Goal: Task Accomplishment & Management: Manage account settings

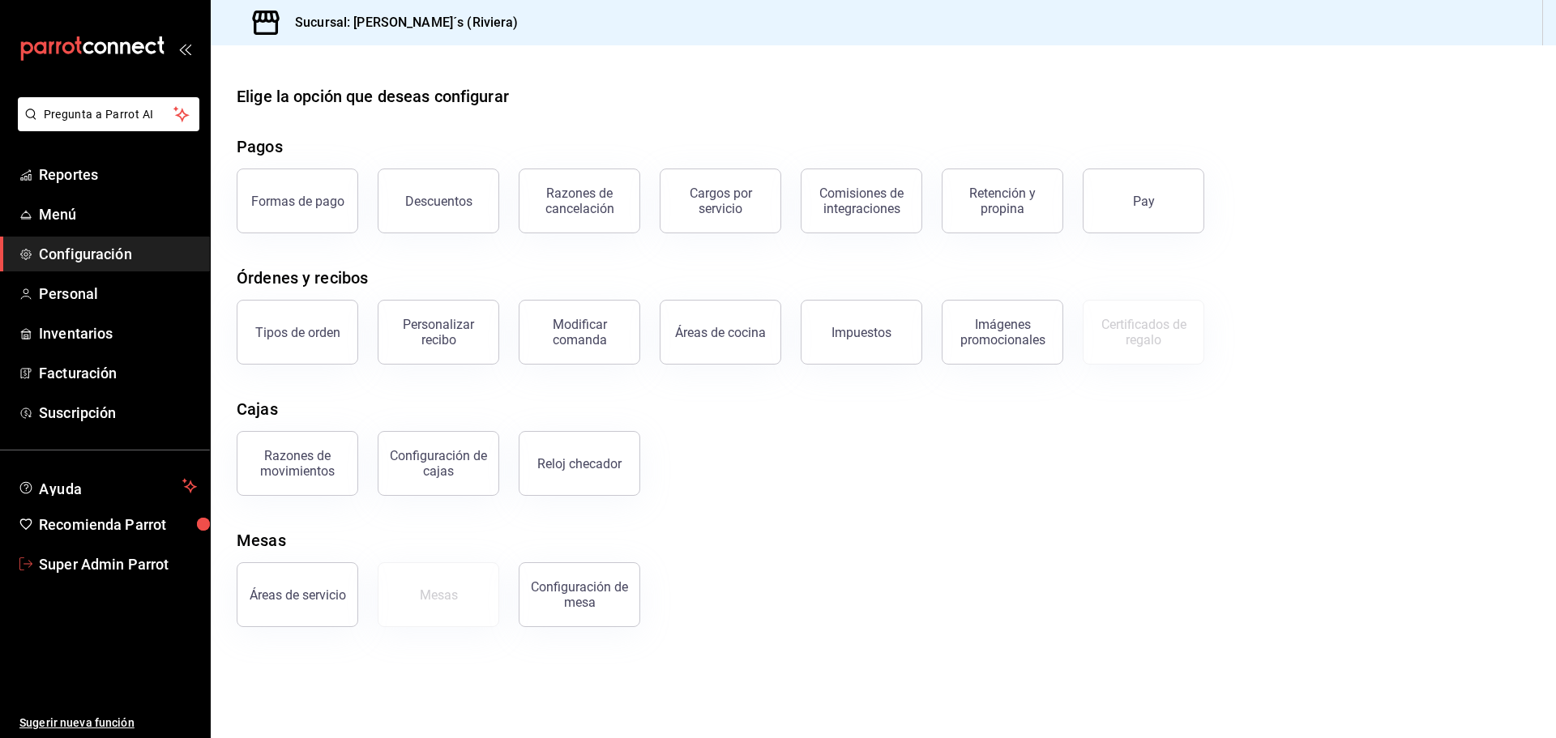
drag, startPoint x: 124, startPoint y: 563, endPoint x: 410, endPoint y: 300, distance: 388.9
click at [124, 563] on span "Super Admin Parrot" at bounding box center [118, 565] width 158 height 22
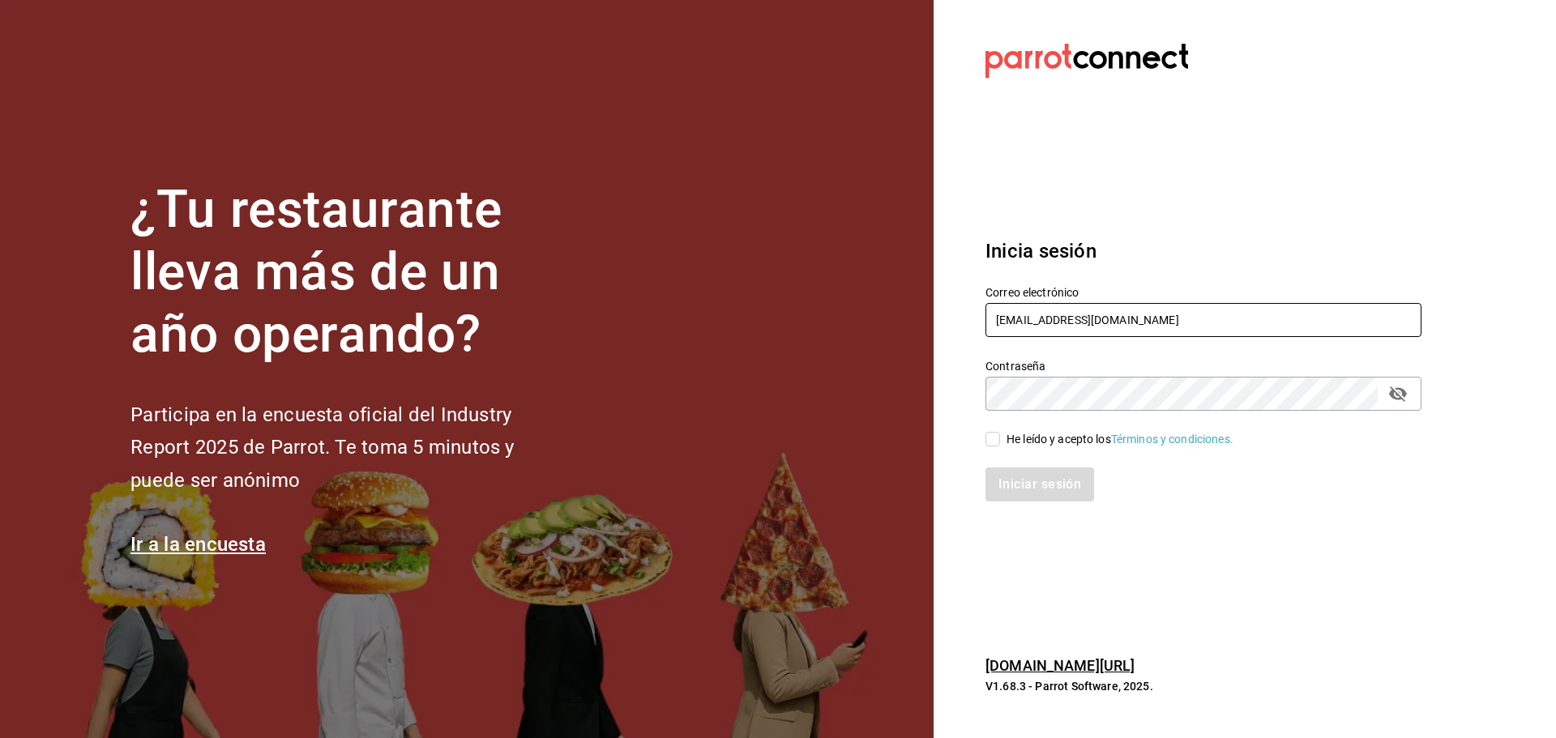
click at [1084, 318] on input "eddies@riviera.com" at bounding box center [1204, 320] width 436 height 34
paste input "terrazacafe@cdmx.com"
type input "terrazacafe@cdmx.com"
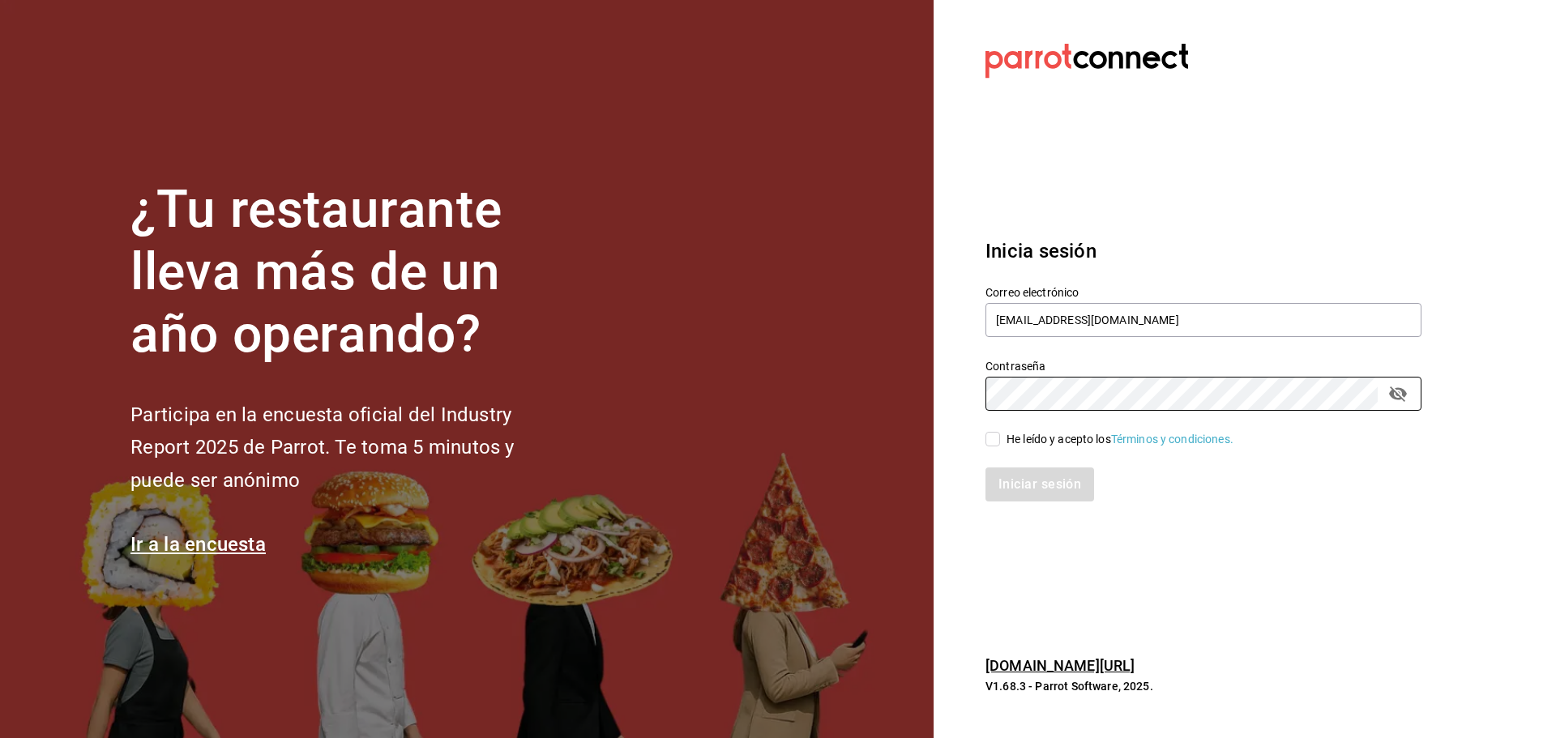
click at [1004, 439] on span "He leído y acepto los Términos y condiciones." at bounding box center [1116, 439] width 233 height 17
click at [1000, 439] on input "He leído y acepto los Términos y condiciones." at bounding box center [993, 439] width 15 height 15
checkbox input "true"
click at [1033, 474] on button "Iniciar sesión" at bounding box center [1041, 485] width 110 height 34
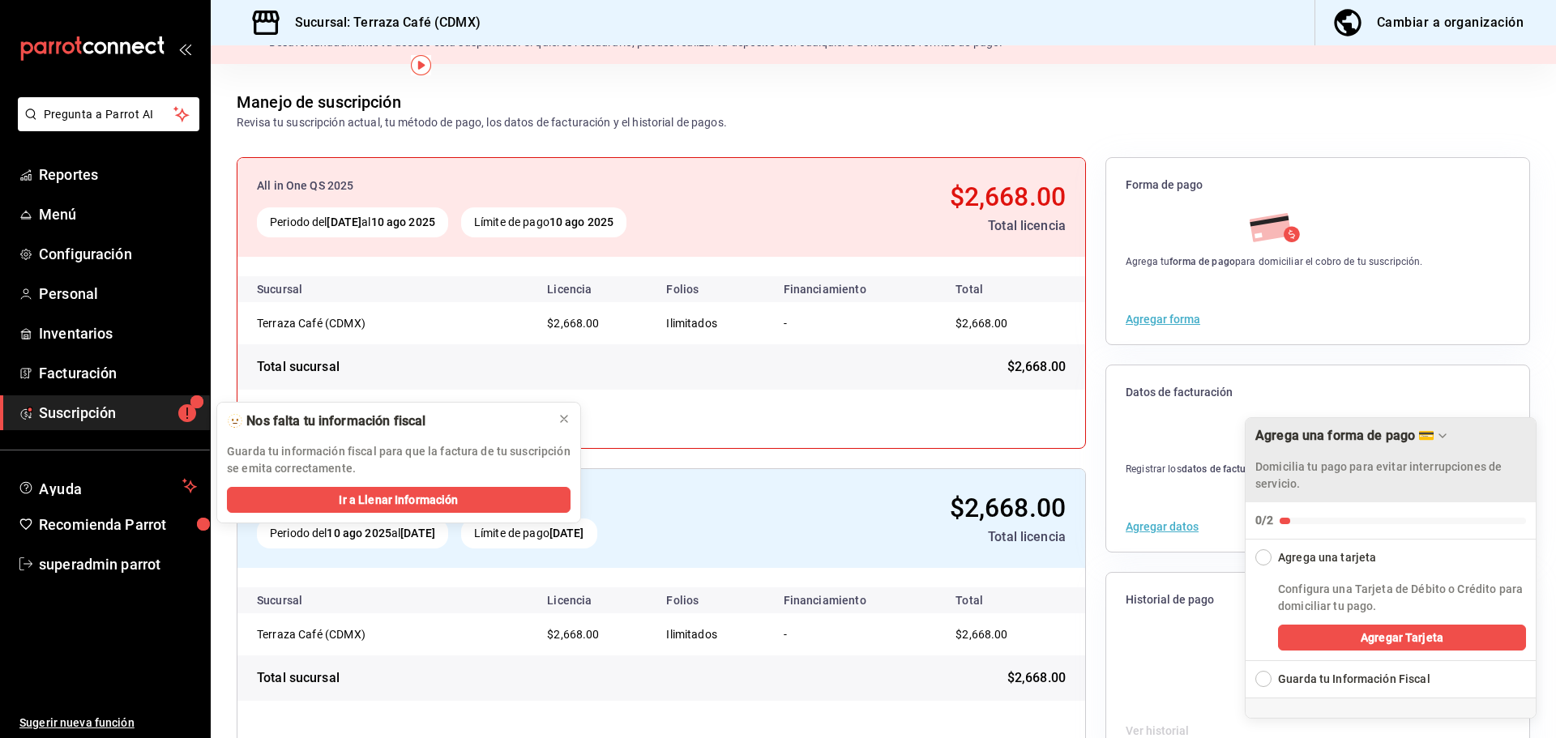
scroll to position [94, 0]
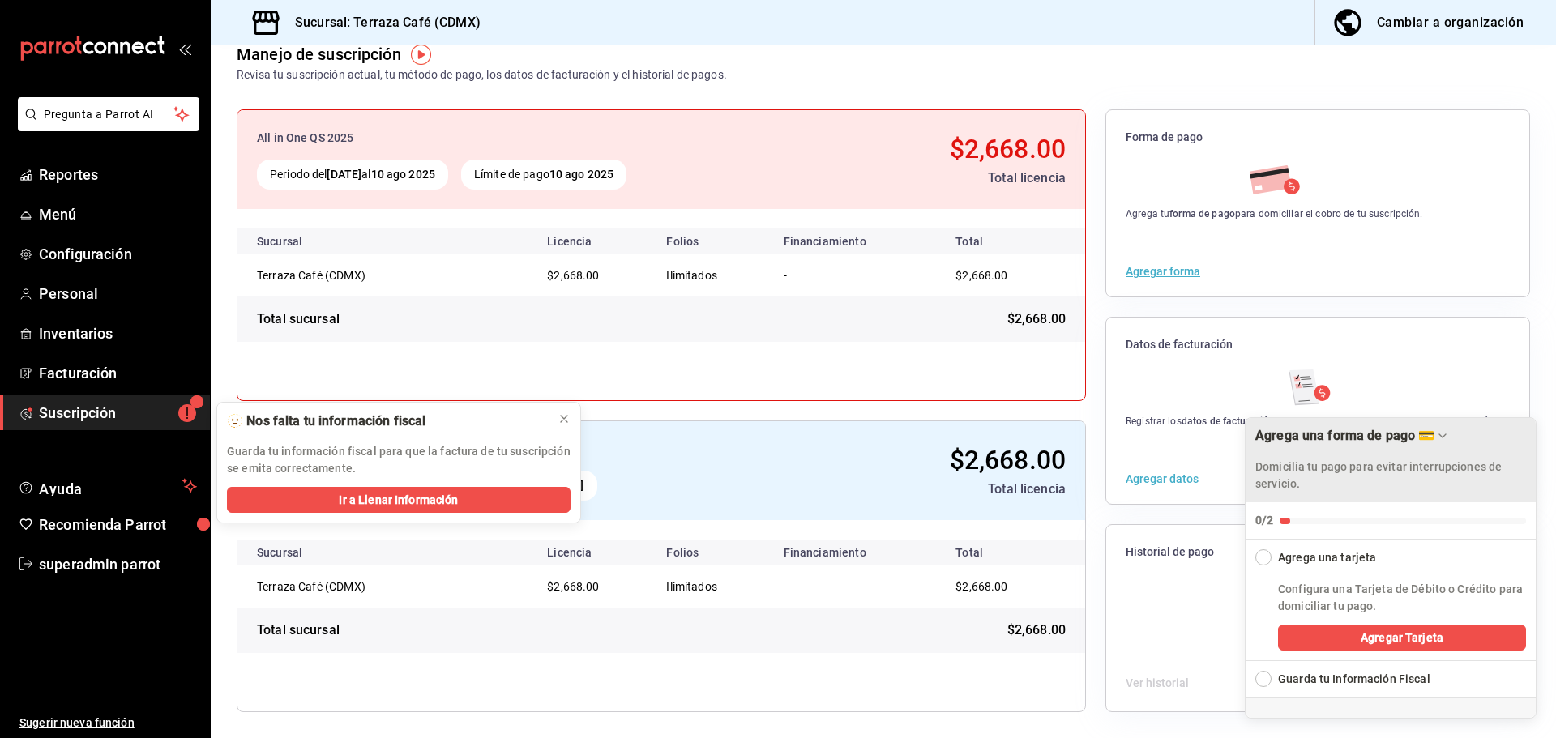
click at [1443, 422] on div "Agrega una forma de pago 💳 Domicilia tu pago para evitar interrupciones de serv…" at bounding box center [1391, 460] width 290 height 84
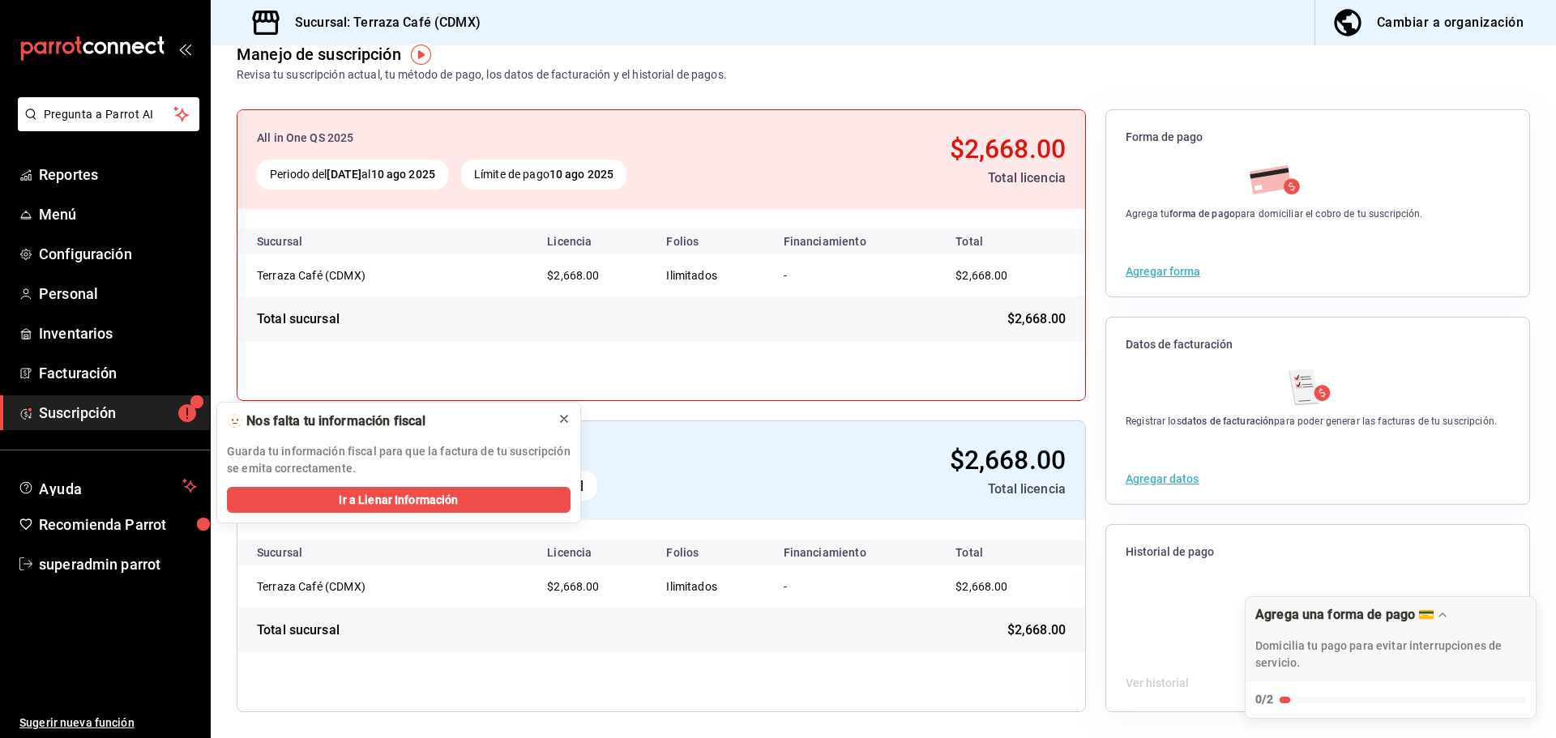
click at [564, 418] on icon at bounding box center [564, 419] width 13 height 13
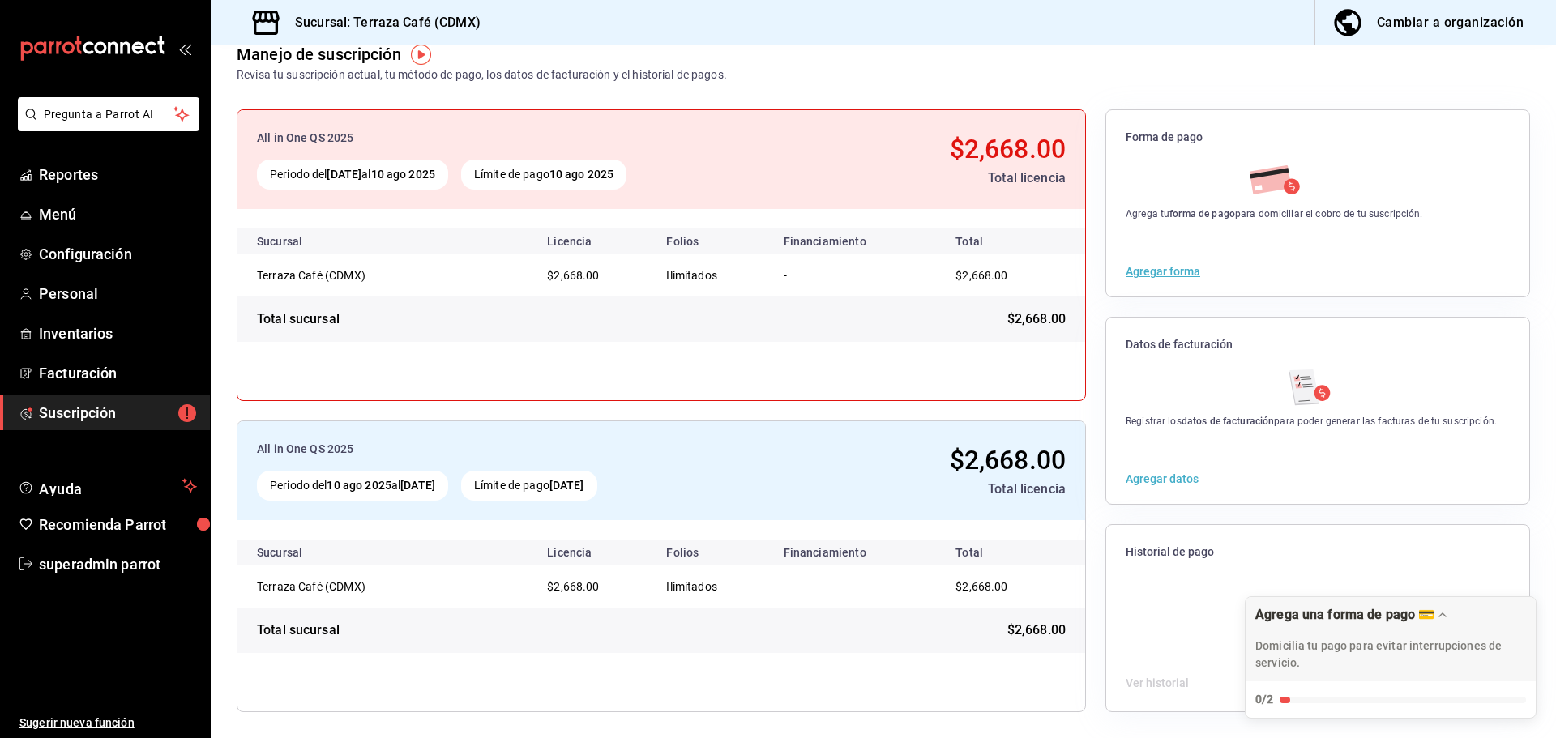
drag, startPoint x: 550, startPoint y: 469, endPoint x: 717, endPoint y: 464, distance: 166.2
click at [711, 464] on div "All in One QS 2025 Periodo del 10 ago 2025 al 10 sep 2025 Límite de pago 10 sep…" at bounding box center [661, 470] width 848 height 99
click at [717, 464] on div "All in One QS 2025 Periodo del 10 ago 2025 al 10 sep 2025 Límite de pago 10 sep…" at bounding box center [661, 470] width 848 height 99
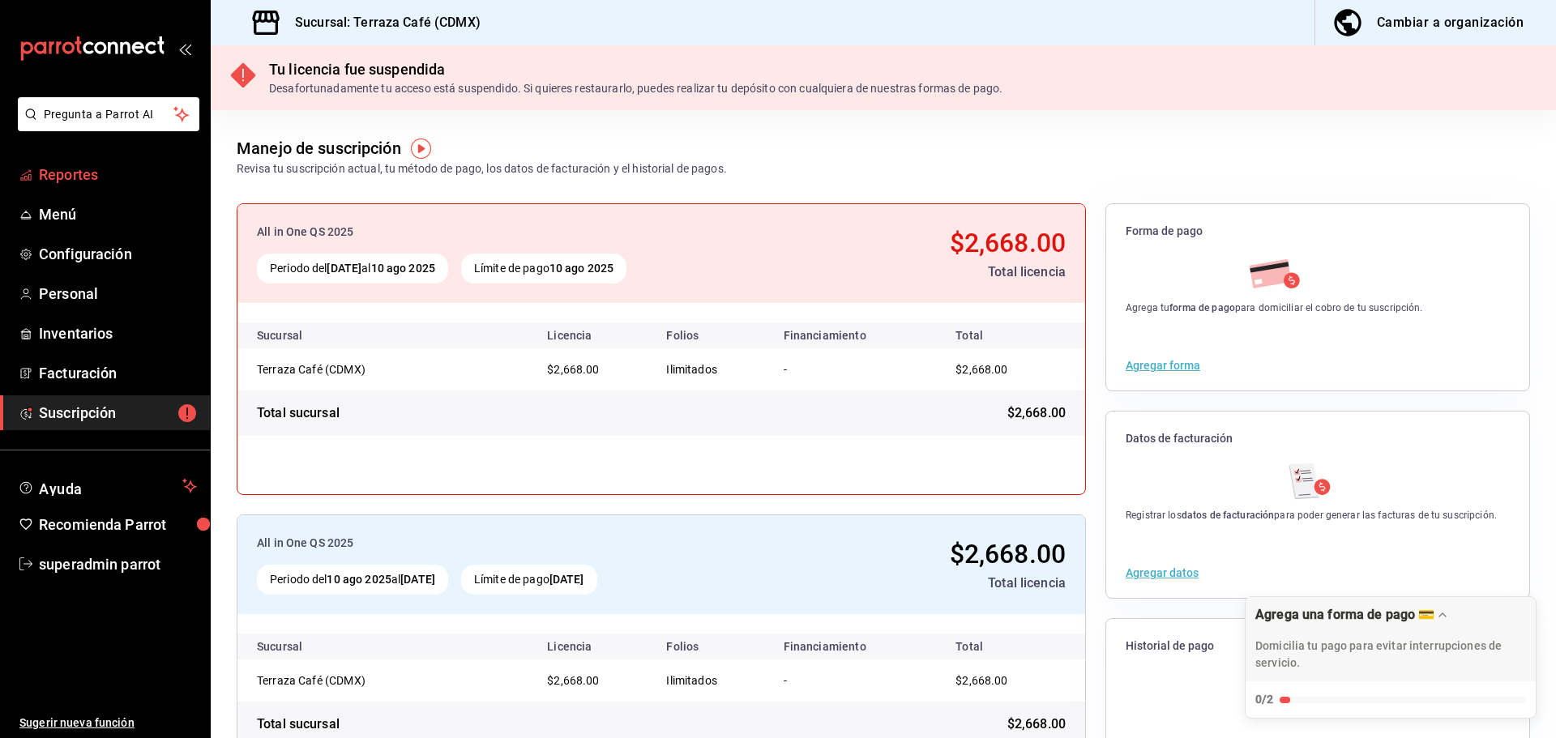
click at [118, 172] on span "Reportes" at bounding box center [118, 175] width 158 height 22
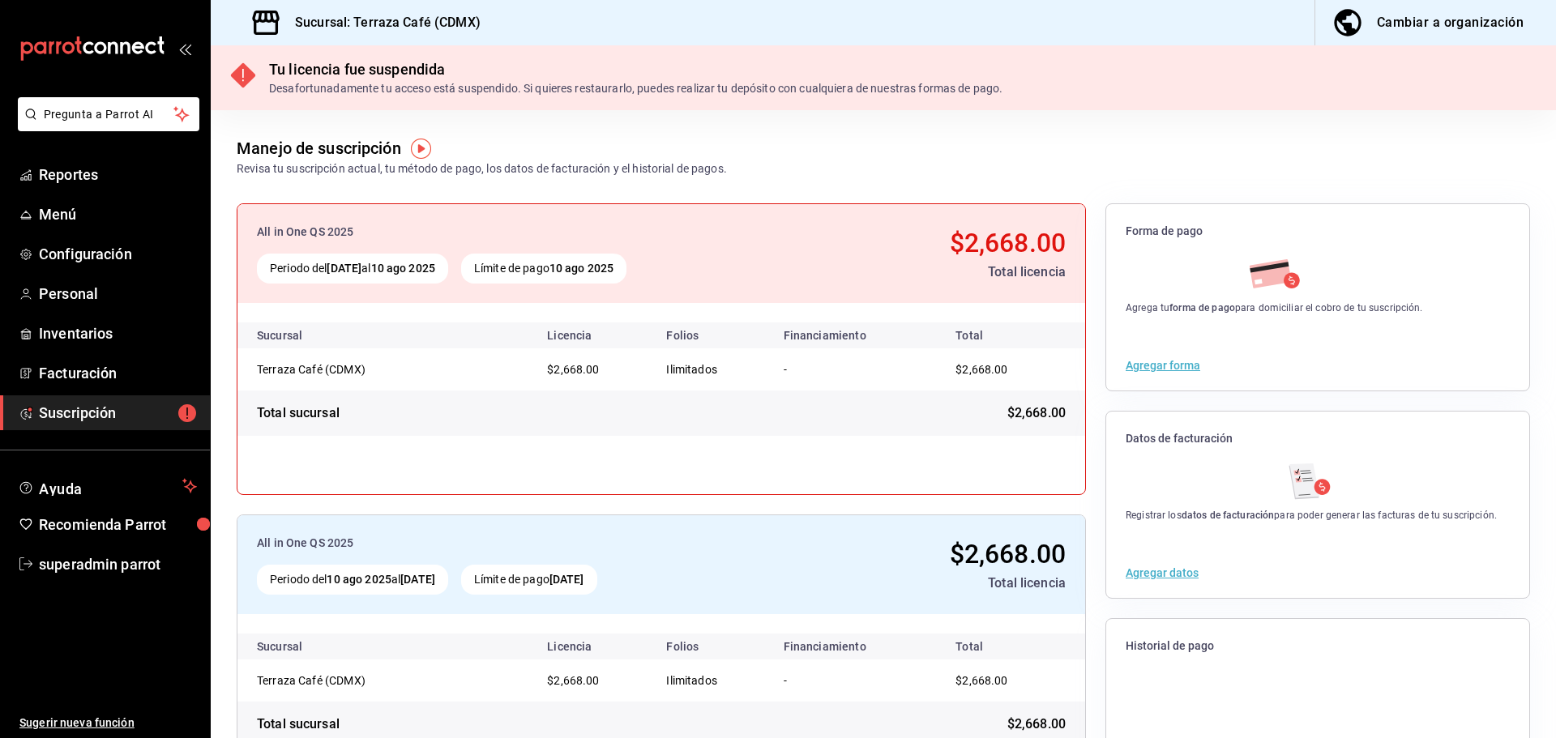
click at [95, 234] on ul "Reportes Menú Configuración Personal Inventarios Facturación Suscripción" at bounding box center [105, 293] width 210 height 273
click at [95, 227] on link "Menú" at bounding box center [105, 214] width 210 height 35
click at [110, 260] on span "Configuración" at bounding box center [118, 254] width 158 height 22
click at [120, 297] on span "Personal" at bounding box center [118, 294] width 158 height 22
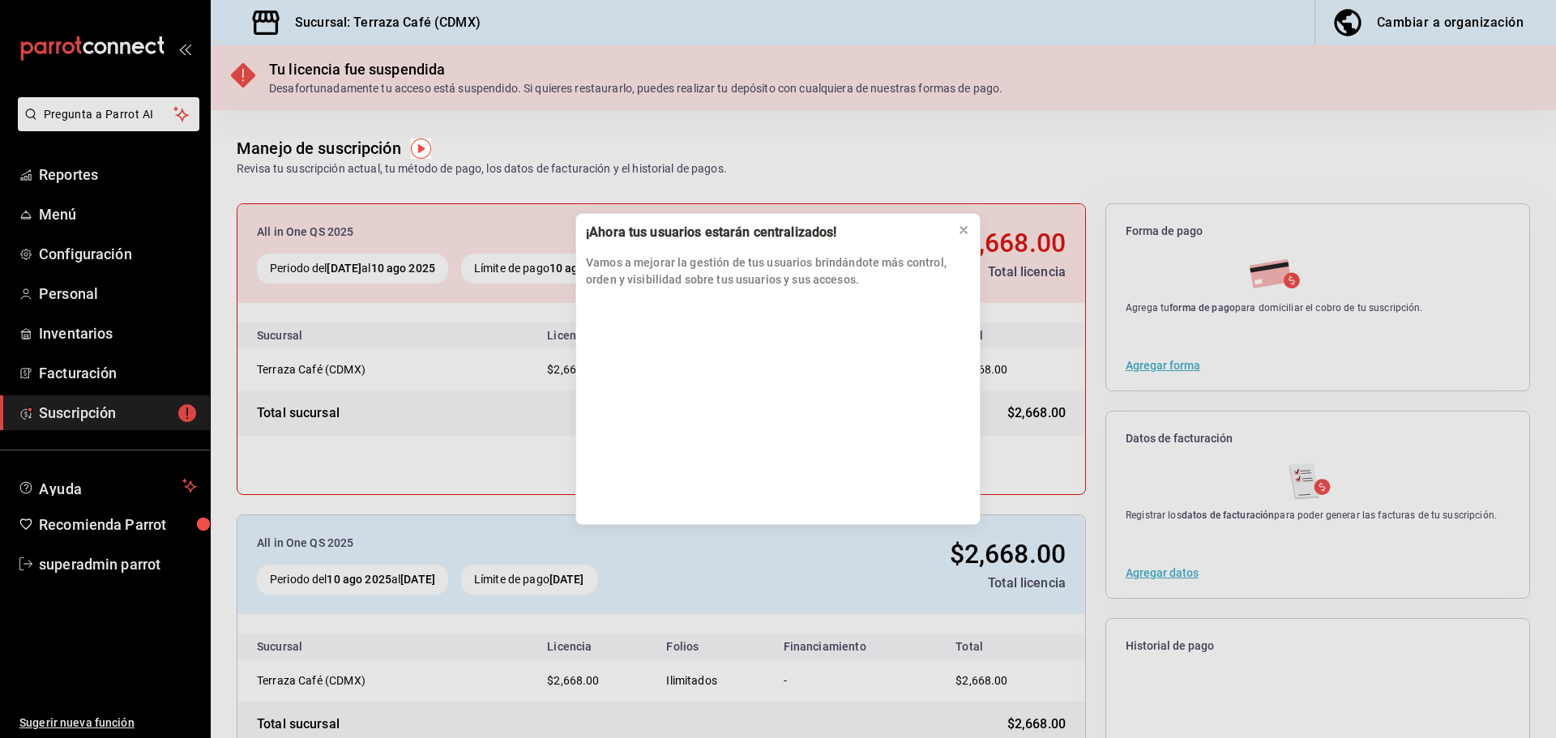
click at [116, 335] on div "¡Ahora tus usuarios estarán centralizados! Vamos a mejorar la gestión de tus us…" at bounding box center [778, 369] width 1556 height 738
click at [123, 338] on div "¡Ahora tus usuarios estarán centralizados! Vamos a mejorar la gestión de tus us…" at bounding box center [778, 369] width 1556 height 738
click at [970, 237] on button at bounding box center [964, 230] width 26 height 26
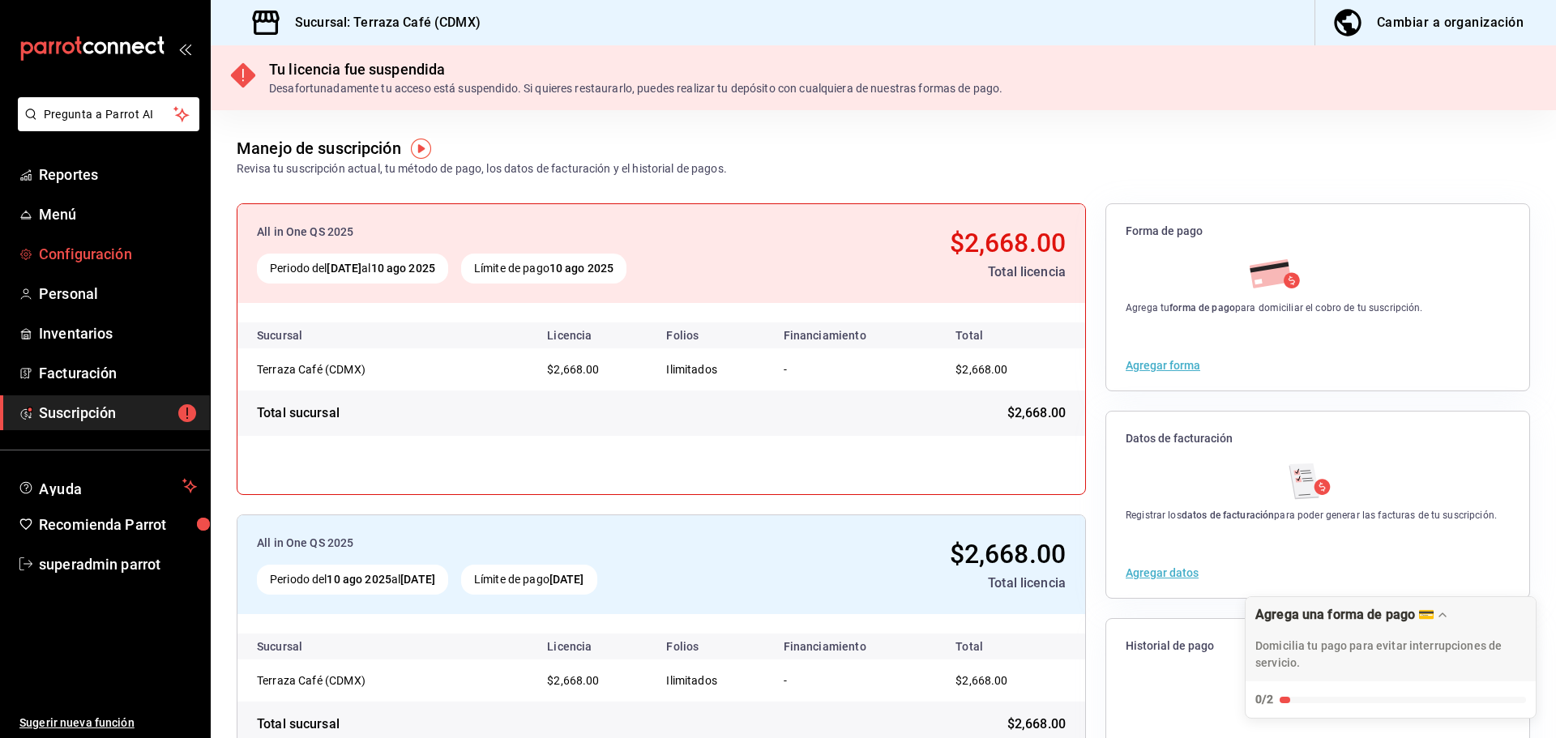
click at [103, 249] on span "Configuración" at bounding box center [118, 254] width 158 height 22
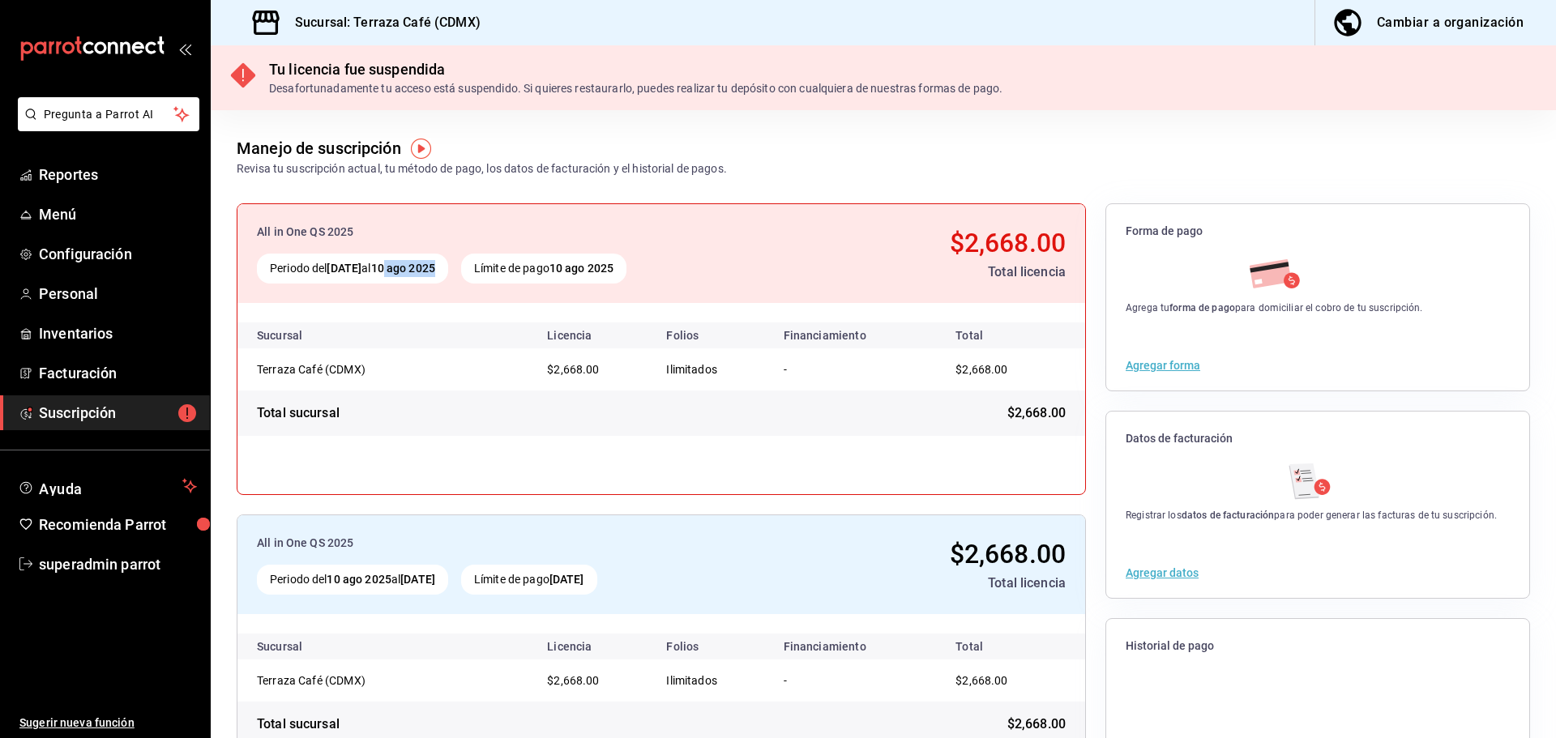
drag, startPoint x: 421, startPoint y: 267, endPoint x: 534, endPoint y: 267, distance: 112.7
click at [500, 267] on div "Periodo del 10 jun 2025 al 10 ago 2025 Límite de pago 10 ago 2025" at bounding box center [519, 269] width 525 height 30
click at [538, 267] on div "Límite de pago 10 ago 2025" at bounding box center [543, 269] width 165 height 30
click at [64, 297] on span "Personal" at bounding box center [118, 294] width 158 height 22
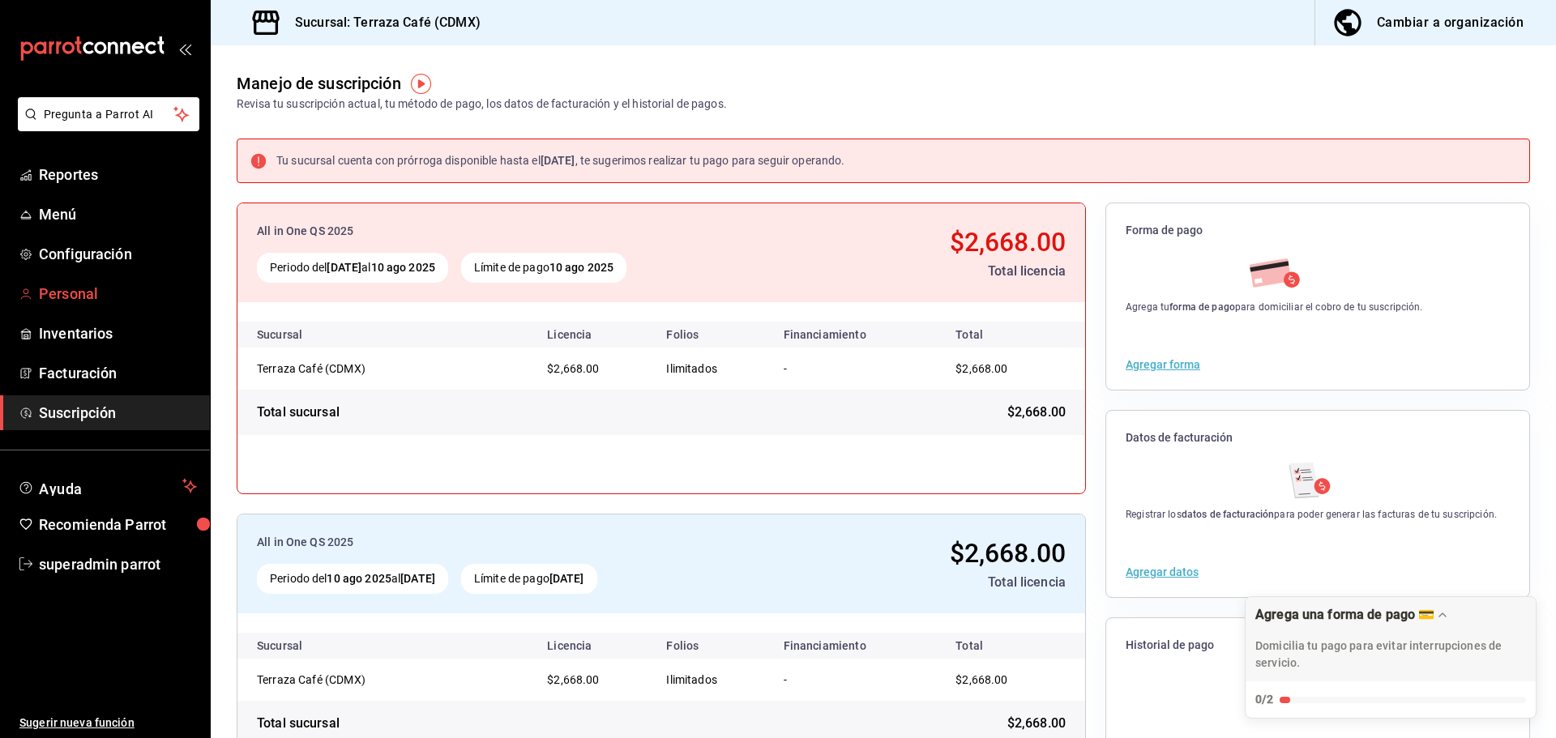
click at [57, 293] on span "Personal" at bounding box center [118, 294] width 158 height 22
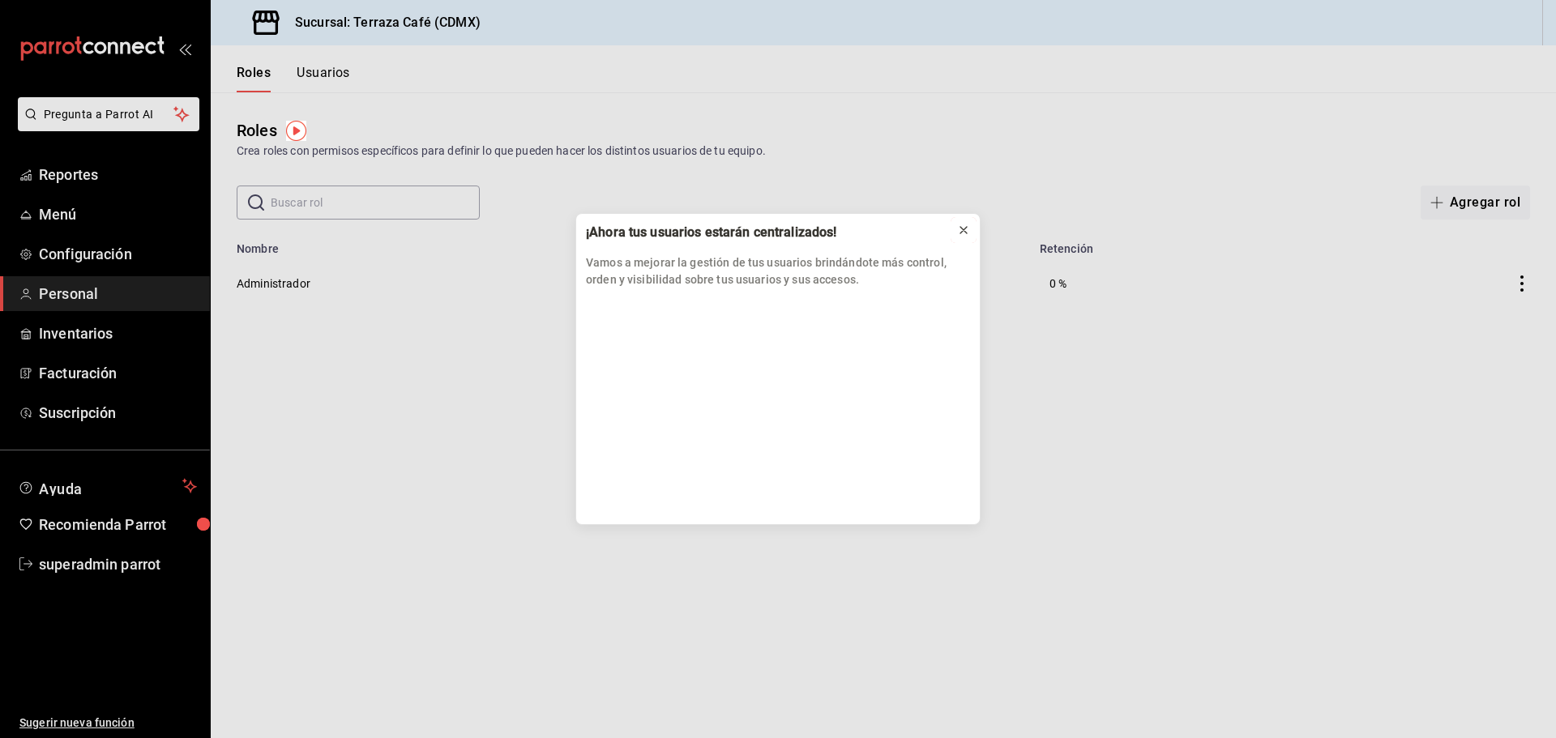
click at [967, 221] on button at bounding box center [964, 230] width 26 height 26
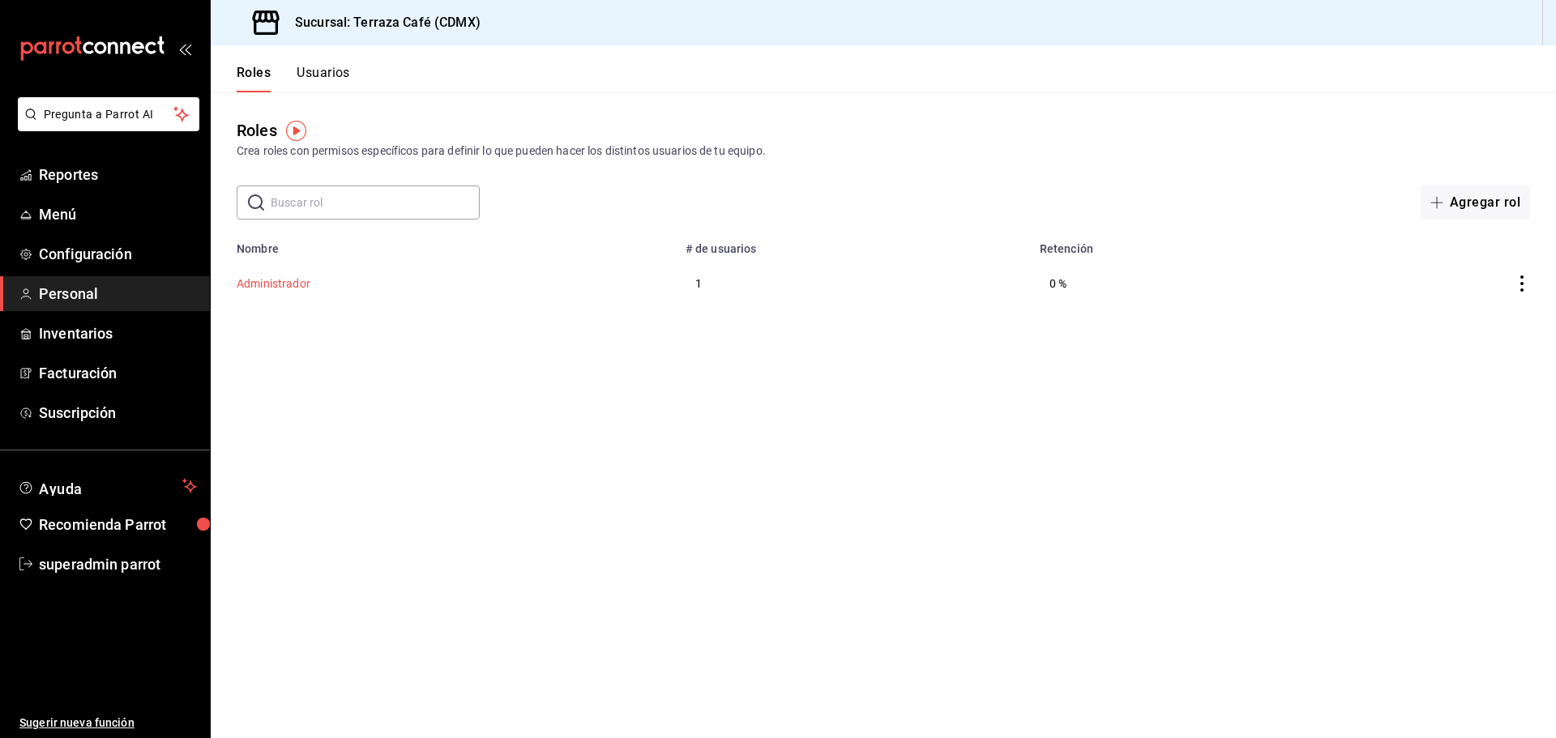
click at [255, 284] on button "Administrador" at bounding box center [274, 284] width 74 height 16
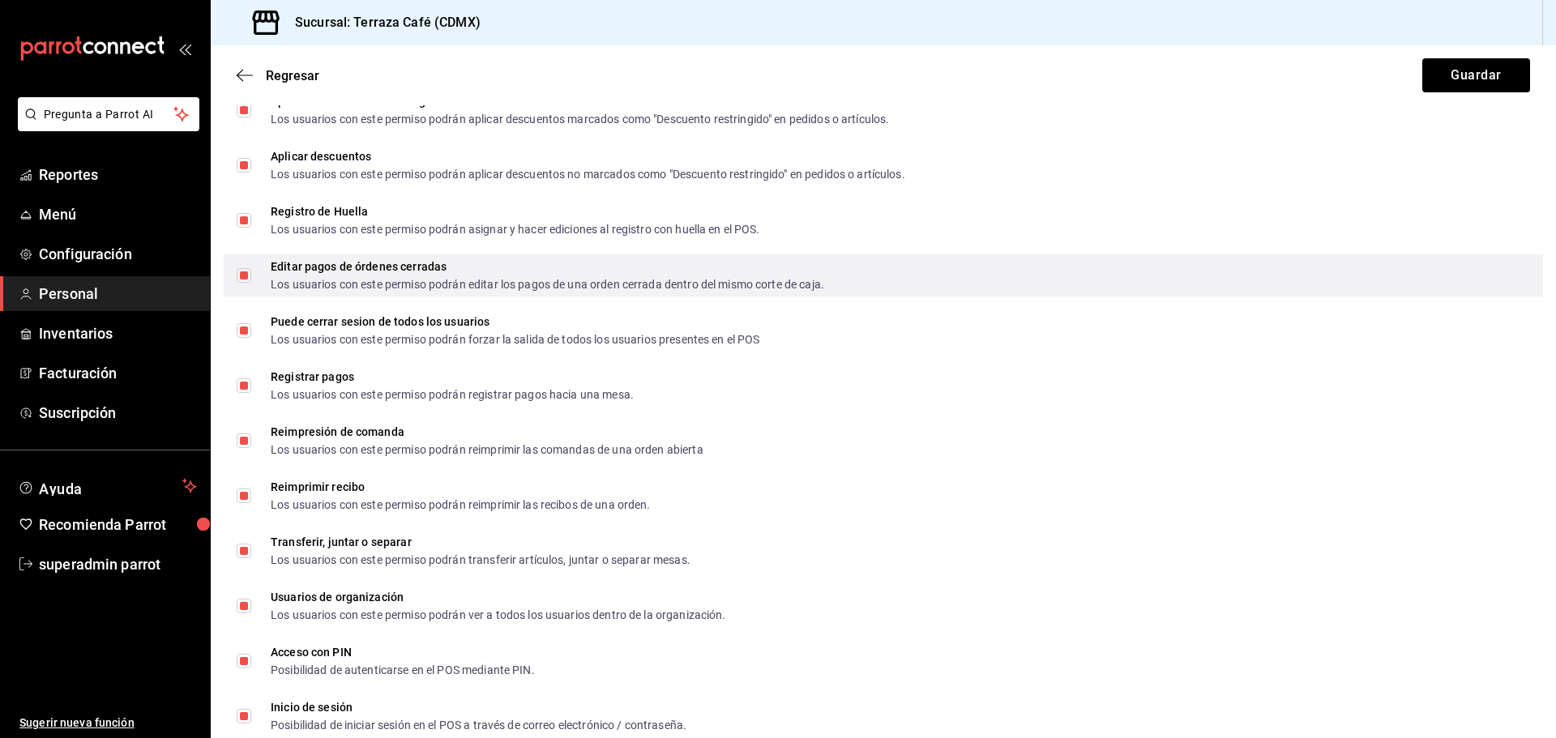
scroll to position [2769, 0]
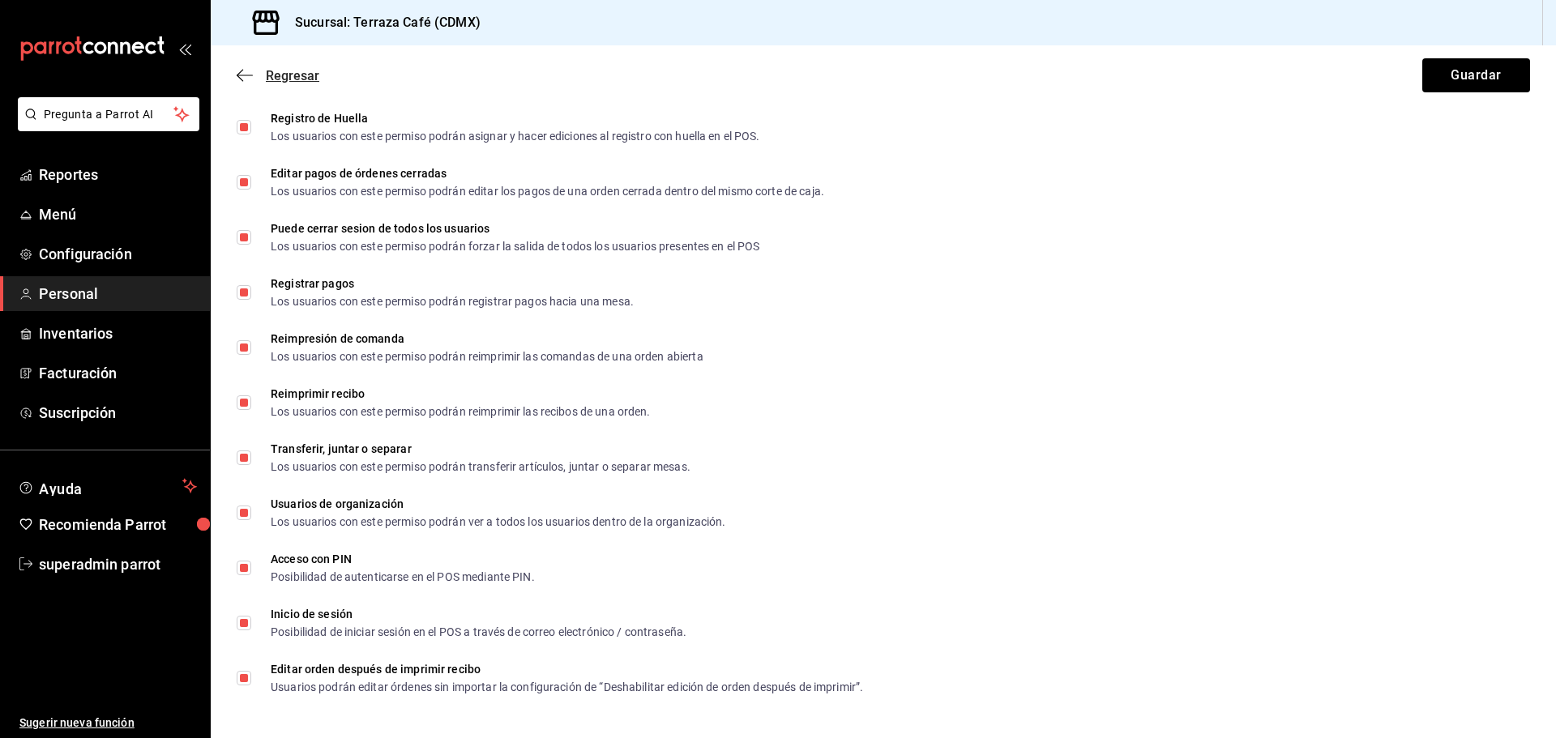
click at [253, 74] on span "Regresar" at bounding box center [278, 75] width 83 height 15
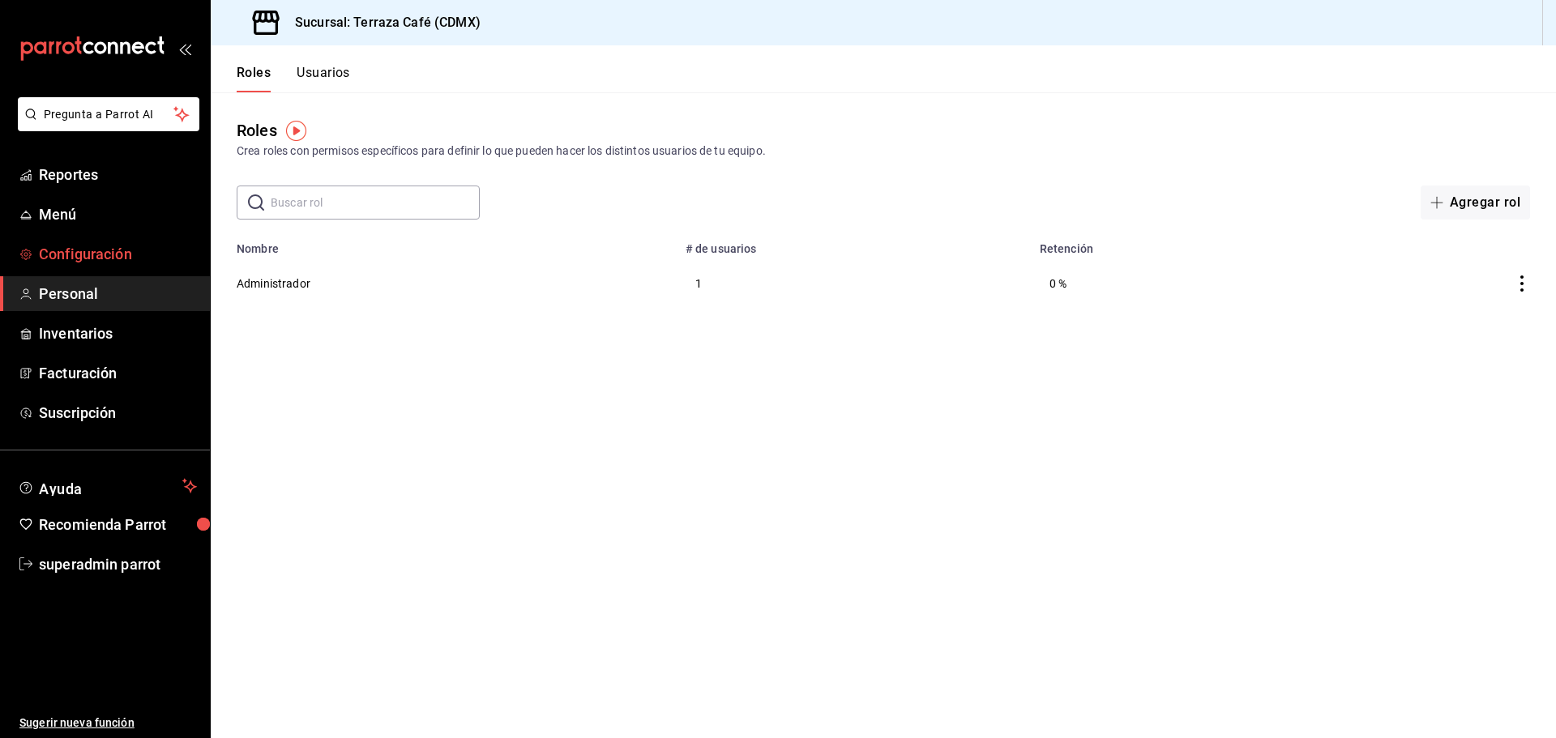
click at [123, 244] on span "Configuración" at bounding box center [118, 254] width 158 height 22
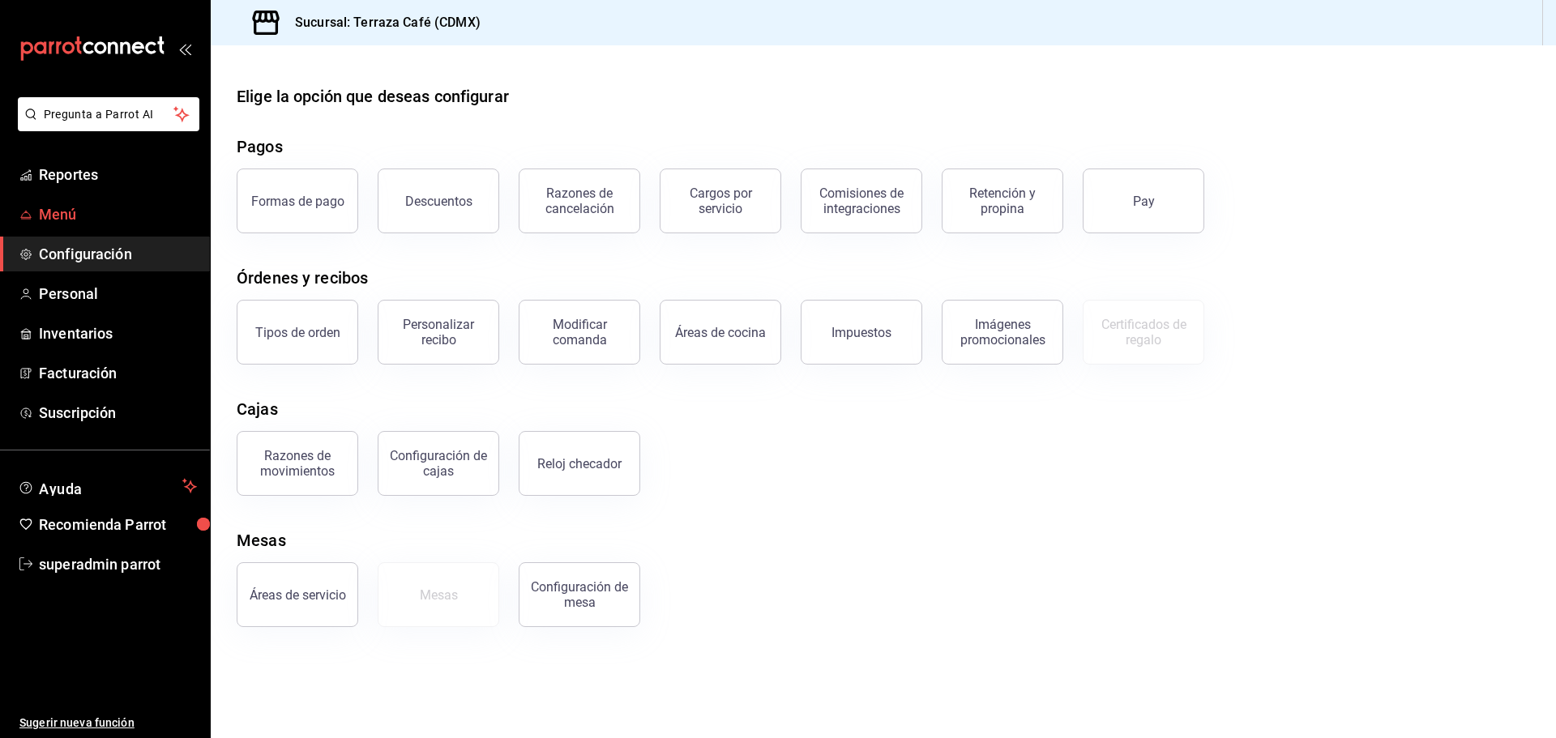
click at [122, 212] on span "Menú" at bounding box center [118, 214] width 158 height 22
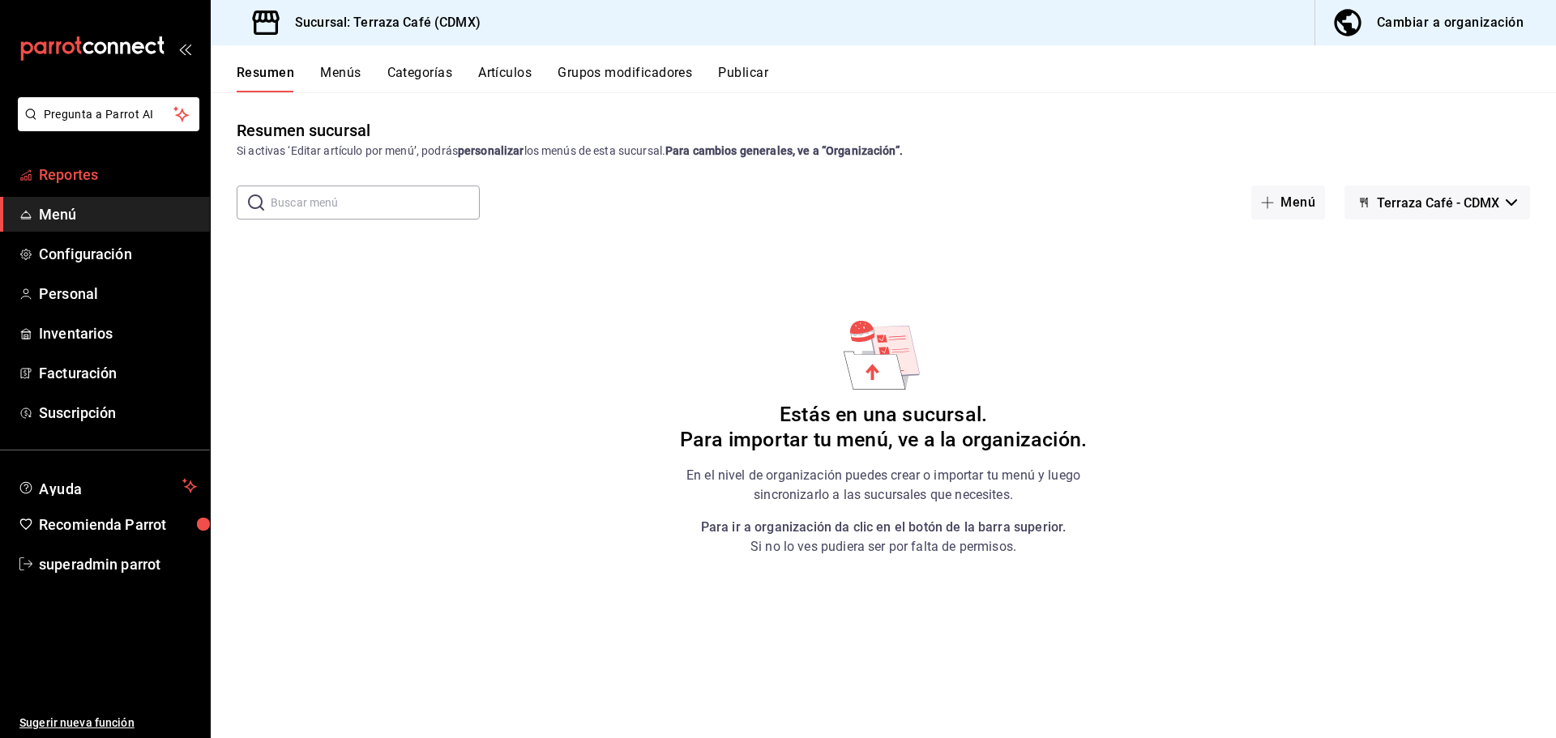
click at [130, 182] on span "Reportes" at bounding box center [118, 175] width 158 height 22
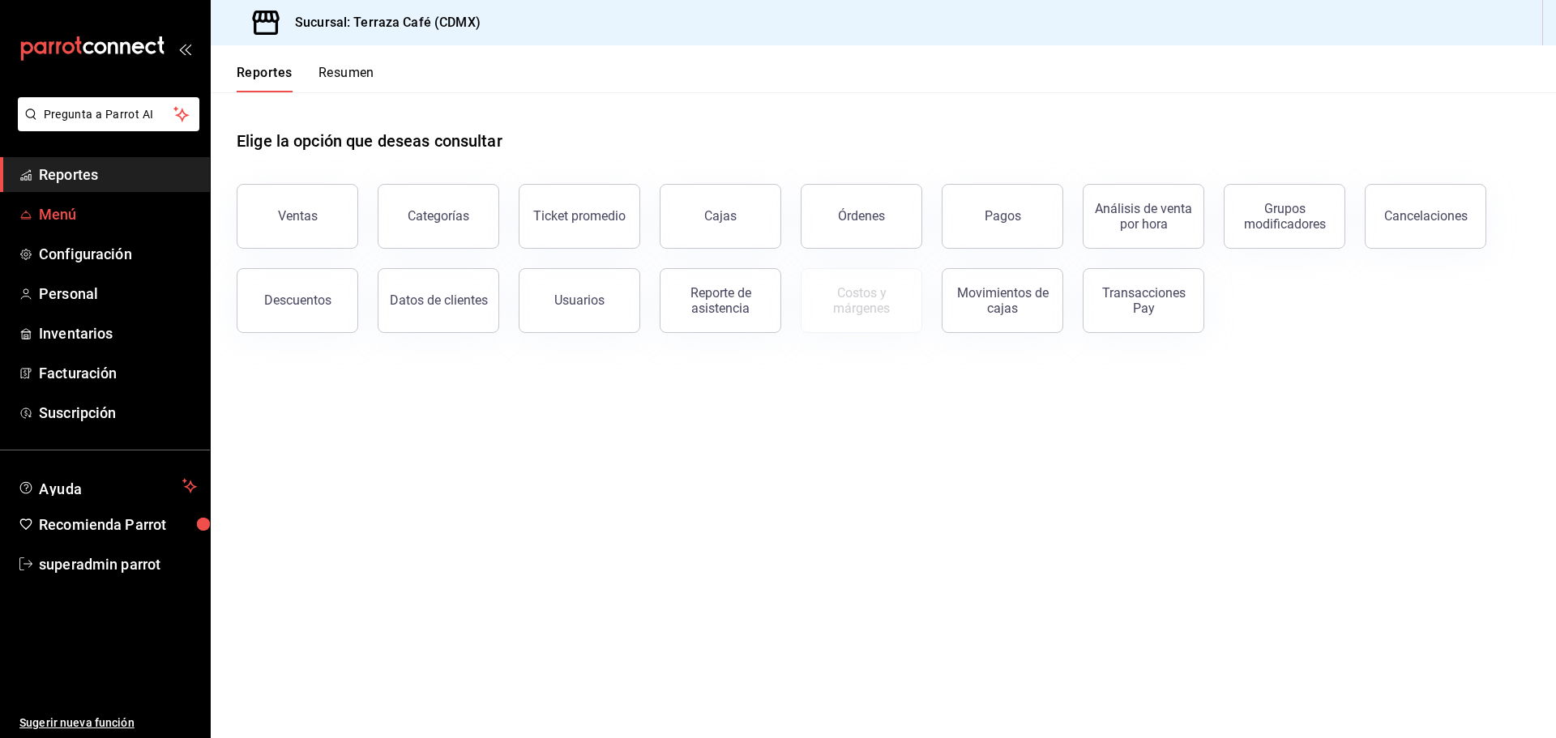
click at [126, 220] on span "Menú" at bounding box center [118, 214] width 158 height 22
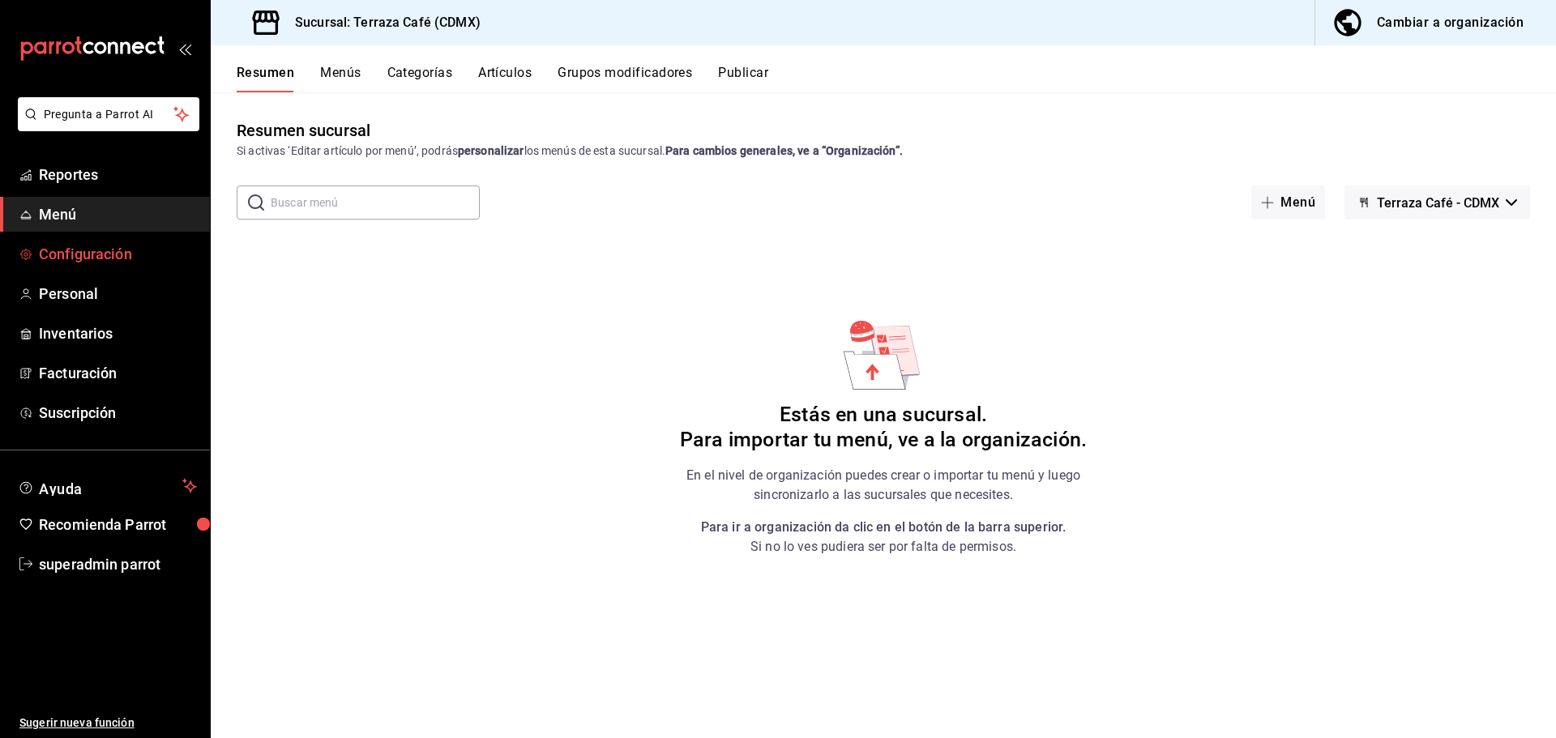
click at [131, 246] on span "Configuración" at bounding box center [118, 254] width 158 height 22
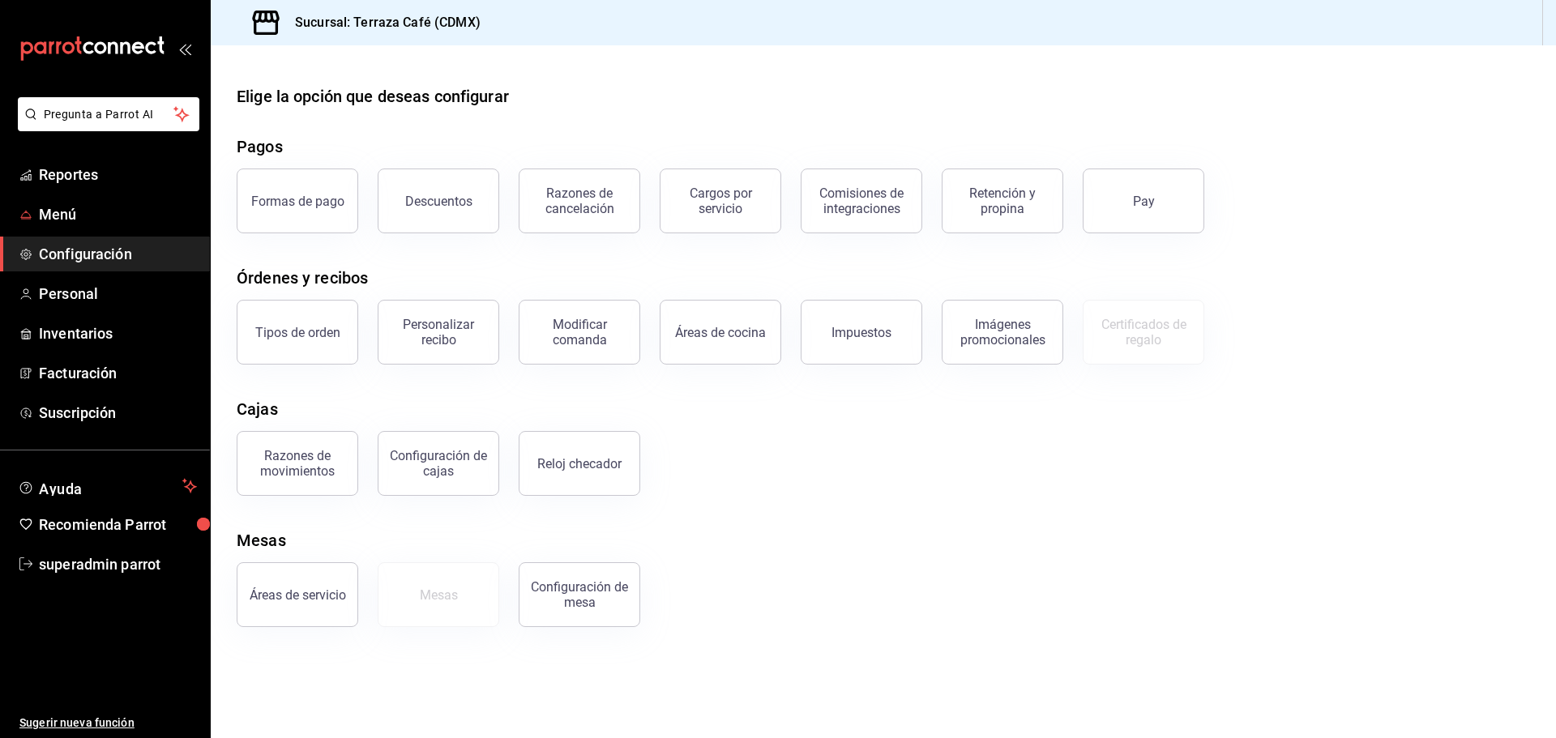
click at [114, 196] on ul "Reportes Menú Configuración Personal Inventarios Facturación Suscripción" at bounding box center [105, 293] width 210 height 273
click at [102, 210] on span "Menú" at bounding box center [118, 214] width 158 height 22
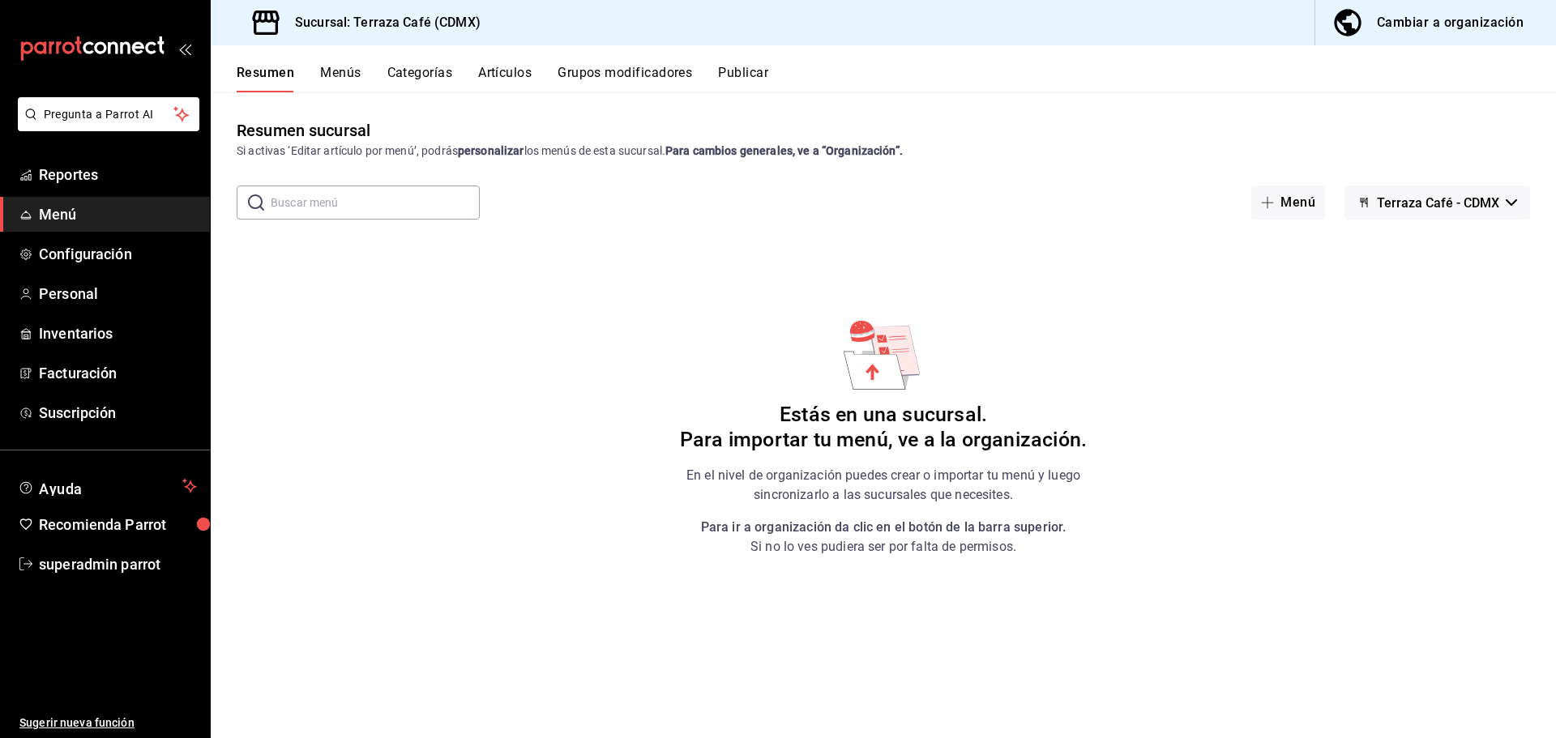
click at [336, 75] on button "Menús" at bounding box center [340, 79] width 41 height 28
click at [420, 78] on button "Categorías" at bounding box center [420, 79] width 66 height 28
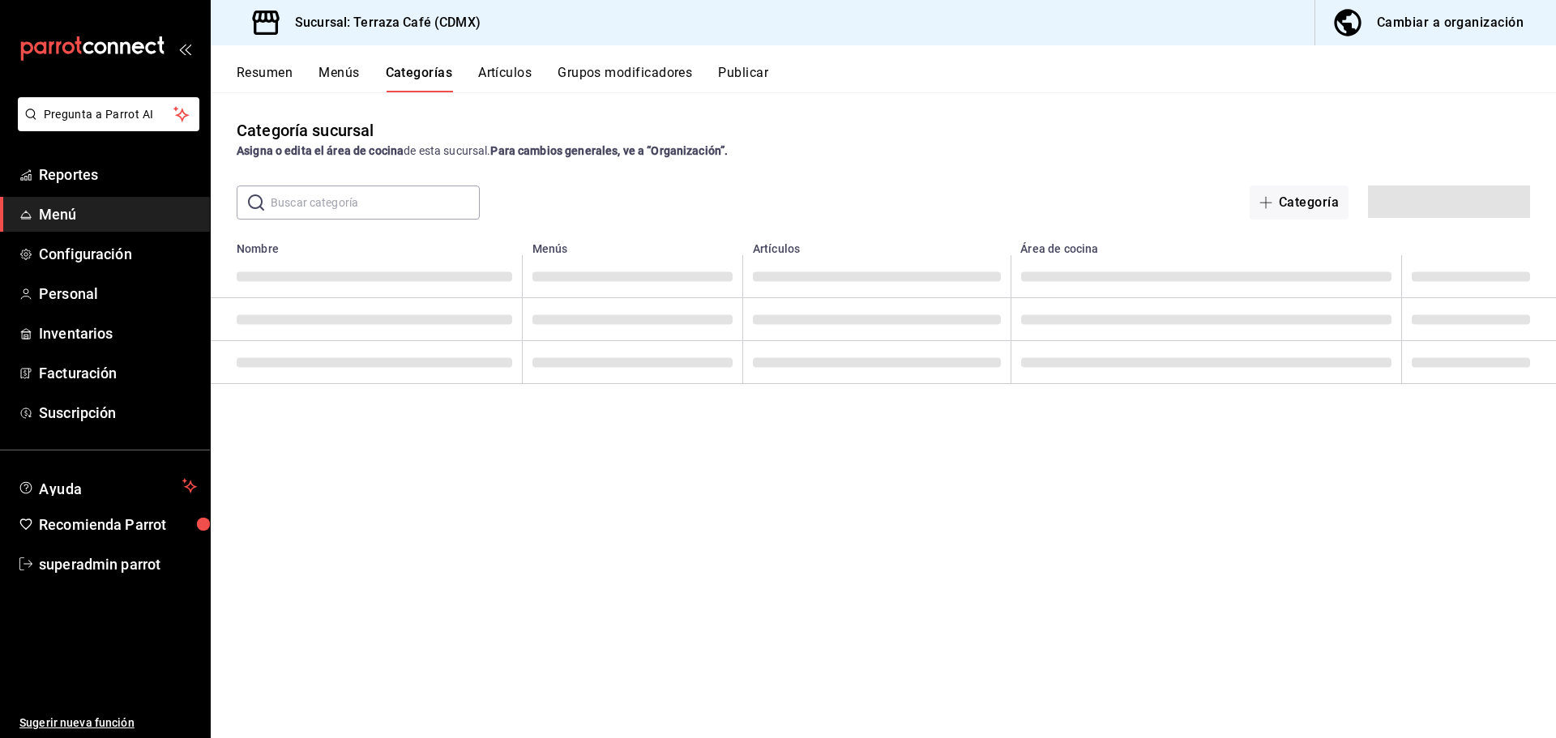
click at [496, 76] on button "Artículos" at bounding box center [504, 79] width 53 height 28
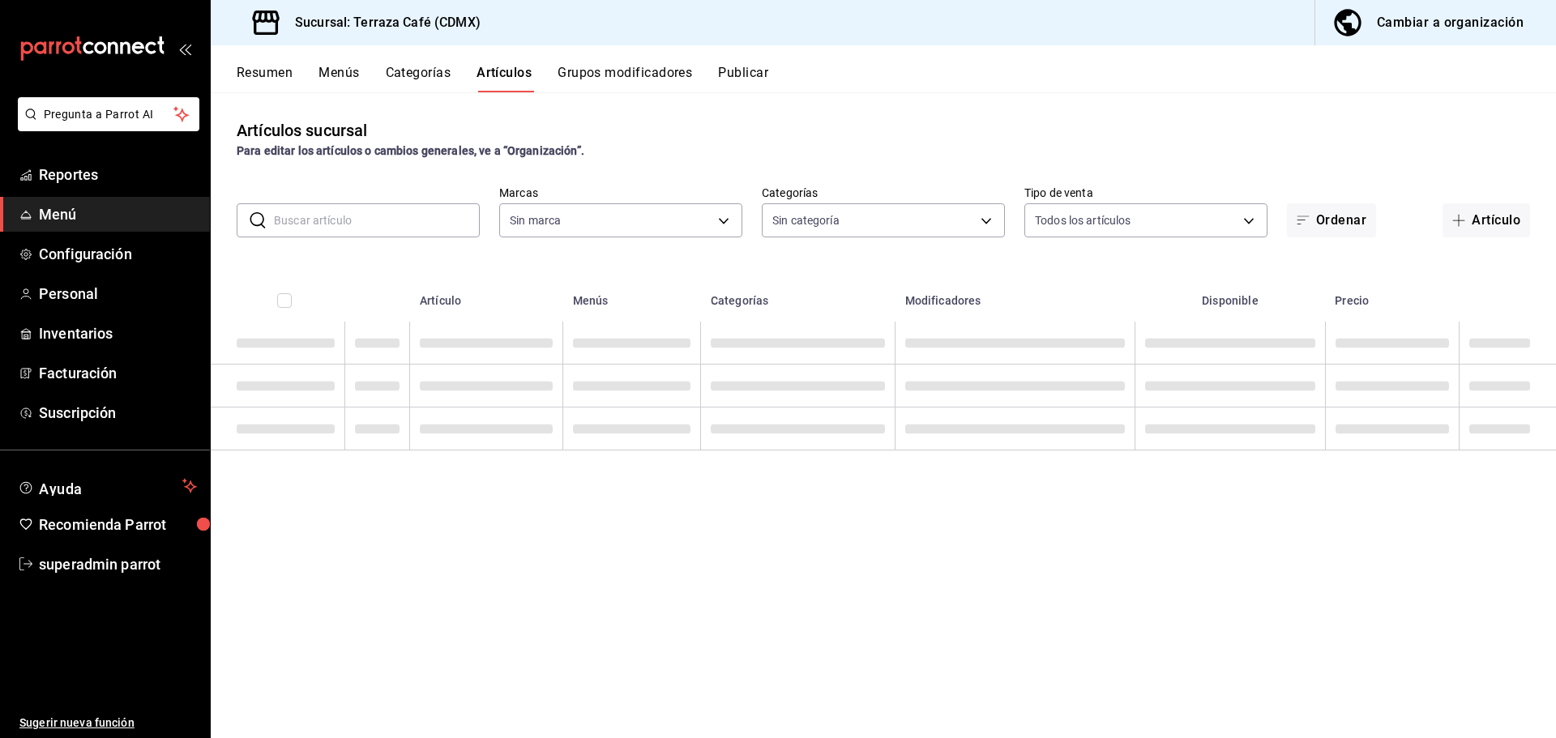
type input "def0808f-8c41-42c8-a2fd-432269141f7f"
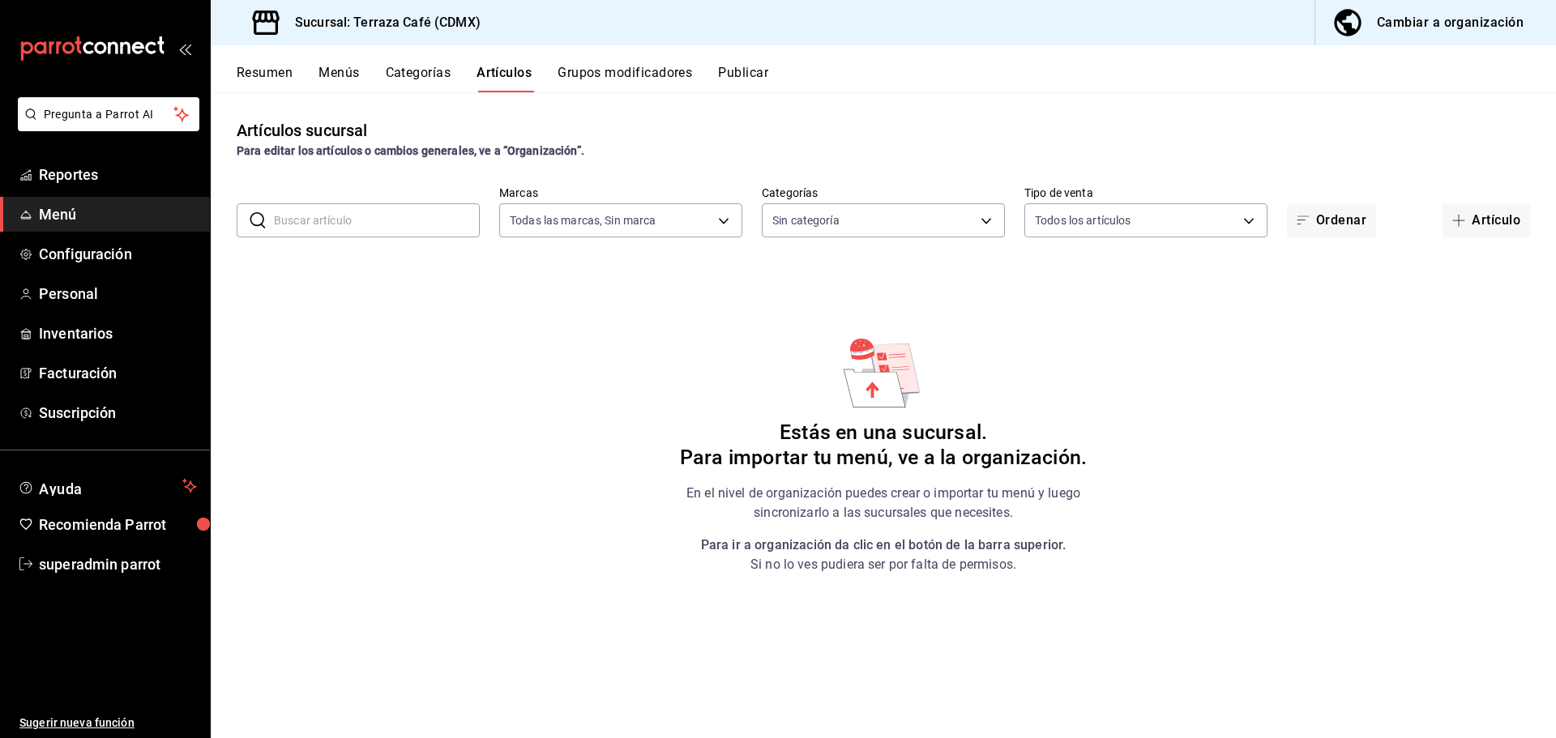
click at [267, 73] on button "Resumen" at bounding box center [265, 79] width 56 height 28
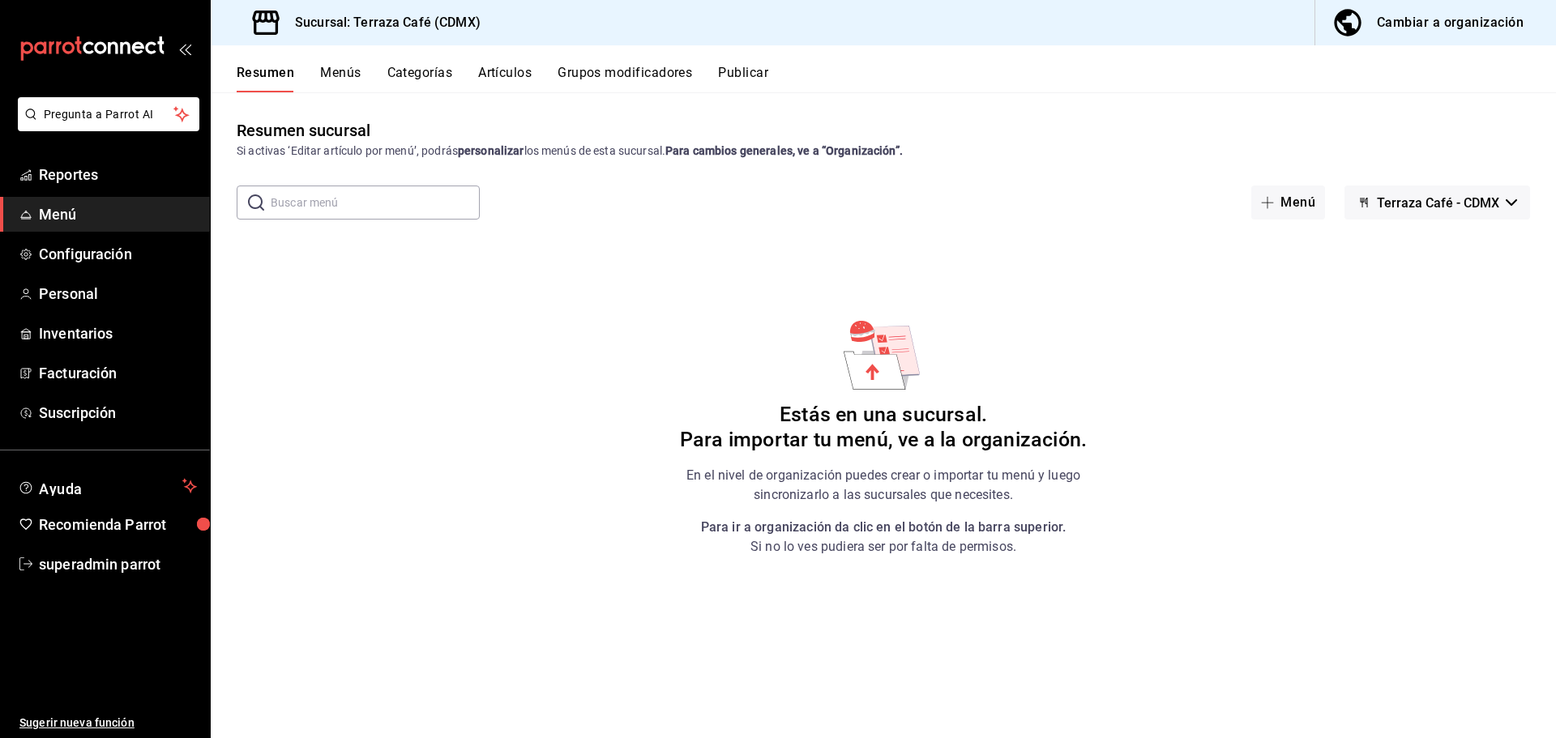
click at [1412, 29] on div "Cambiar a organización" at bounding box center [1450, 22] width 147 height 23
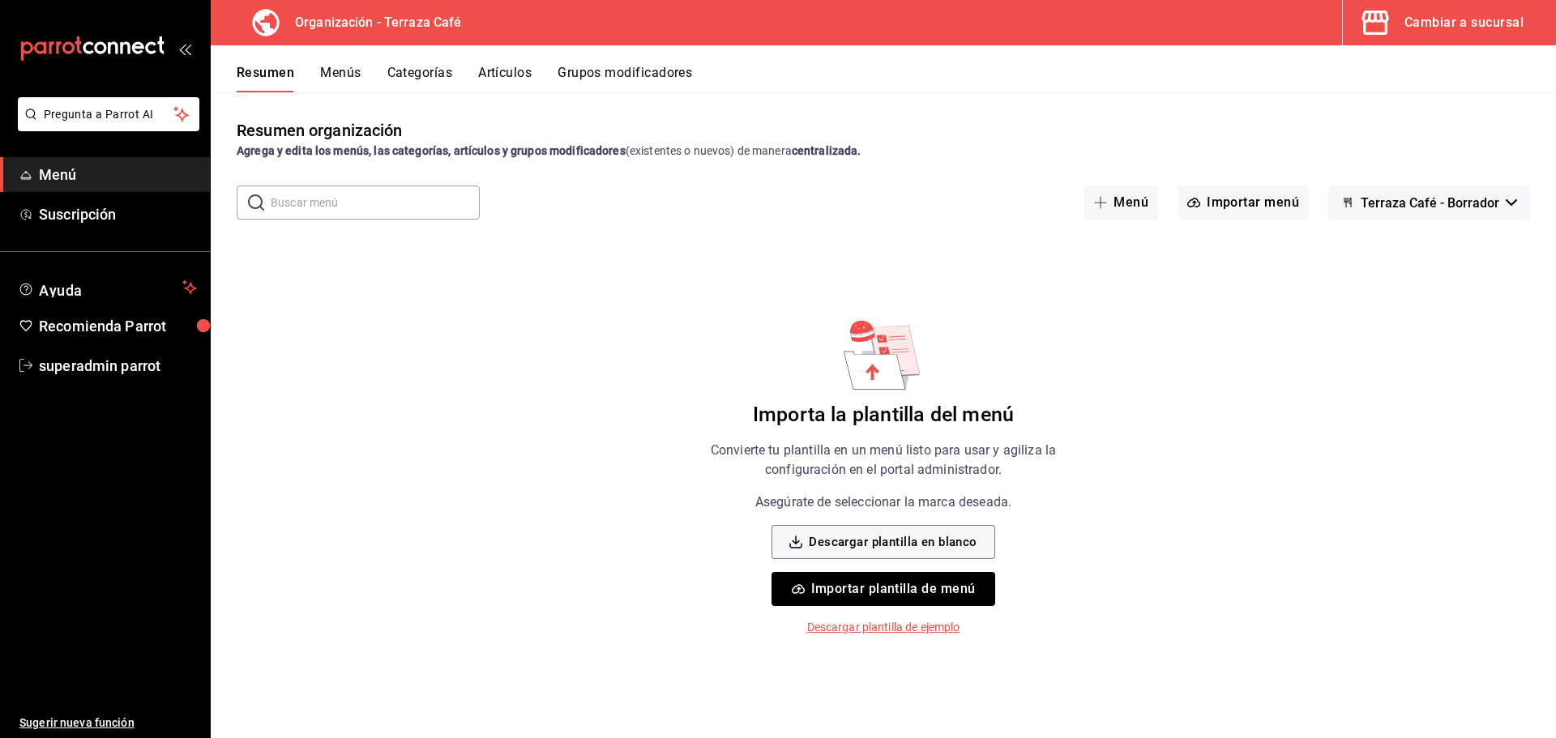
click at [355, 75] on button "Menús" at bounding box center [340, 79] width 41 height 28
click at [418, 69] on button "Categorías" at bounding box center [420, 79] width 66 height 28
click at [507, 75] on button "Artículos" at bounding box center [504, 79] width 53 height 28
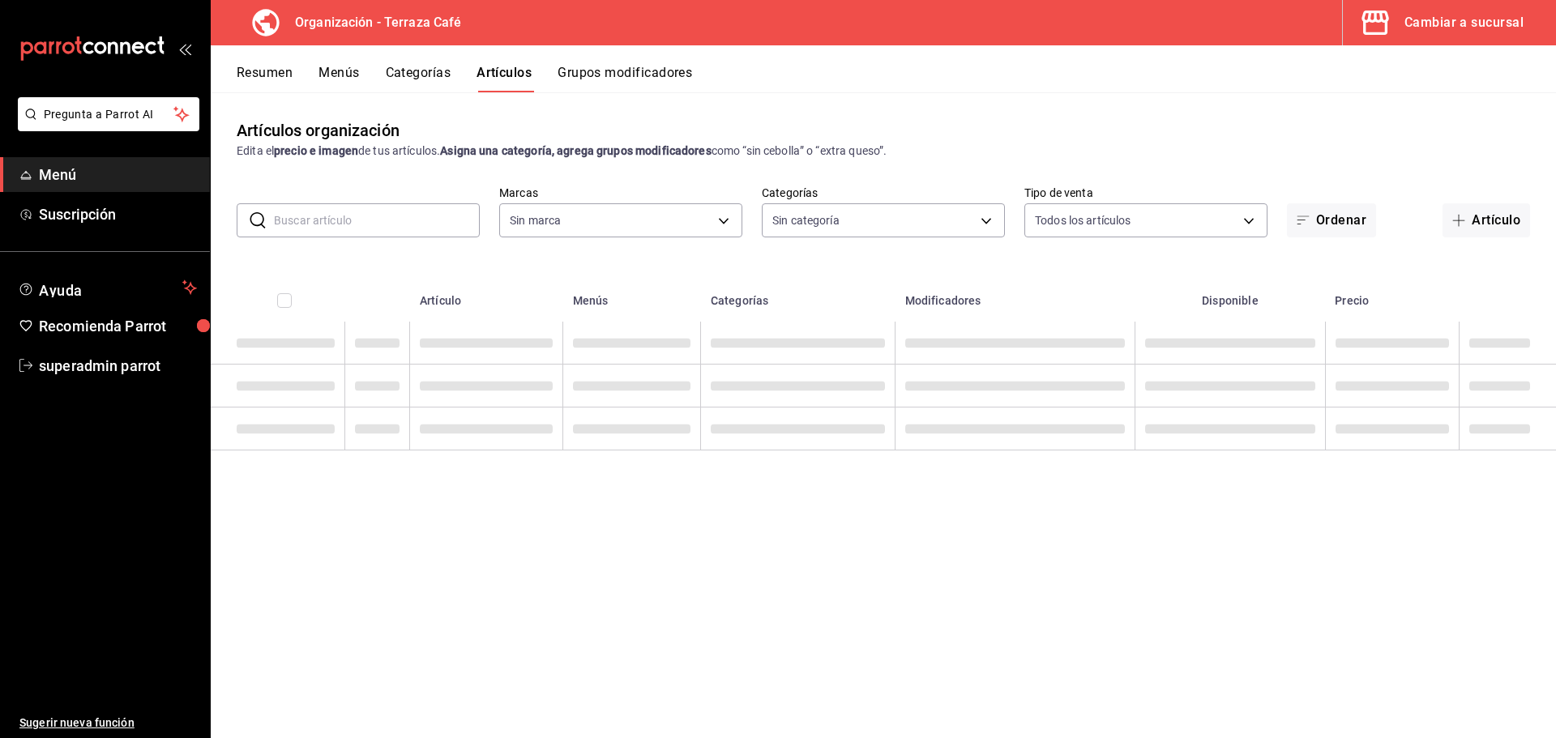
type input "979f3480-fff5-4f86-9f9e-a1ca34ffd391"
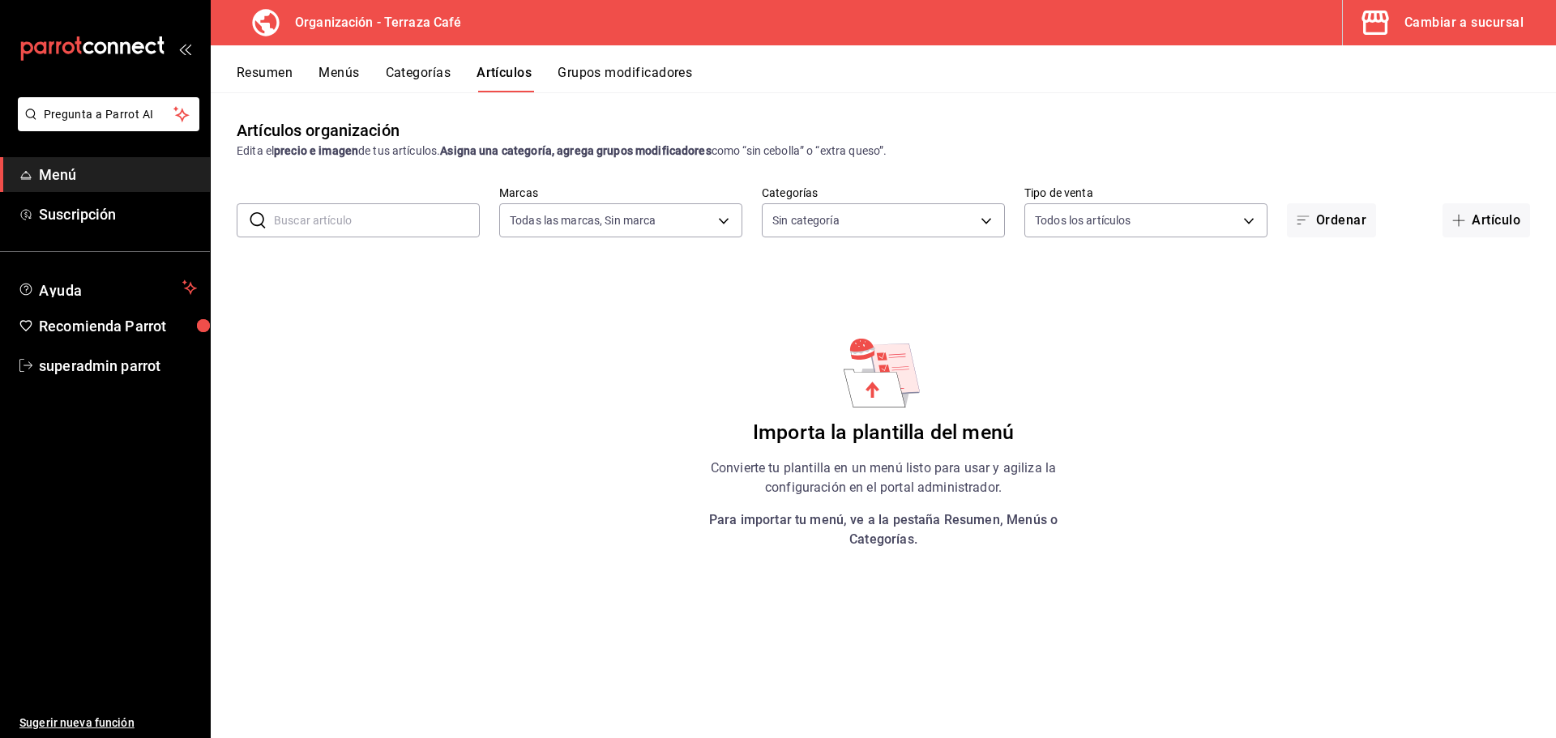
click at [631, 70] on button "Grupos modificadores" at bounding box center [625, 79] width 135 height 28
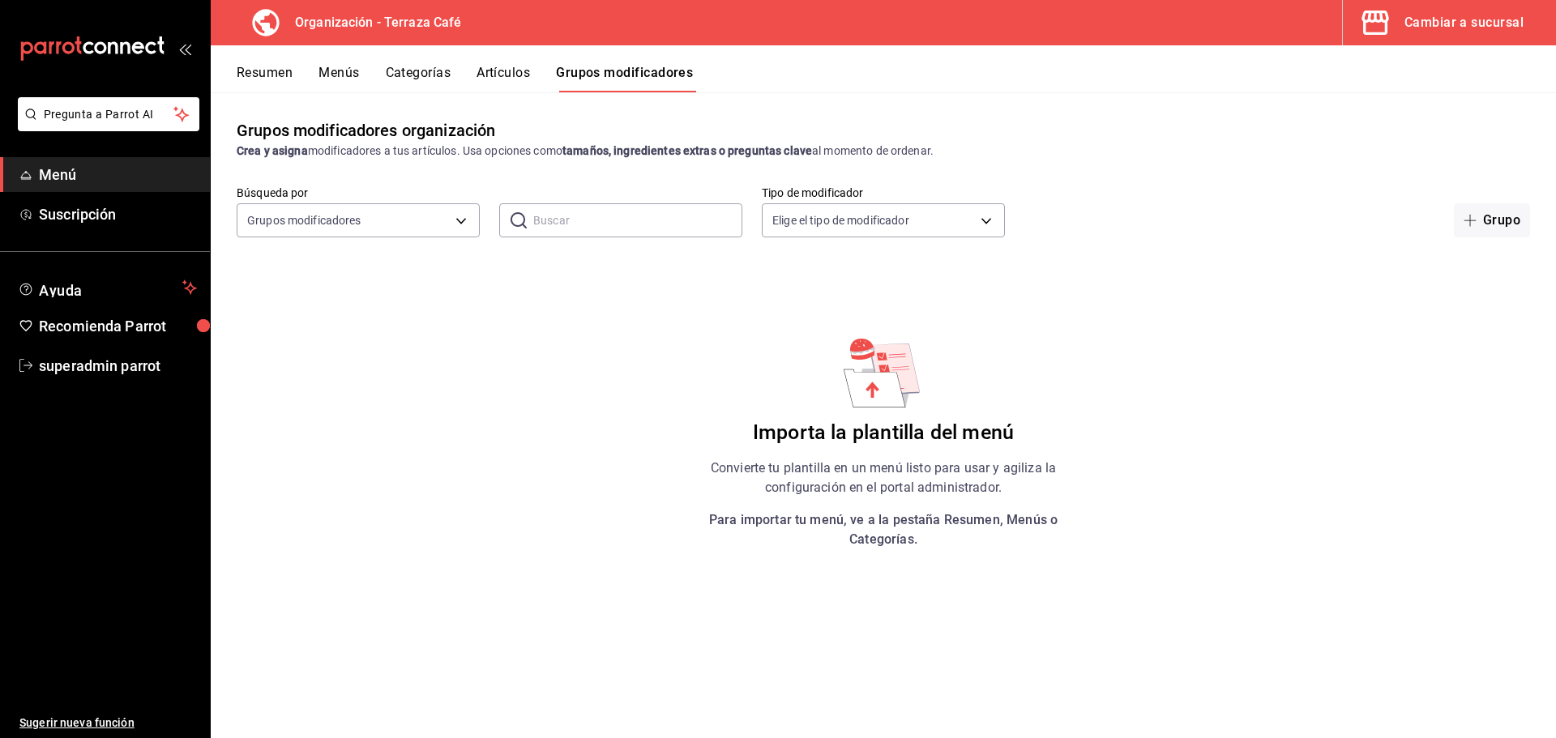
click at [263, 74] on button "Resumen" at bounding box center [265, 79] width 56 height 28
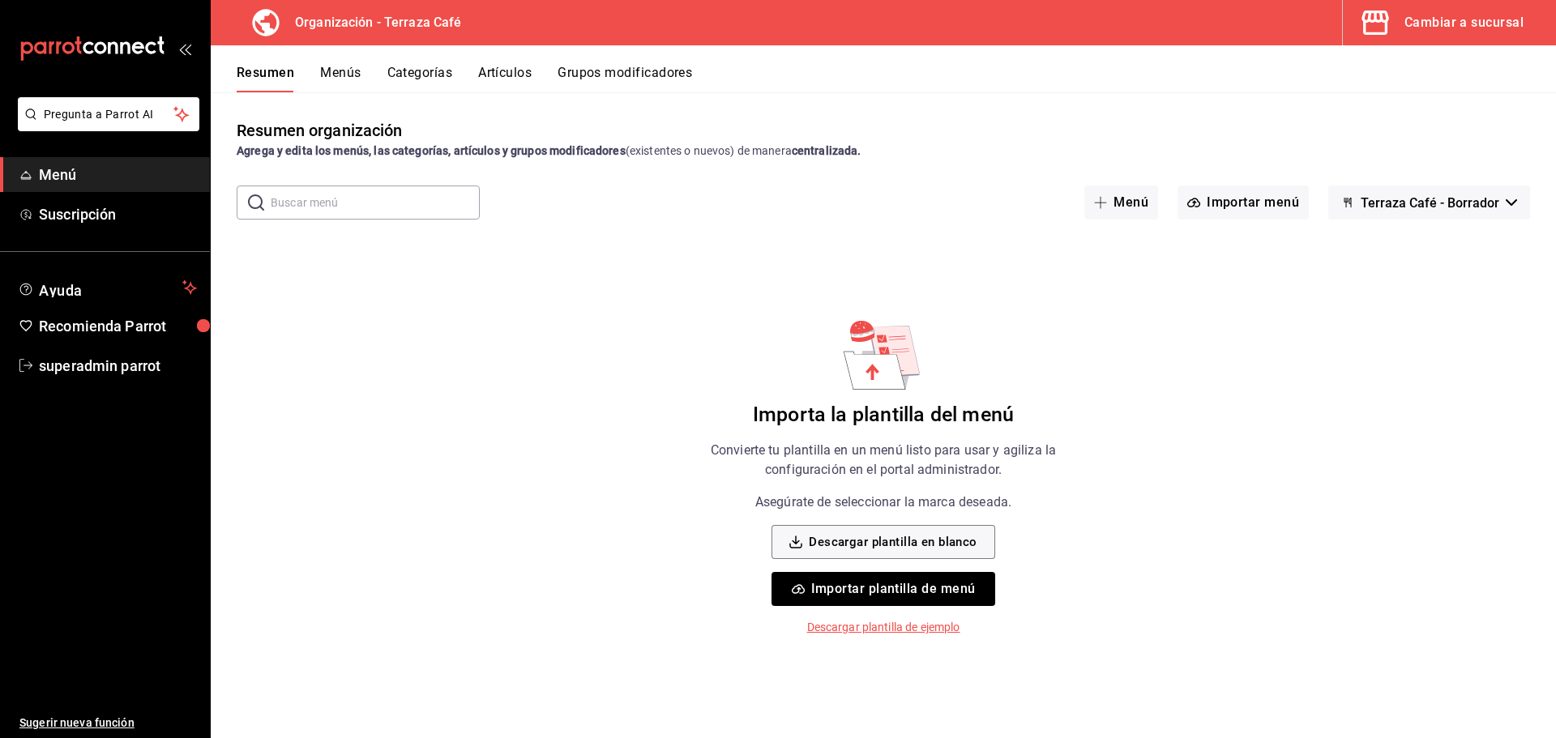
click at [1448, 36] on button "Cambiar a sucursal" at bounding box center [1443, 22] width 200 height 45
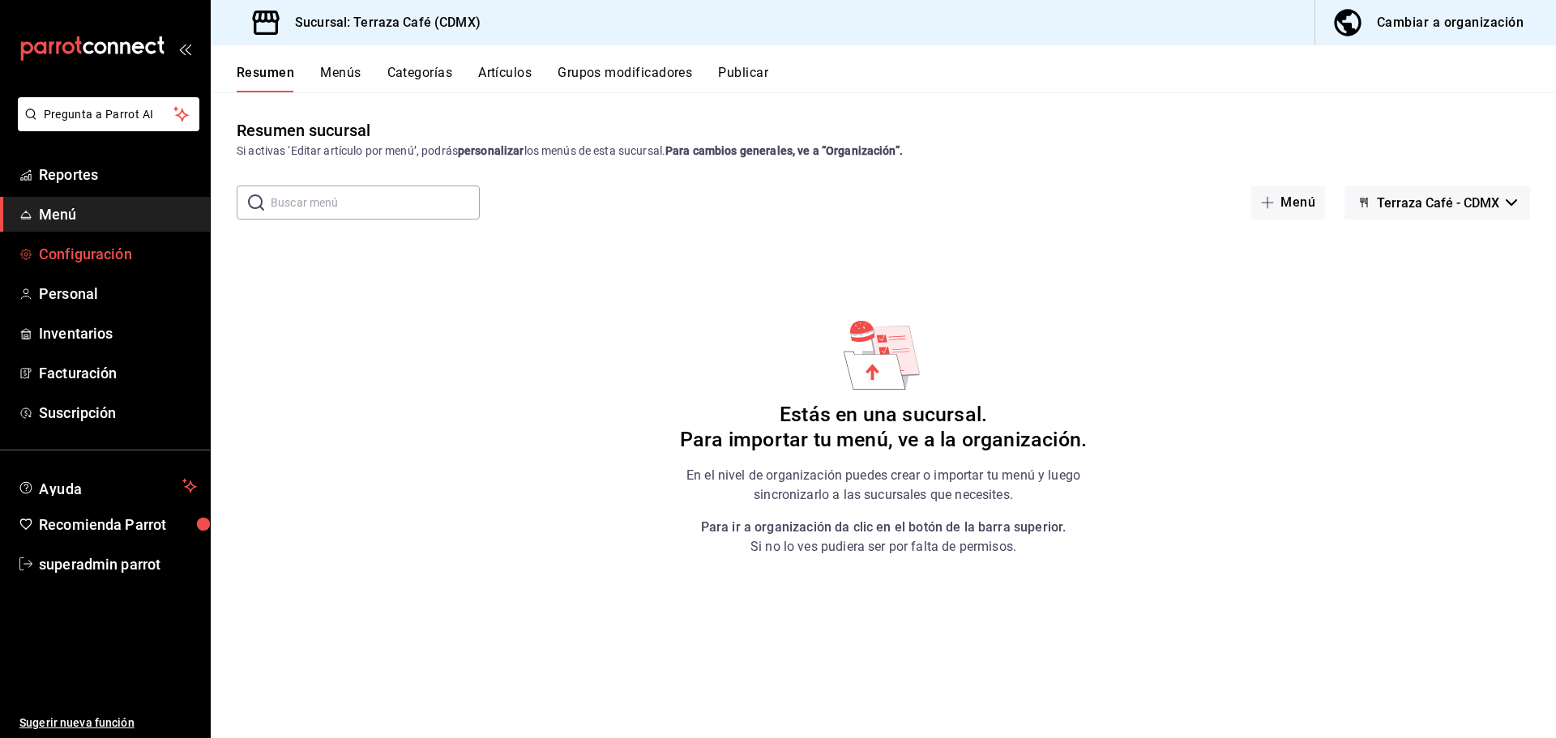
click at [105, 252] on span "Configuración" at bounding box center [118, 254] width 158 height 22
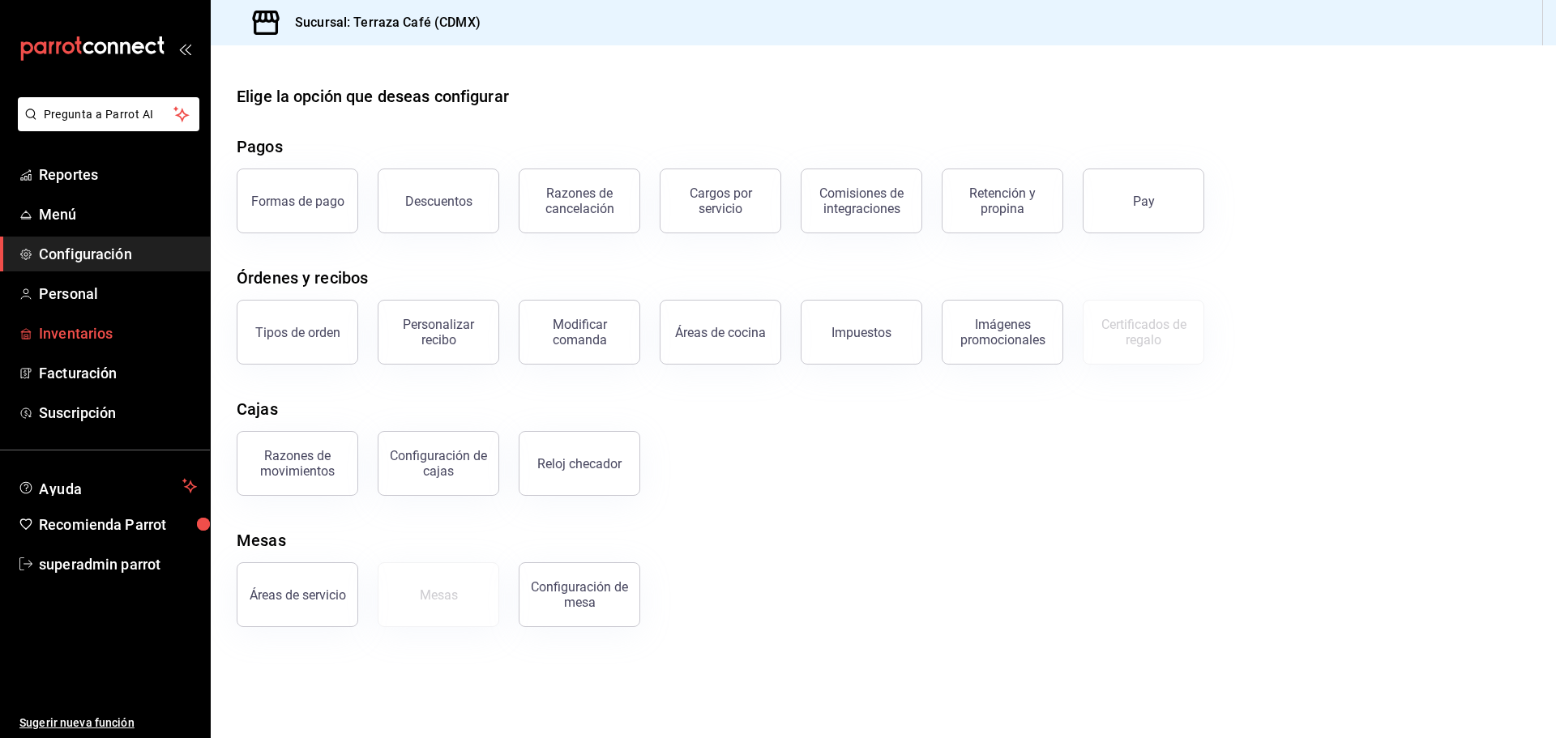
click at [86, 339] on span "Inventarios" at bounding box center [118, 334] width 158 height 22
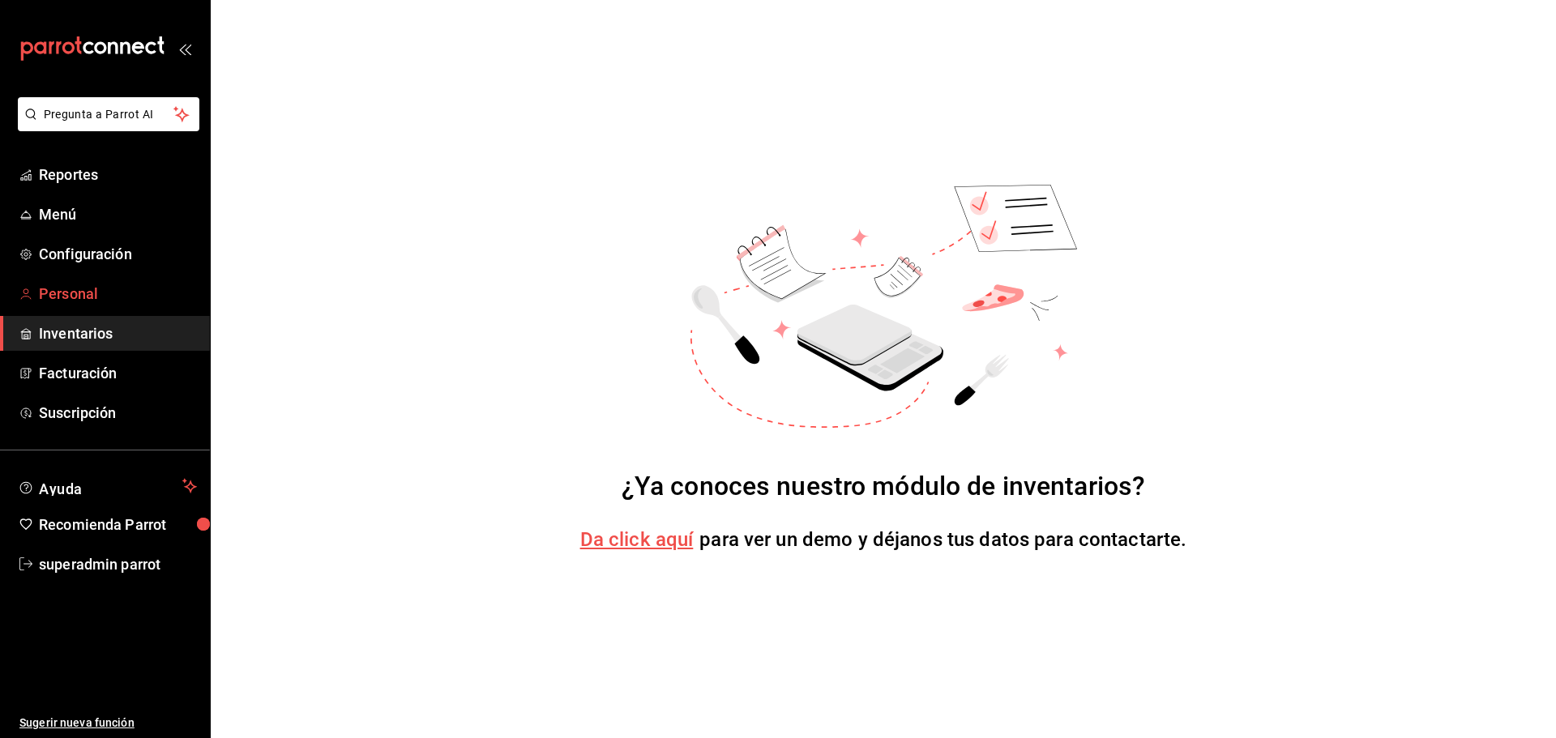
click at [95, 297] on span "Personal" at bounding box center [118, 294] width 158 height 22
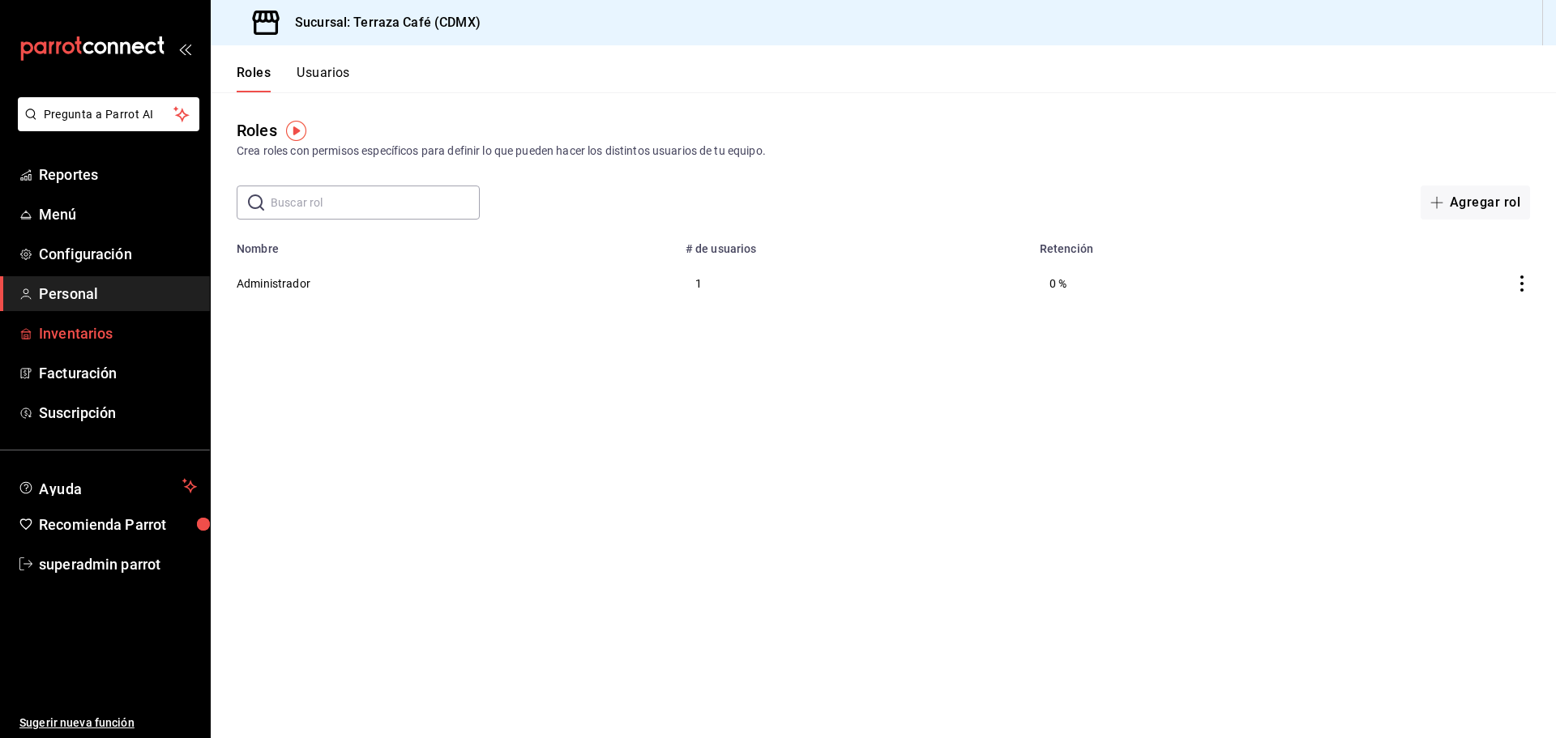
click at [89, 341] on span "Inventarios" at bounding box center [118, 334] width 158 height 22
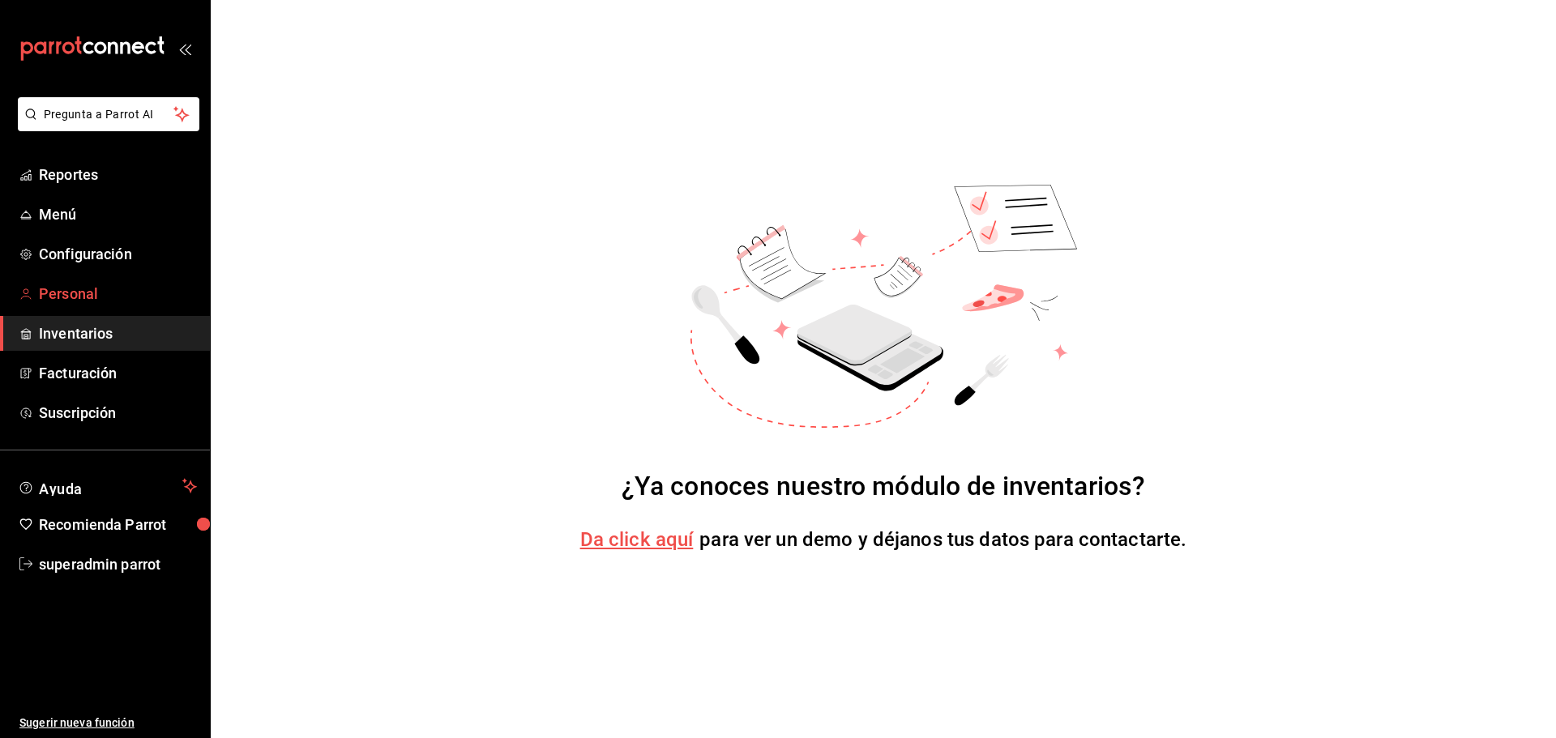
click at [103, 296] on span "Personal" at bounding box center [118, 294] width 158 height 22
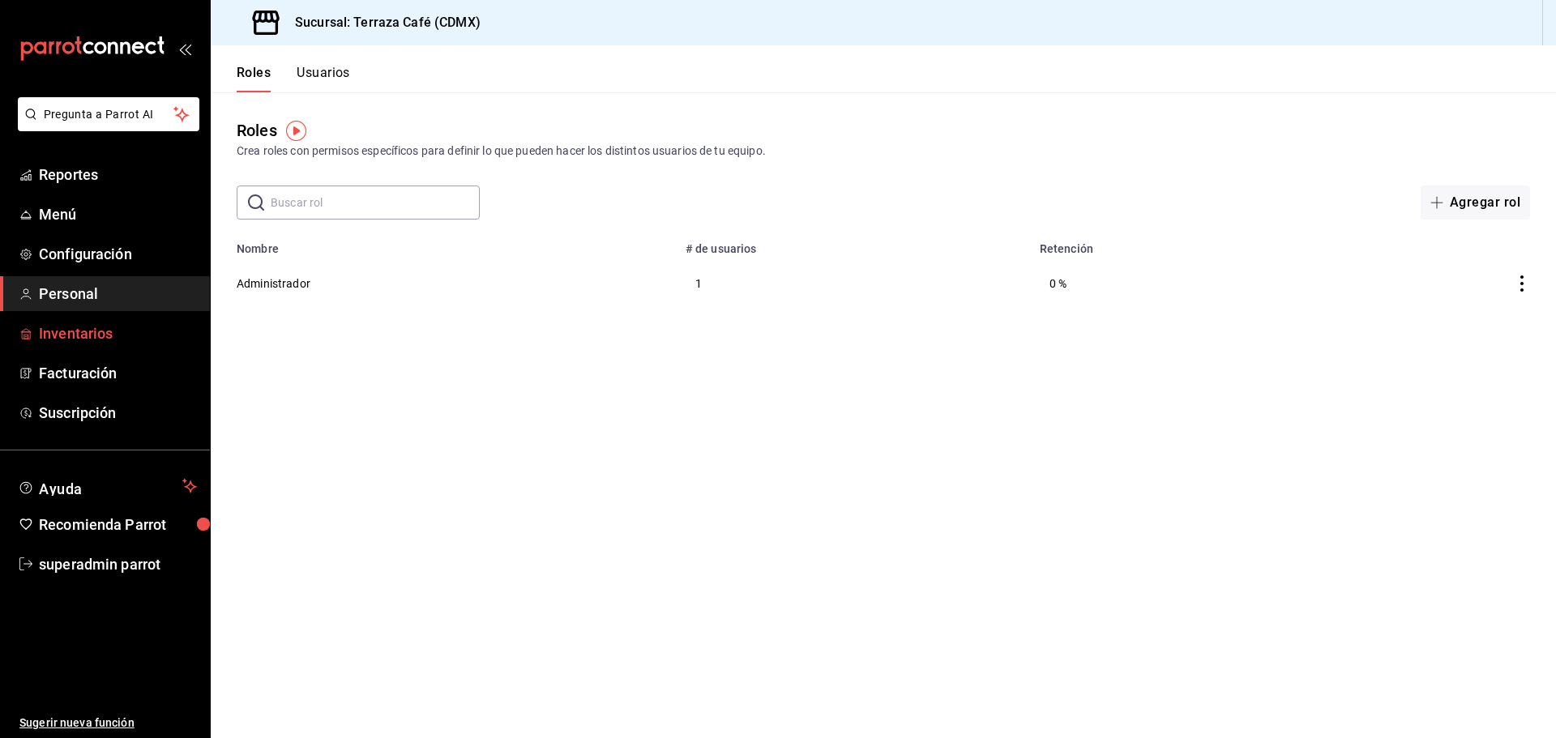
click at [125, 336] on span "Inventarios" at bounding box center [118, 334] width 158 height 22
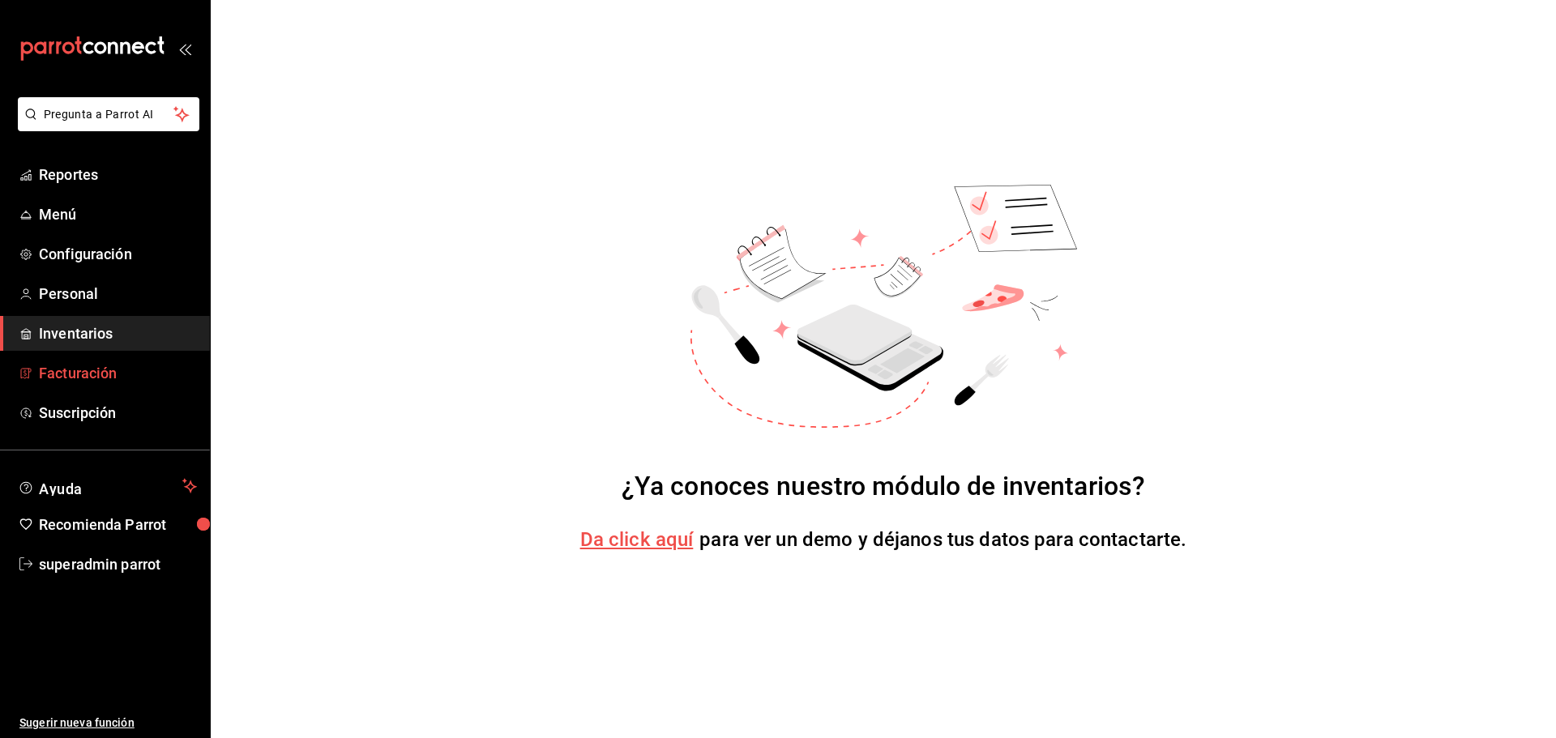
click at [83, 375] on span "Facturación" at bounding box center [118, 373] width 158 height 22
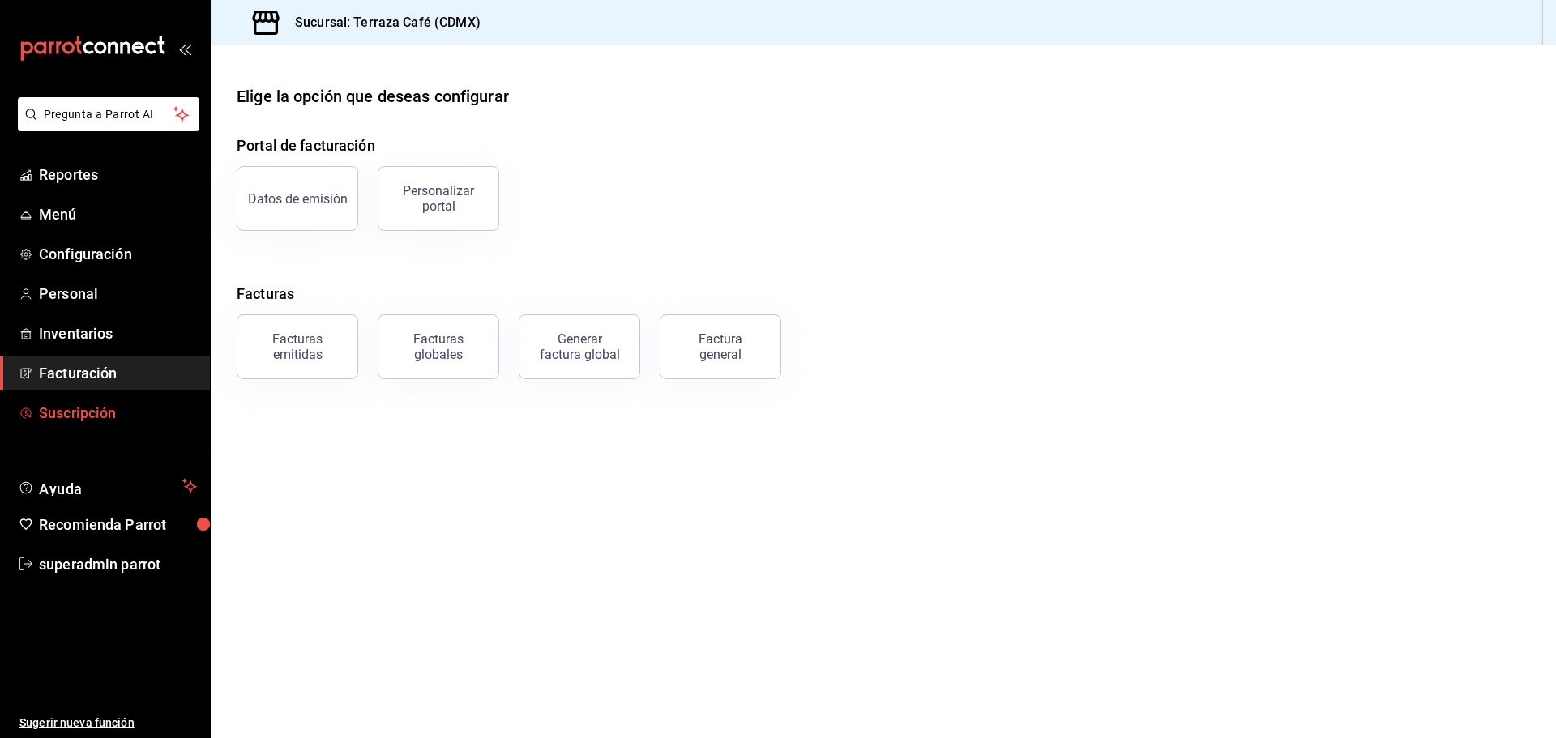
click at [102, 413] on span "Suscripción" at bounding box center [118, 413] width 158 height 22
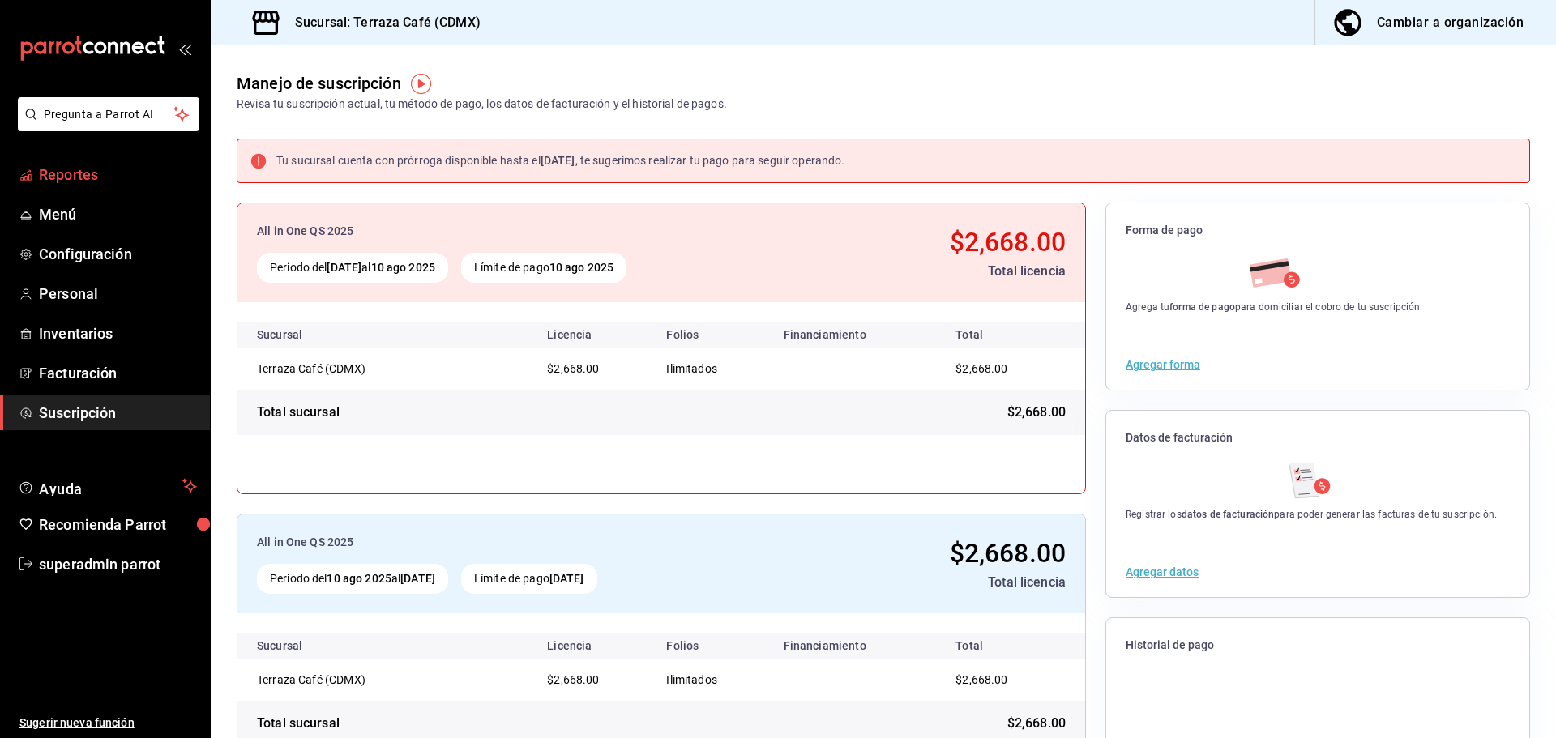
click at [99, 176] on span "Reportes" at bounding box center [118, 175] width 158 height 22
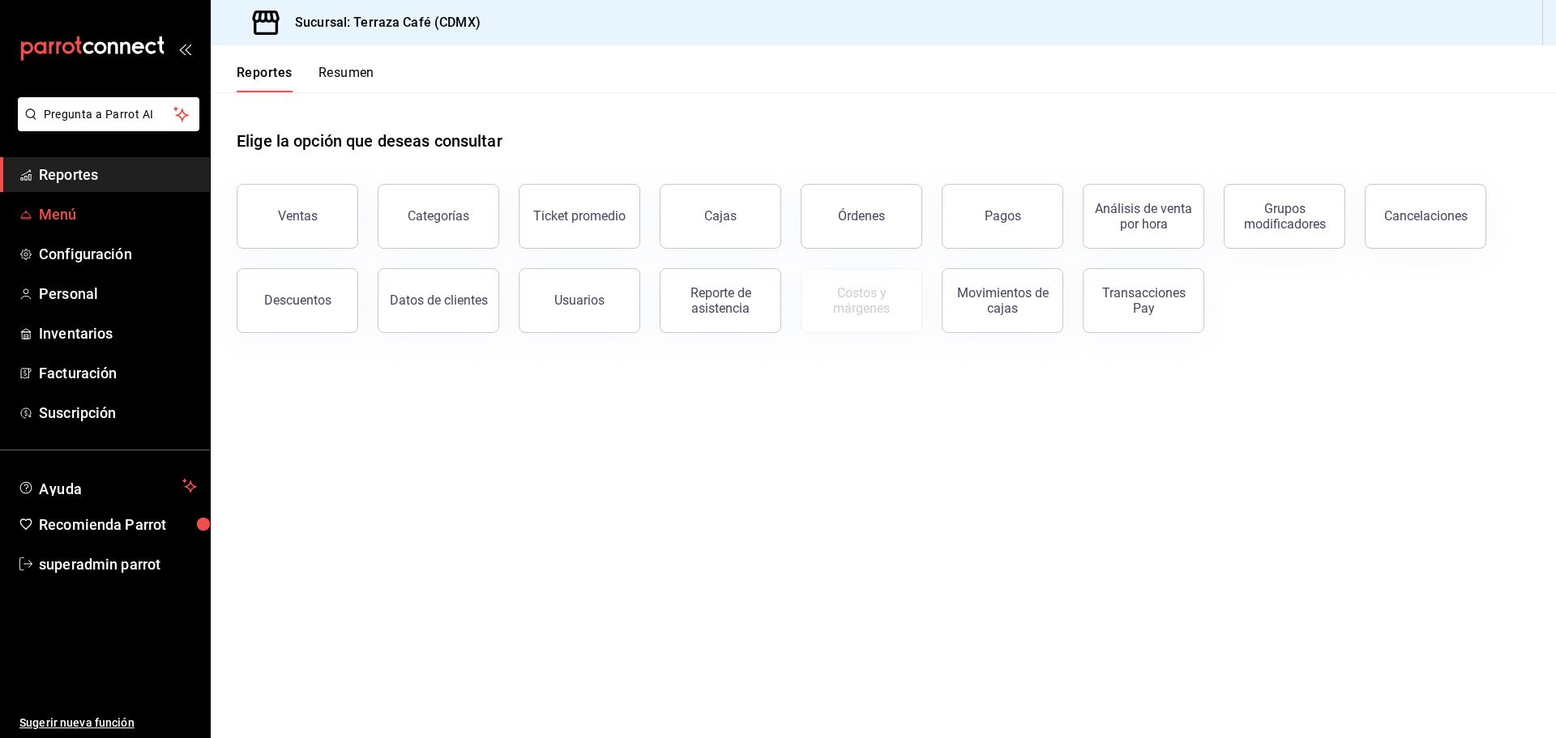
click at [77, 221] on span "Menú" at bounding box center [118, 214] width 158 height 22
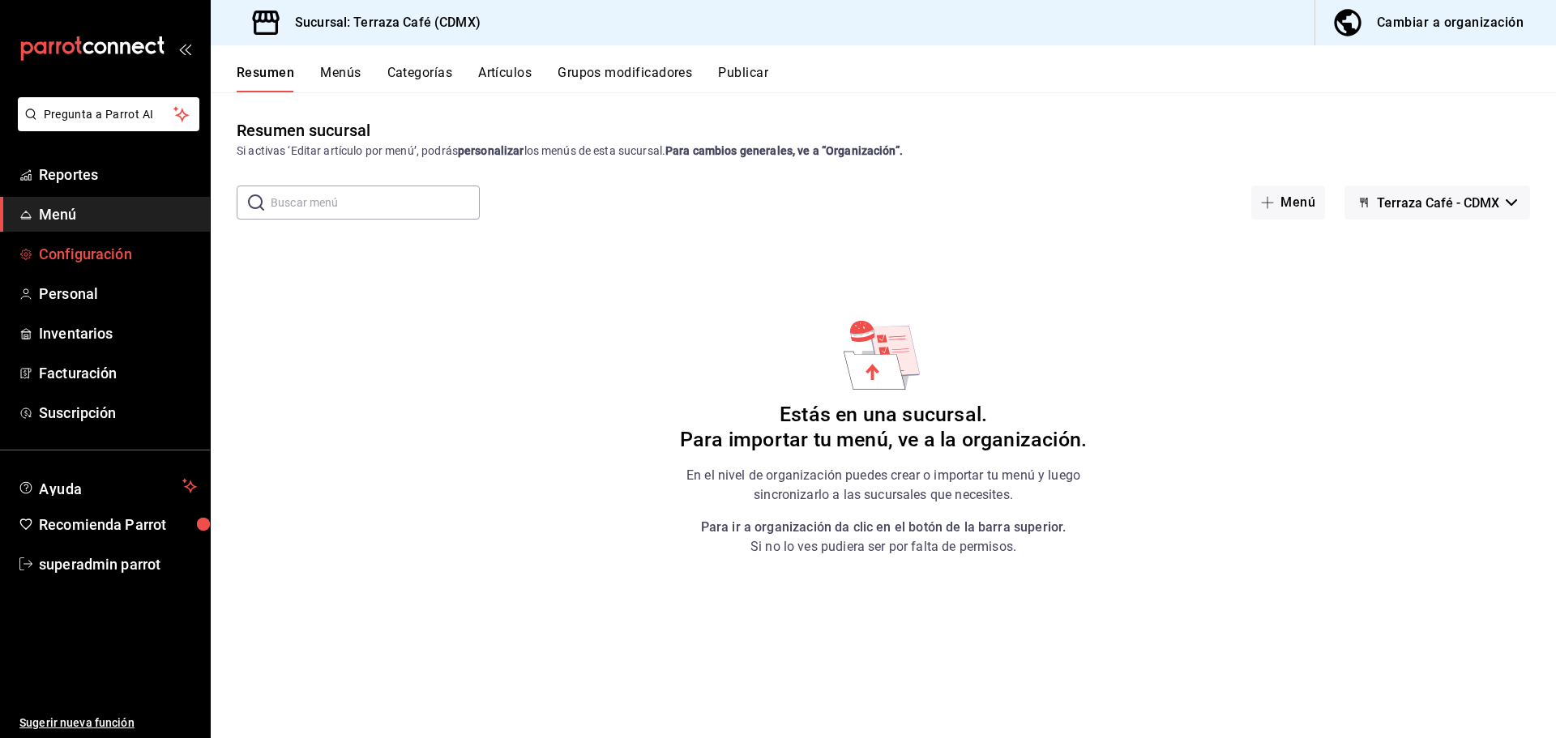
click at [96, 259] on span "Configuración" at bounding box center [118, 254] width 158 height 22
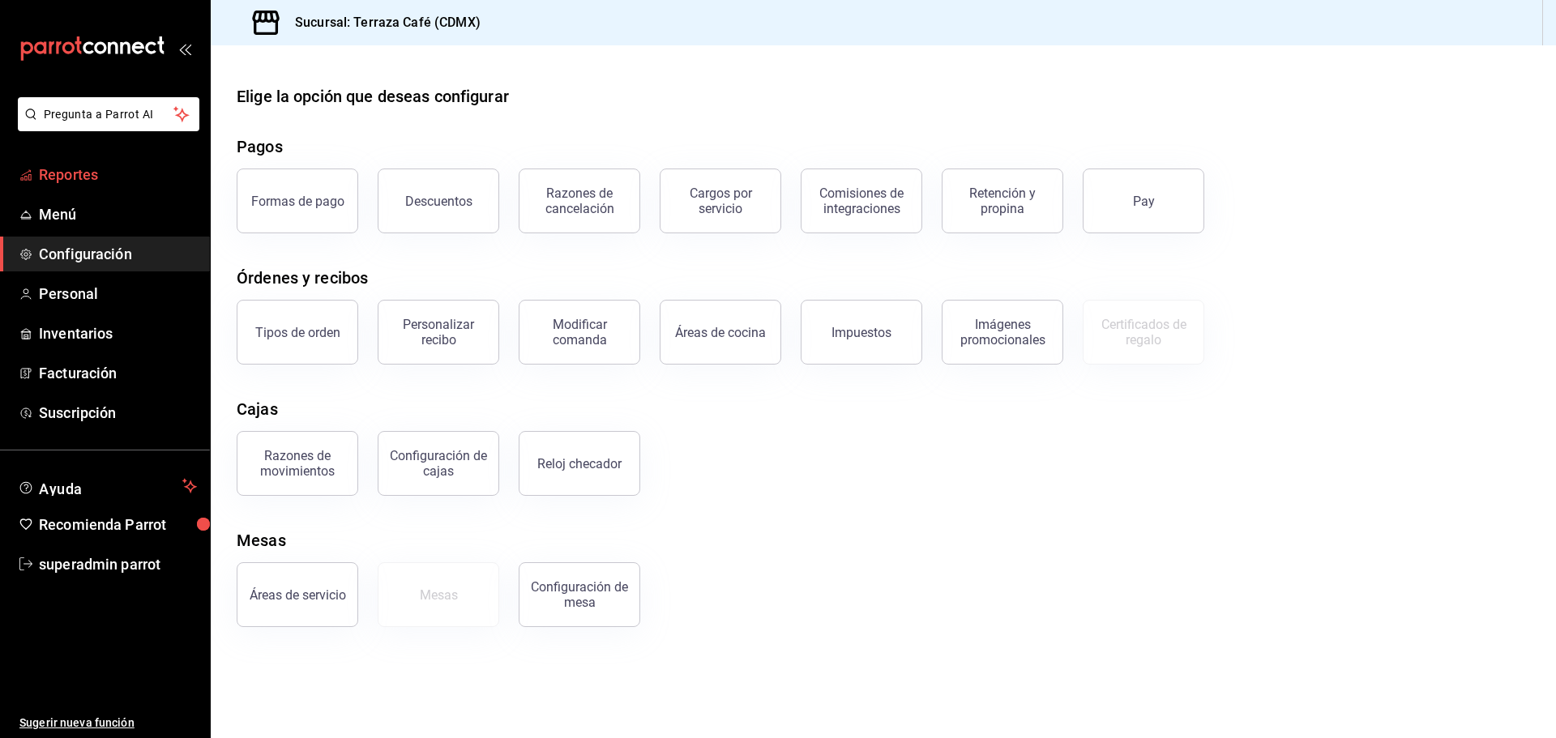
click at [116, 179] on span "Reportes" at bounding box center [118, 175] width 158 height 22
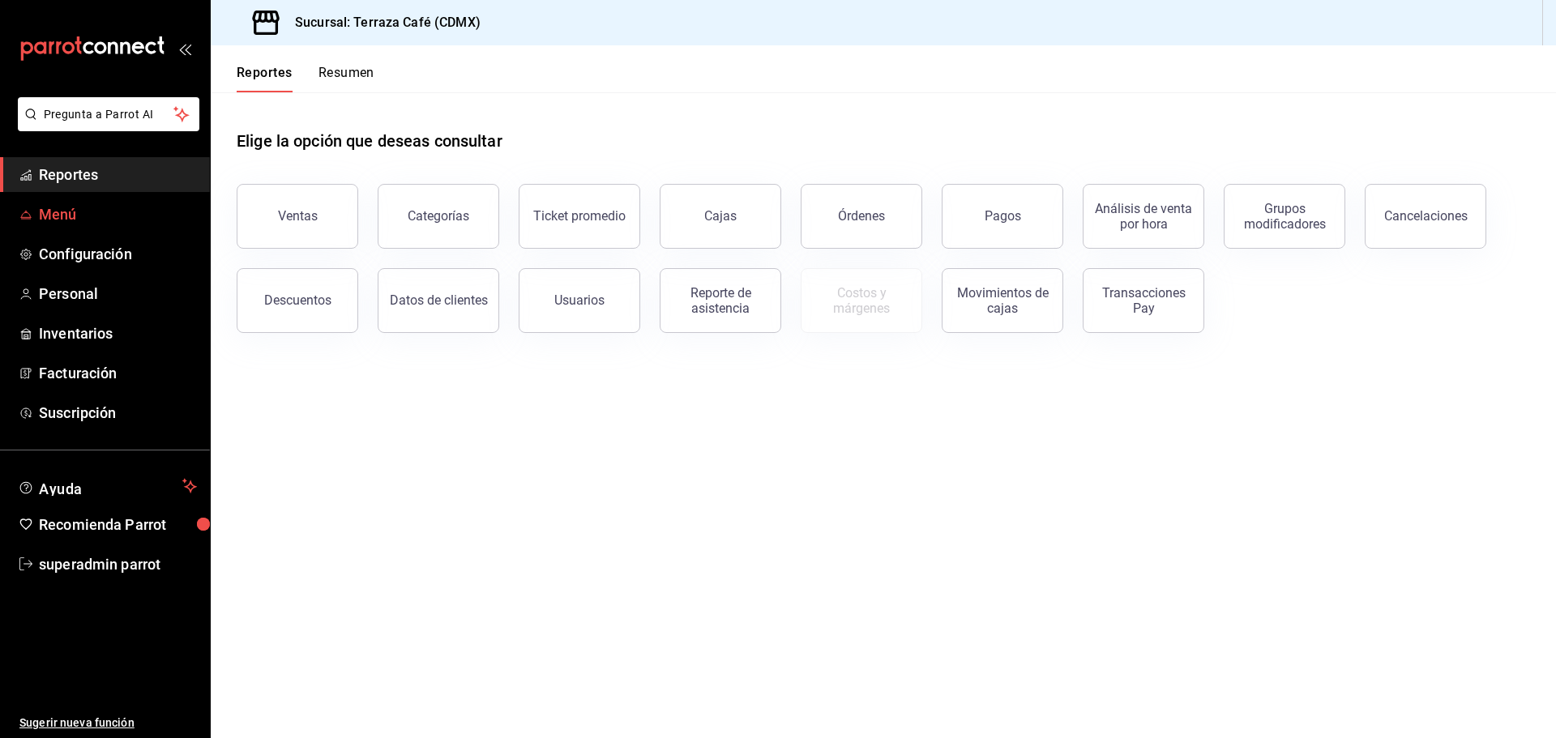
click at [95, 213] on span "Menú" at bounding box center [118, 214] width 158 height 22
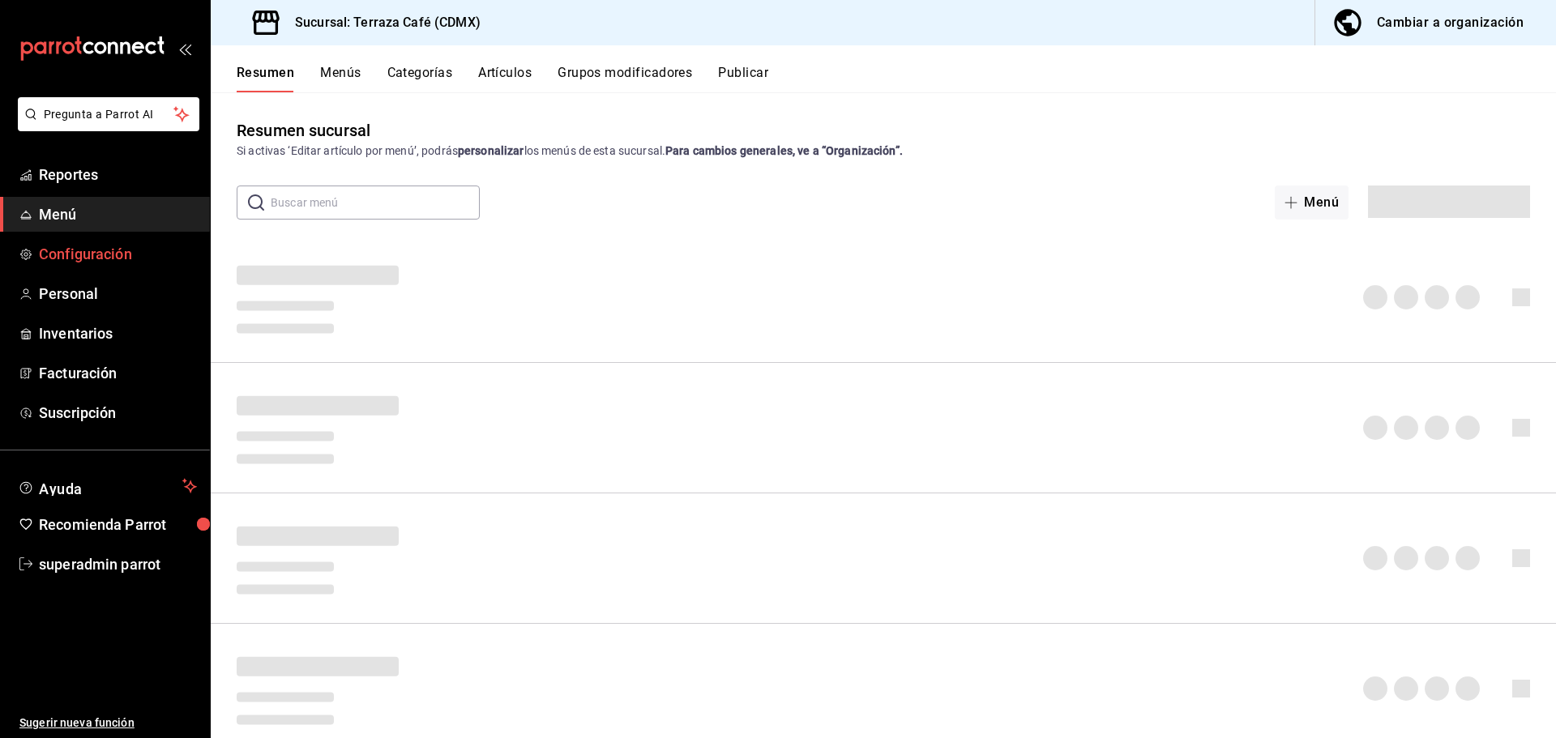
click at [100, 252] on span "Configuración" at bounding box center [118, 254] width 158 height 22
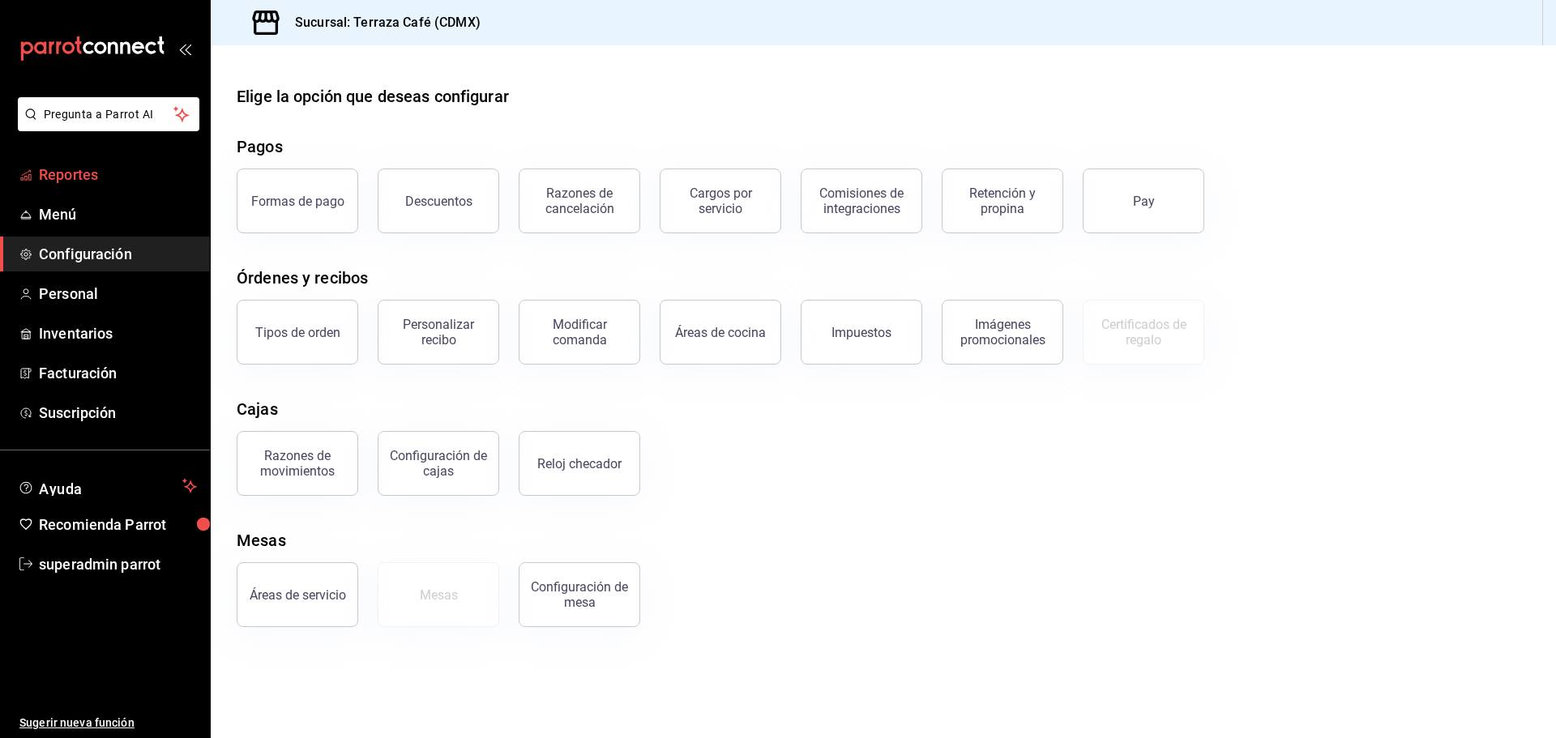
click at [101, 186] on link "Reportes" at bounding box center [105, 174] width 210 height 35
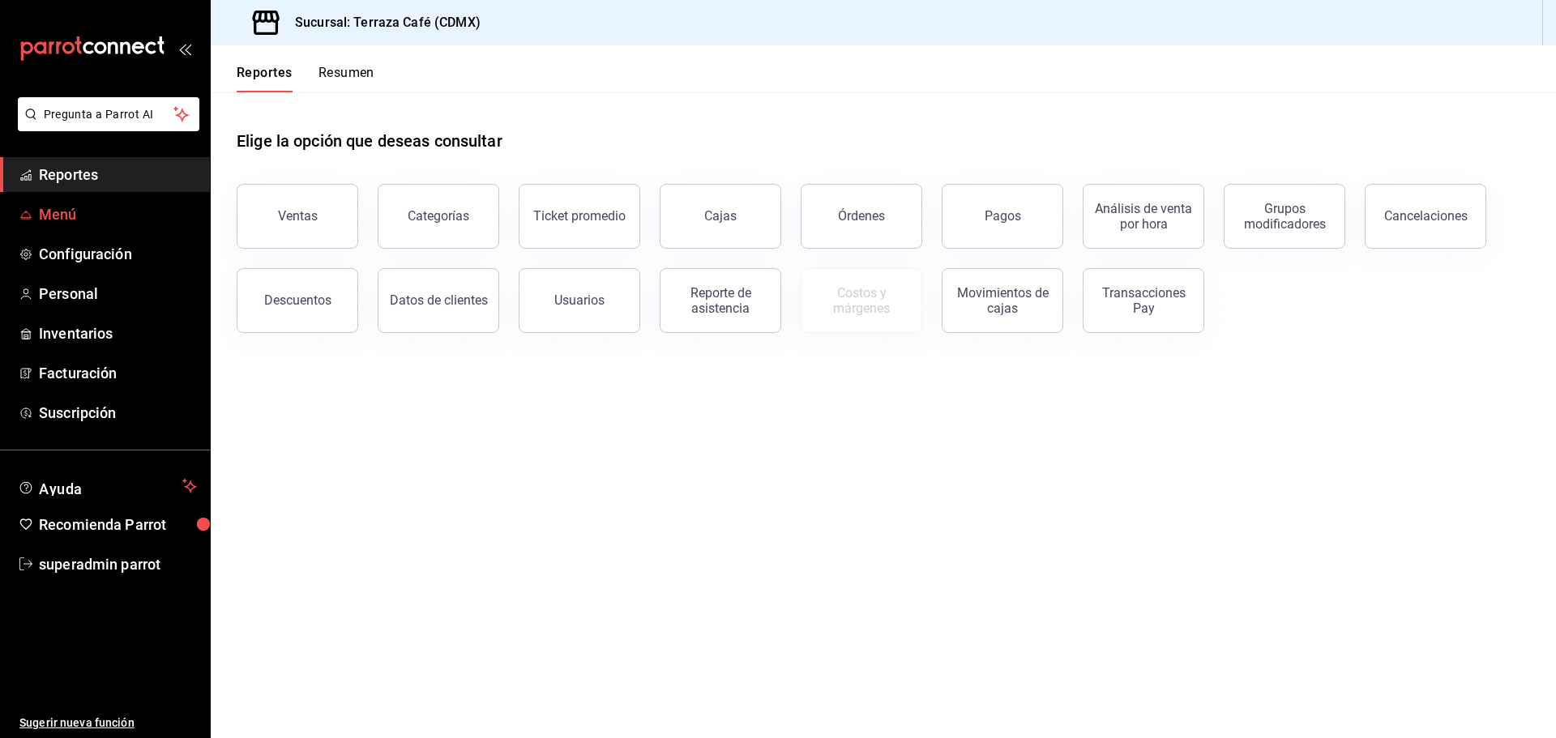
click at [96, 220] on span "Menú" at bounding box center [118, 214] width 158 height 22
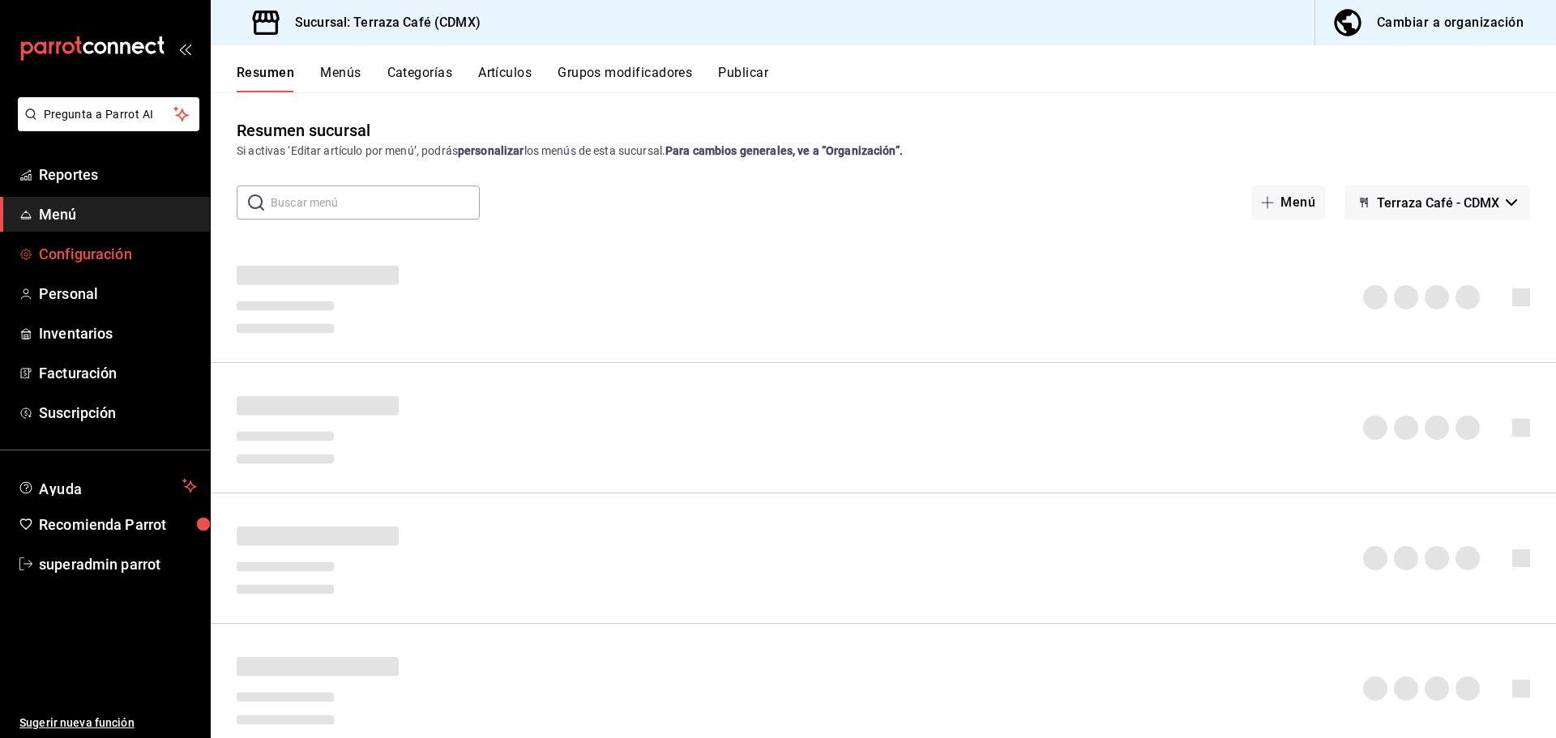
click at [122, 251] on span "Configuración" at bounding box center [118, 254] width 158 height 22
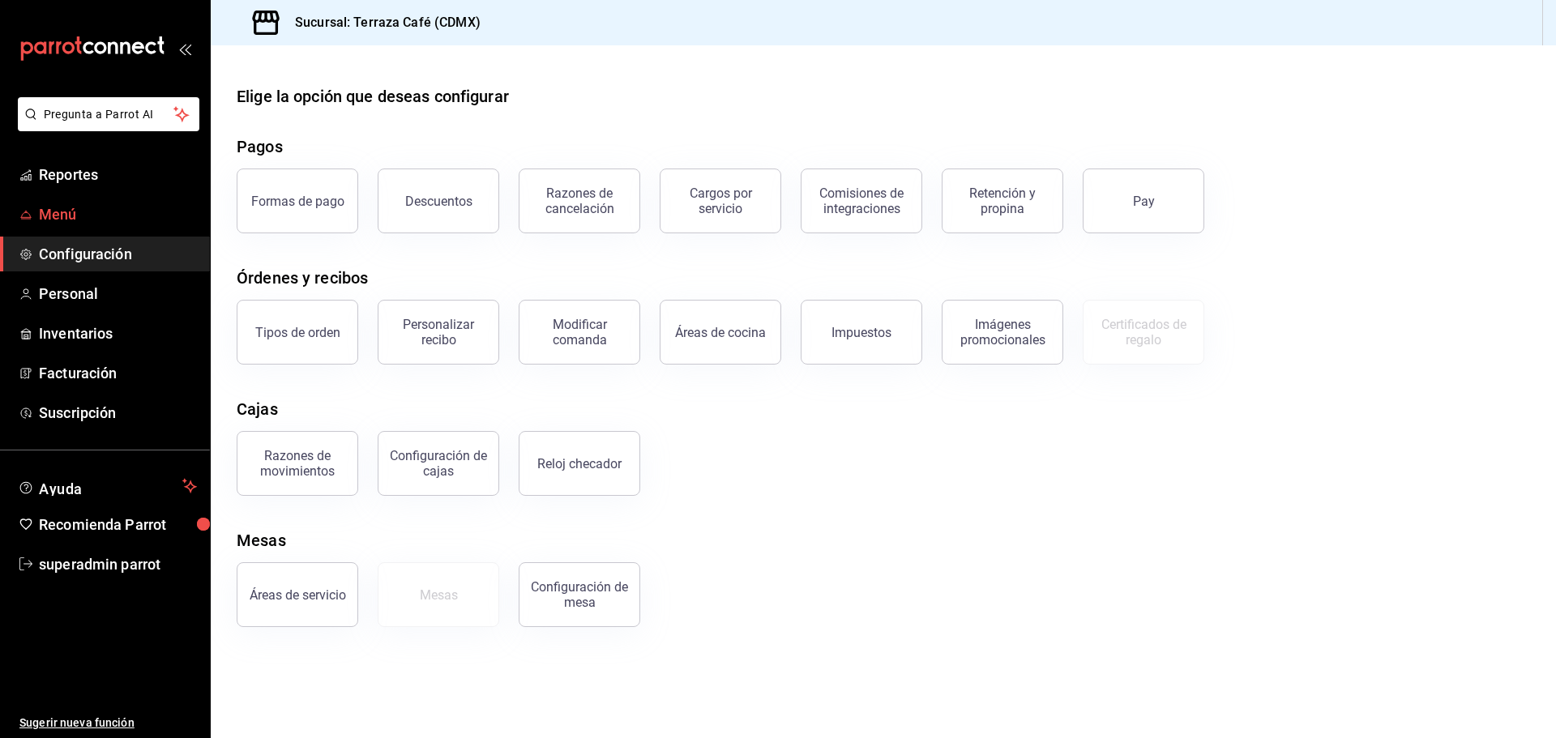
click at [76, 207] on span "Menú" at bounding box center [118, 214] width 158 height 22
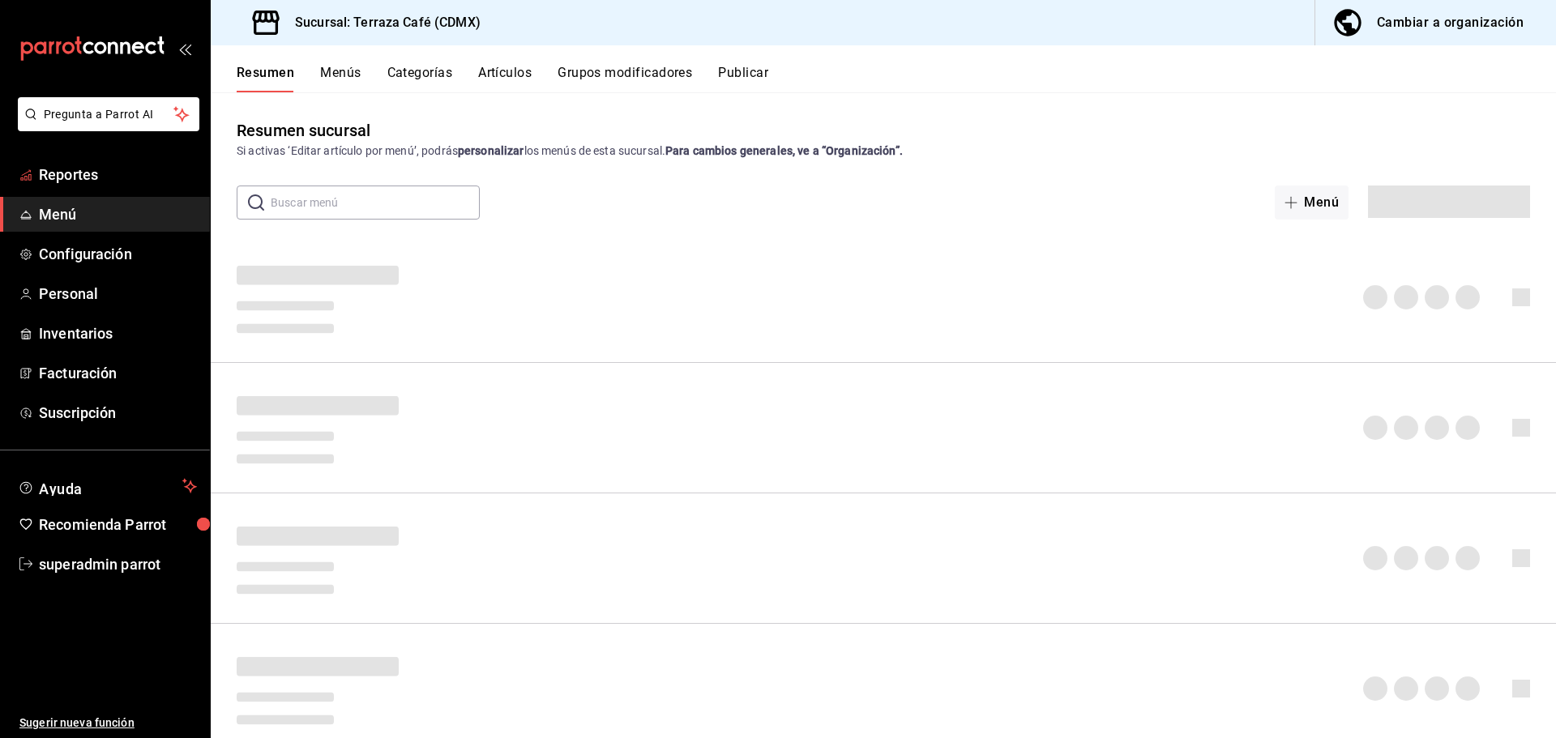
click at [92, 180] on span "Reportes" at bounding box center [118, 175] width 158 height 22
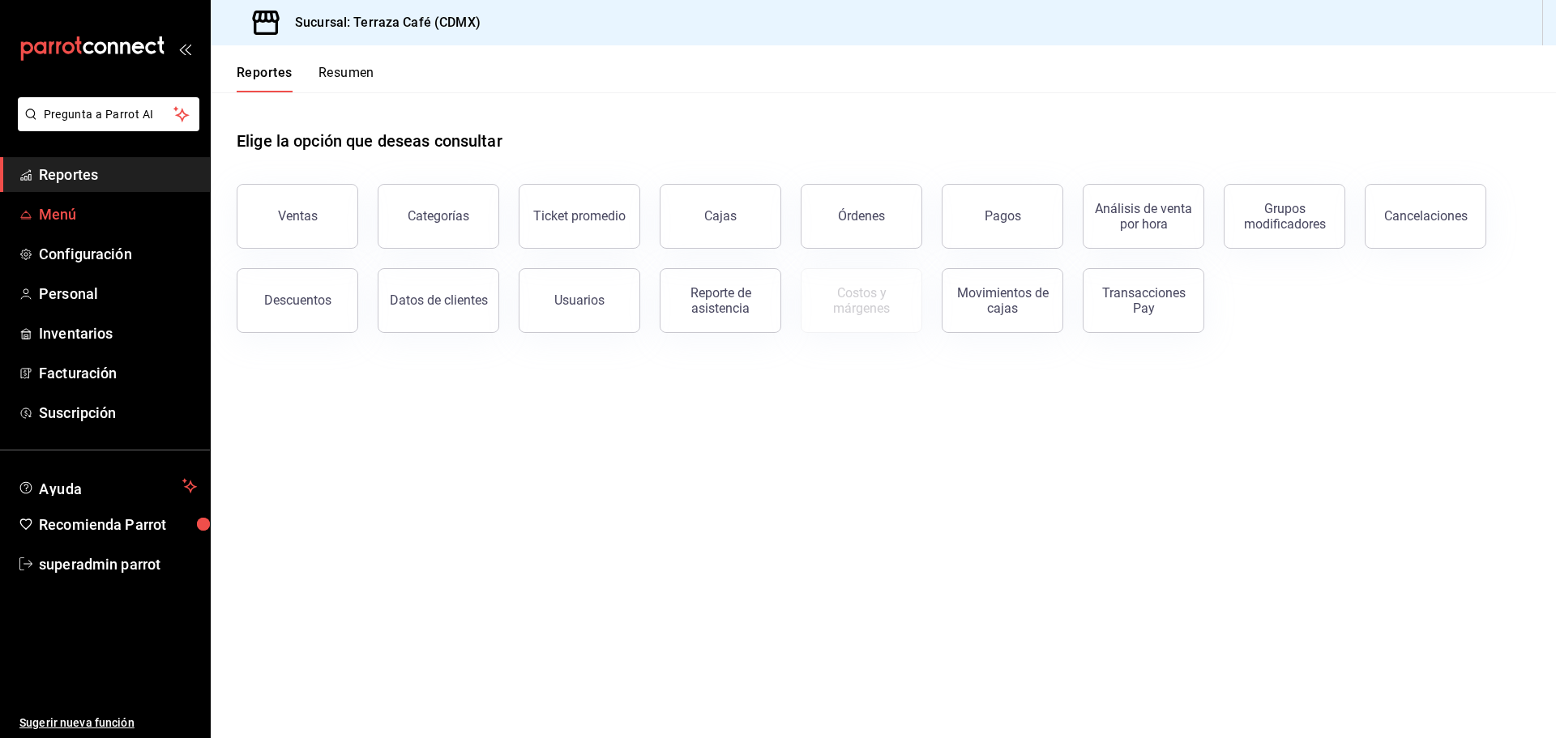
click at [88, 220] on span "Menú" at bounding box center [118, 214] width 158 height 22
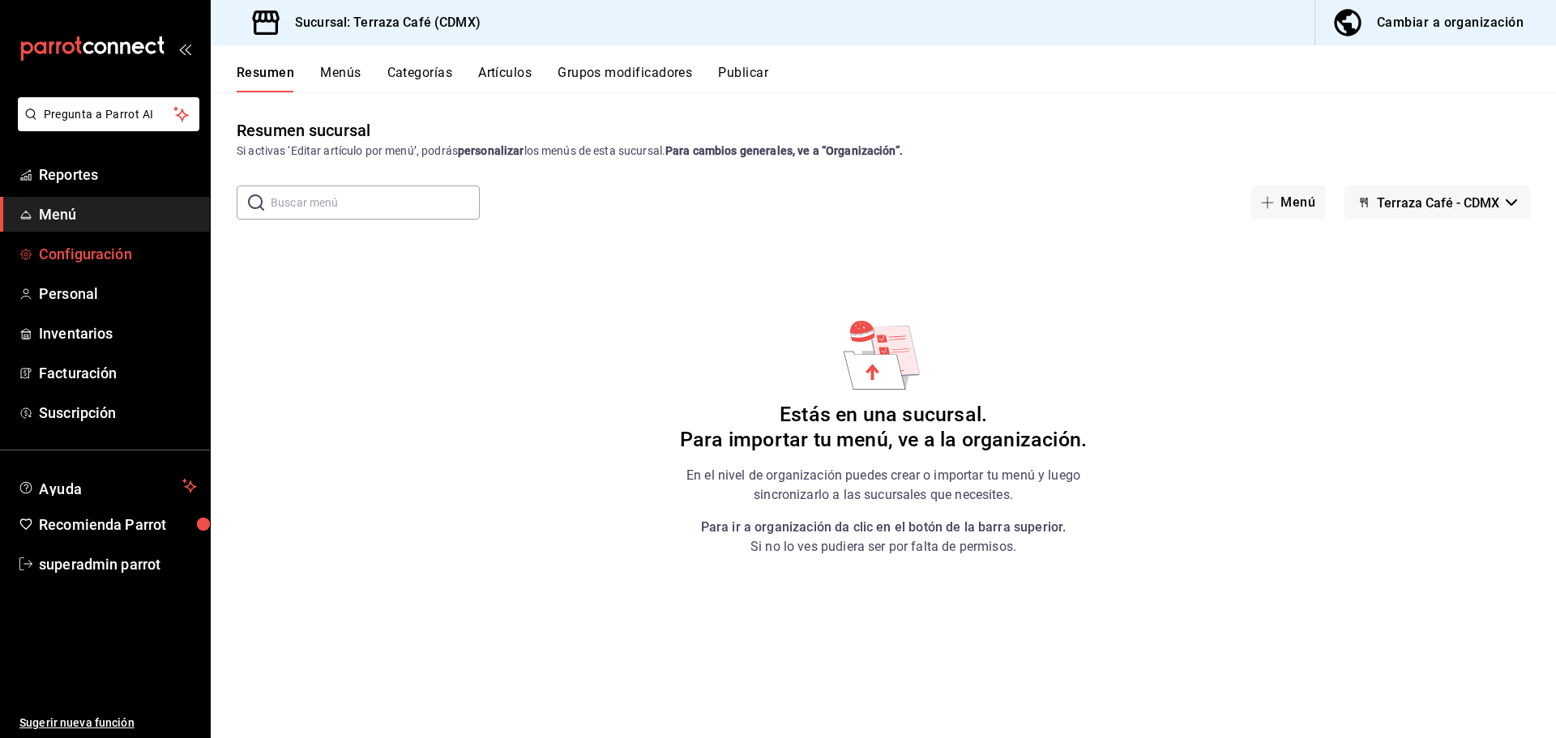
click at [93, 262] on span "Configuración" at bounding box center [118, 254] width 158 height 22
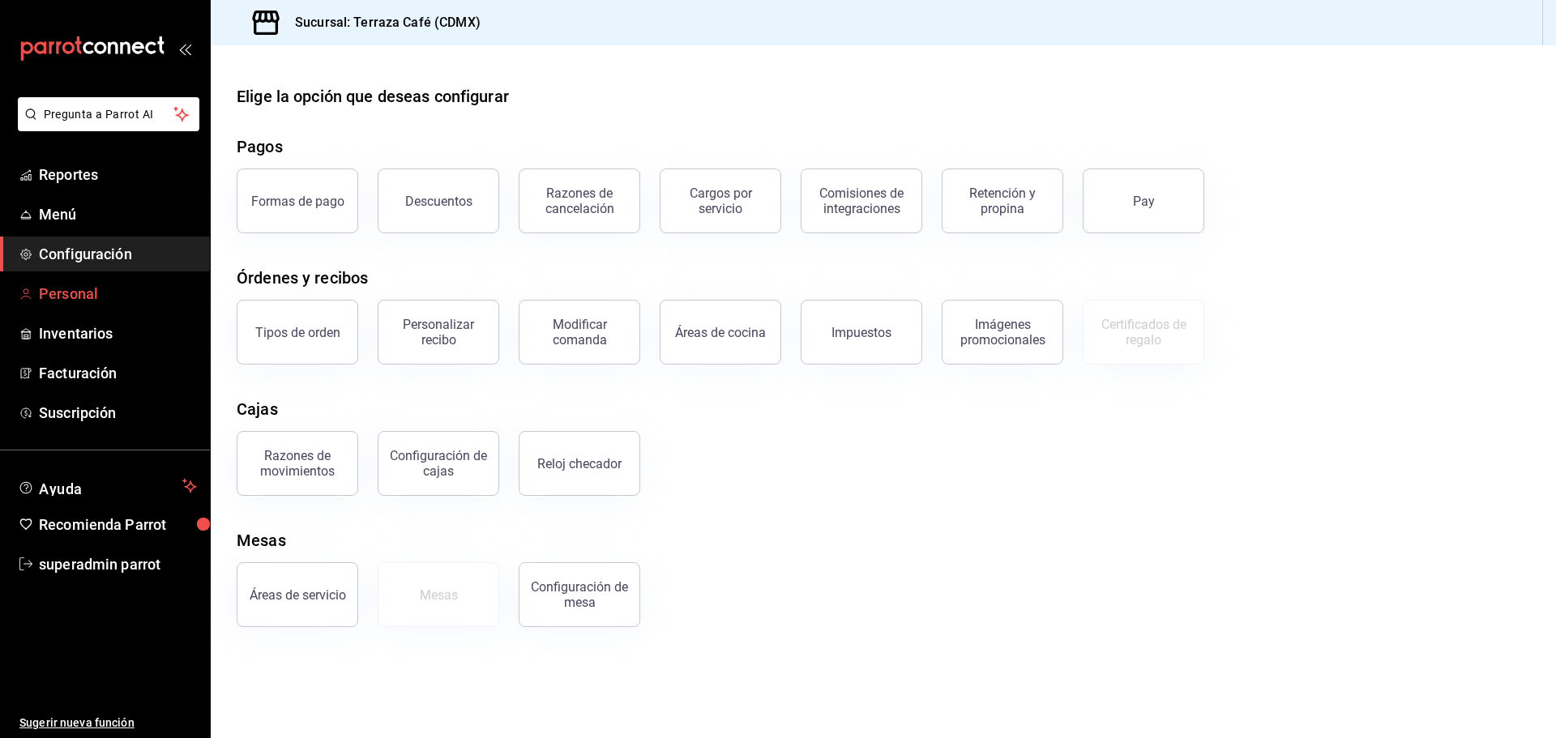
click at [88, 295] on span "Personal" at bounding box center [118, 294] width 158 height 22
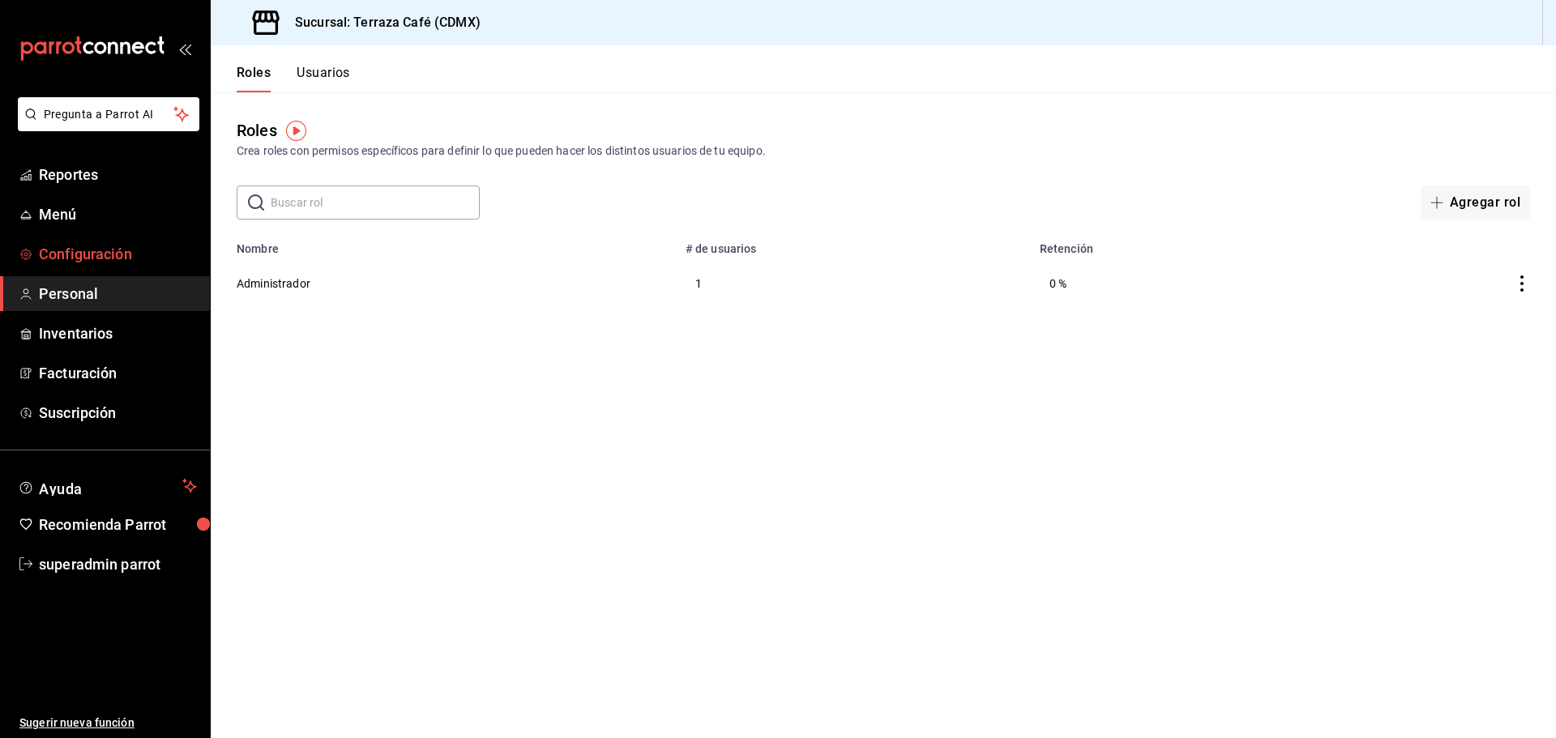
click at [100, 248] on span "Configuración" at bounding box center [118, 254] width 158 height 22
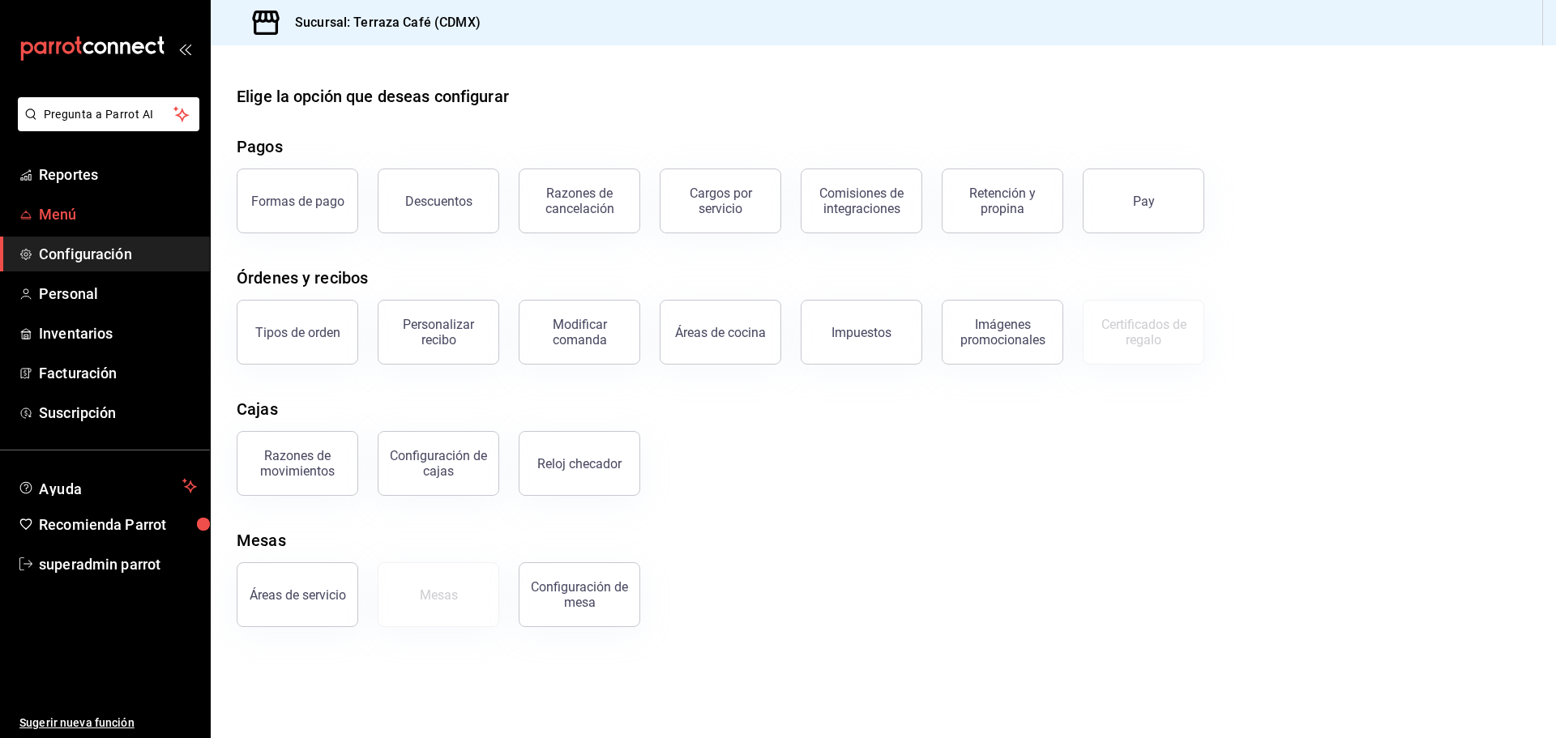
click at [109, 223] on span "Menú" at bounding box center [118, 214] width 158 height 22
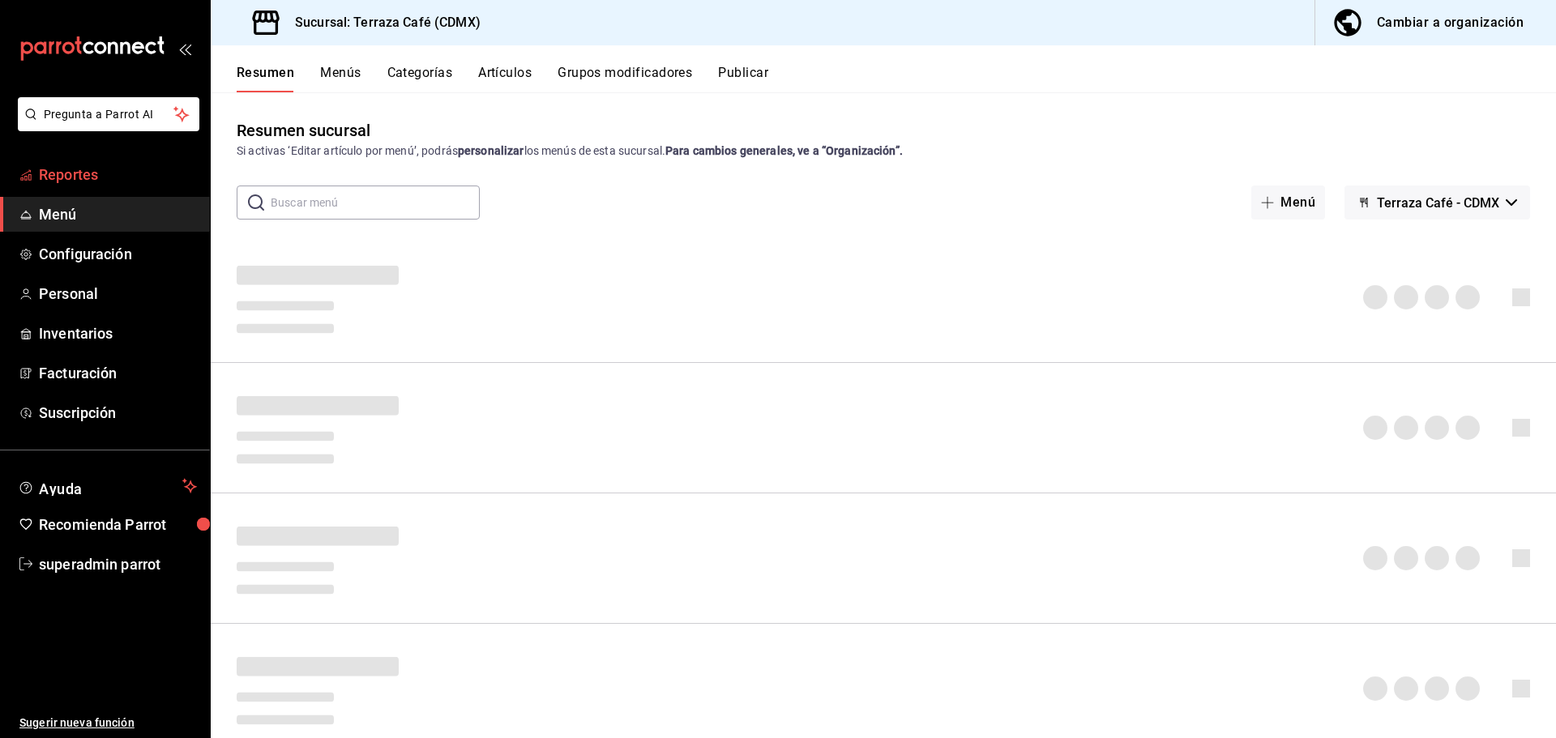
click at [100, 169] on span "Reportes" at bounding box center [118, 175] width 158 height 22
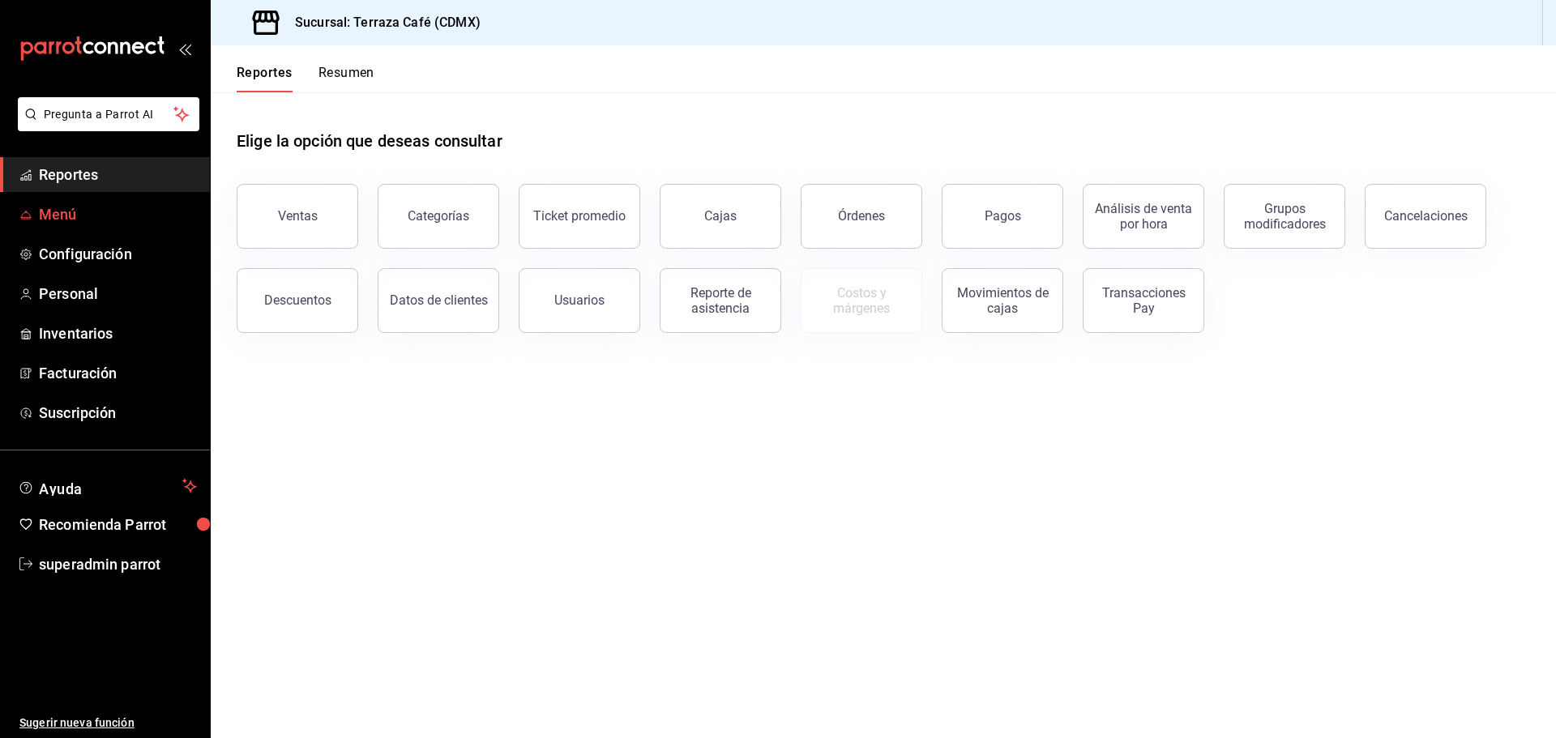
click at [88, 204] on span "Menú" at bounding box center [118, 214] width 158 height 22
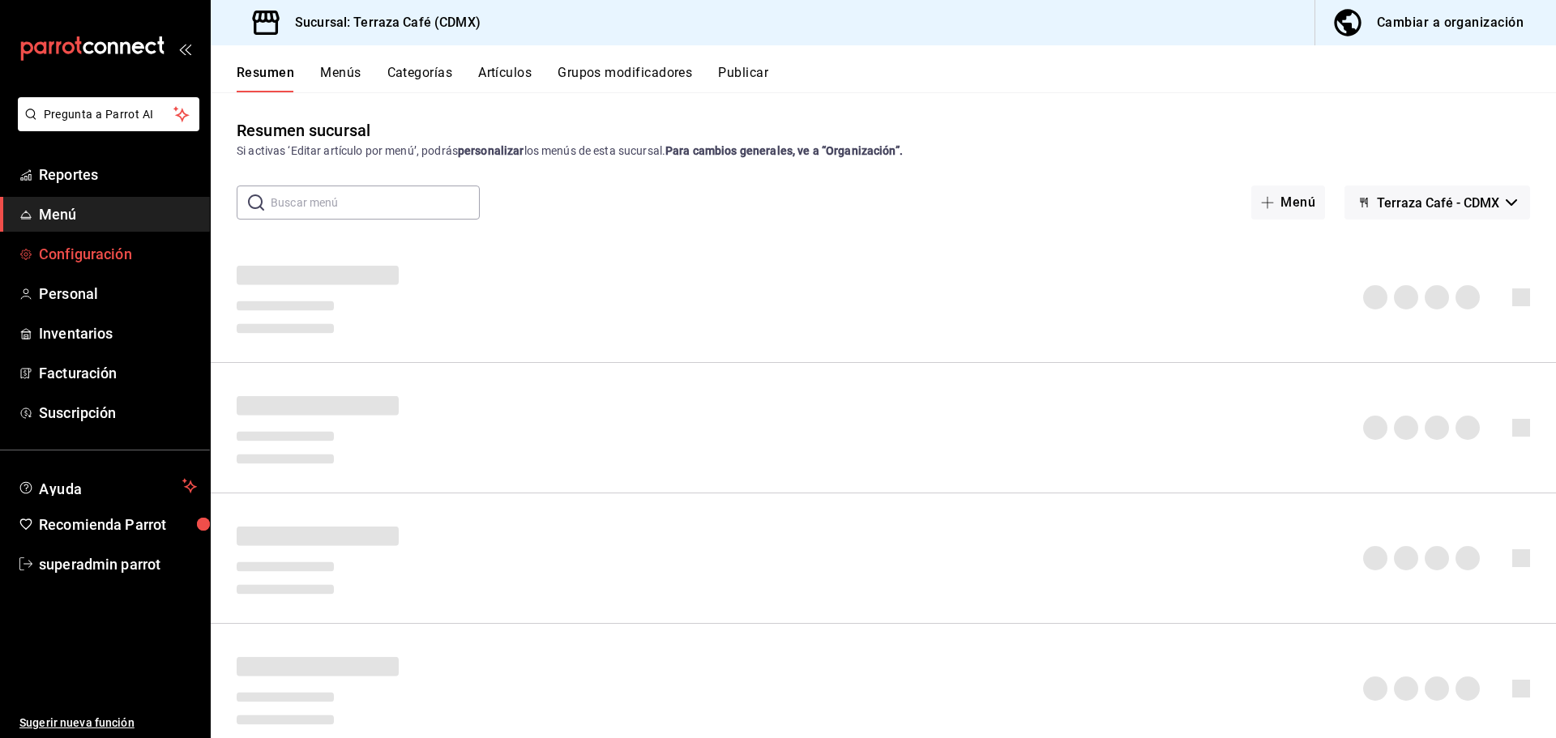
click at [96, 256] on span "Configuración" at bounding box center [118, 254] width 158 height 22
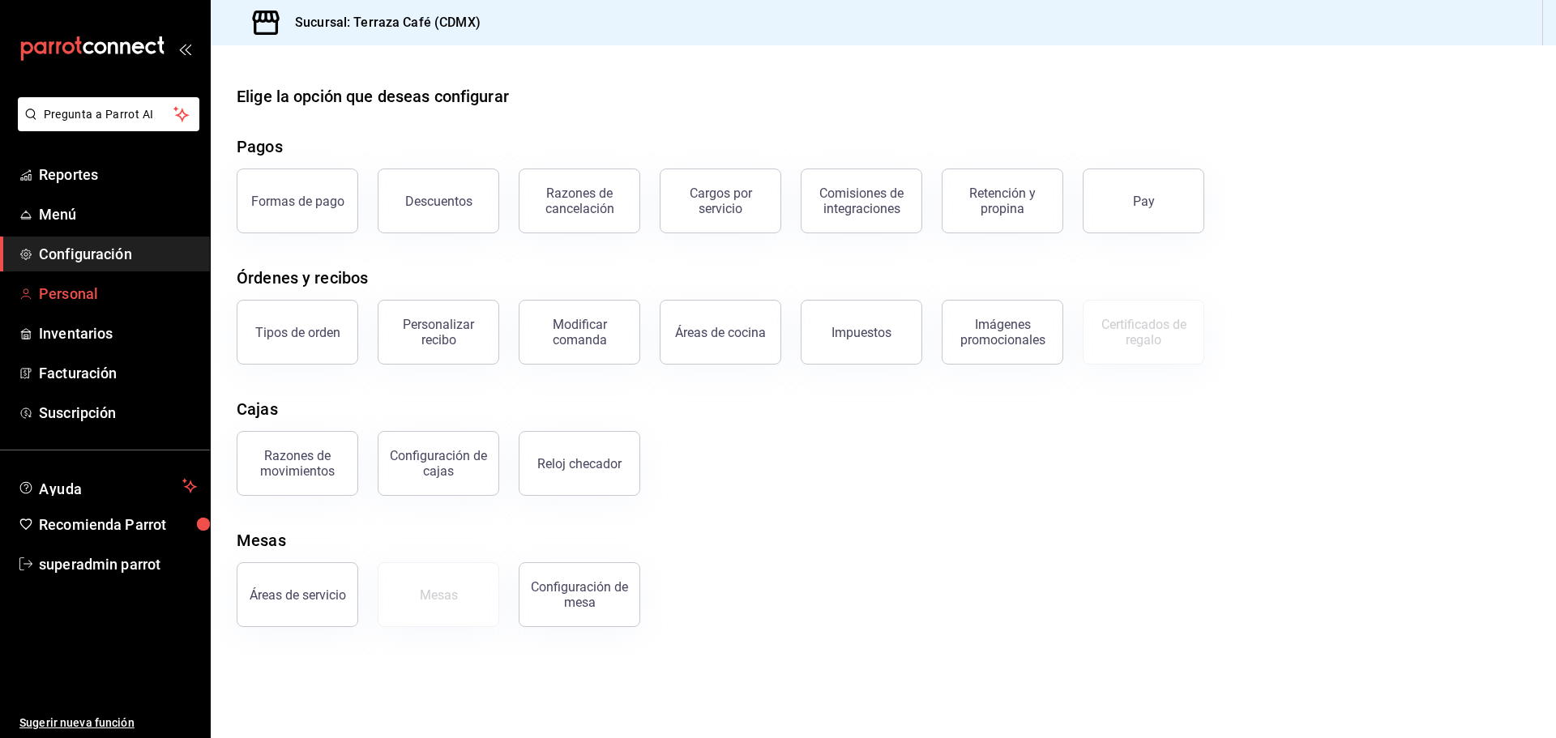
click at [86, 293] on span "Personal" at bounding box center [118, 294] width 158 height 22
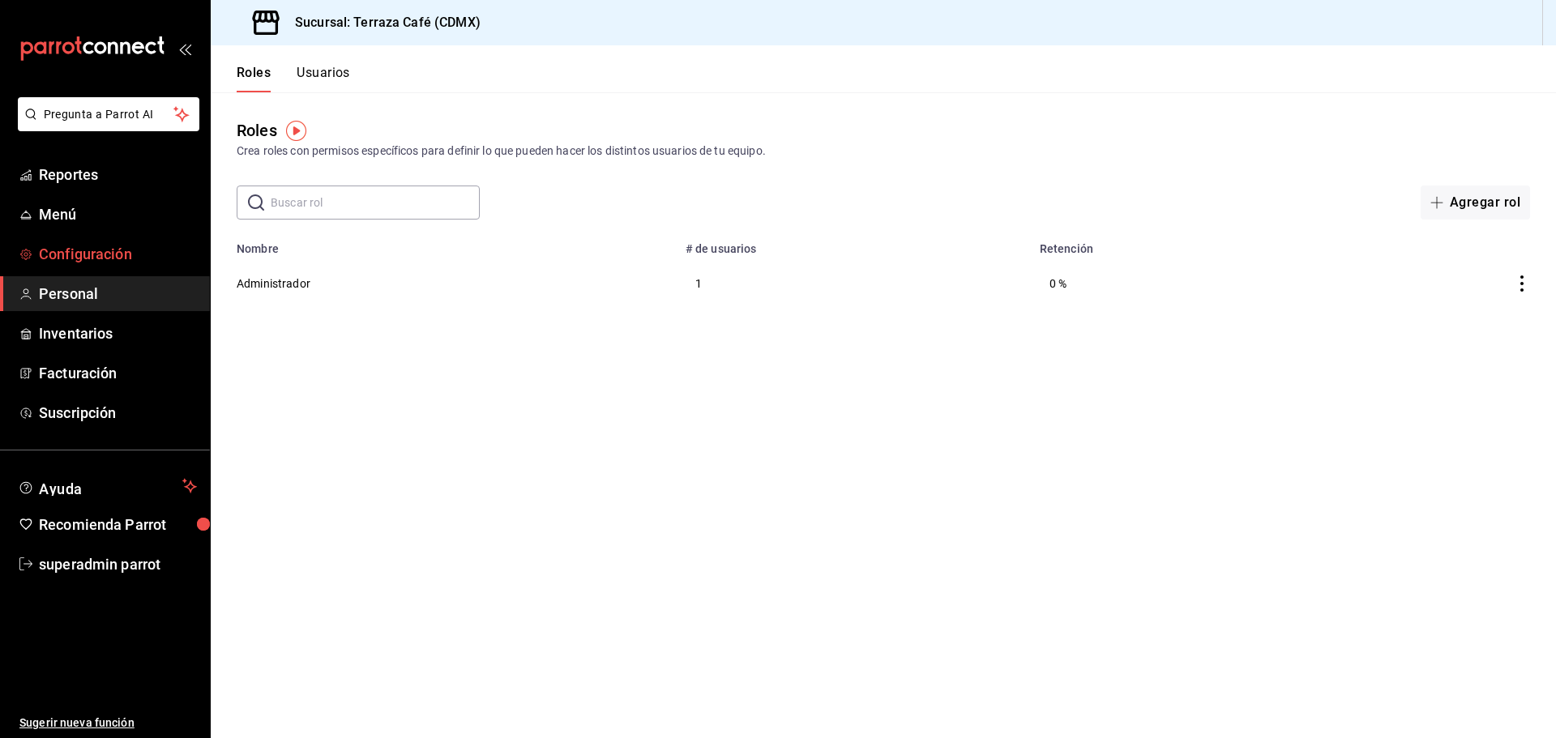
click at [95, 260] on span "Configuración" at bounding box center [118, 254] width 158 height 22
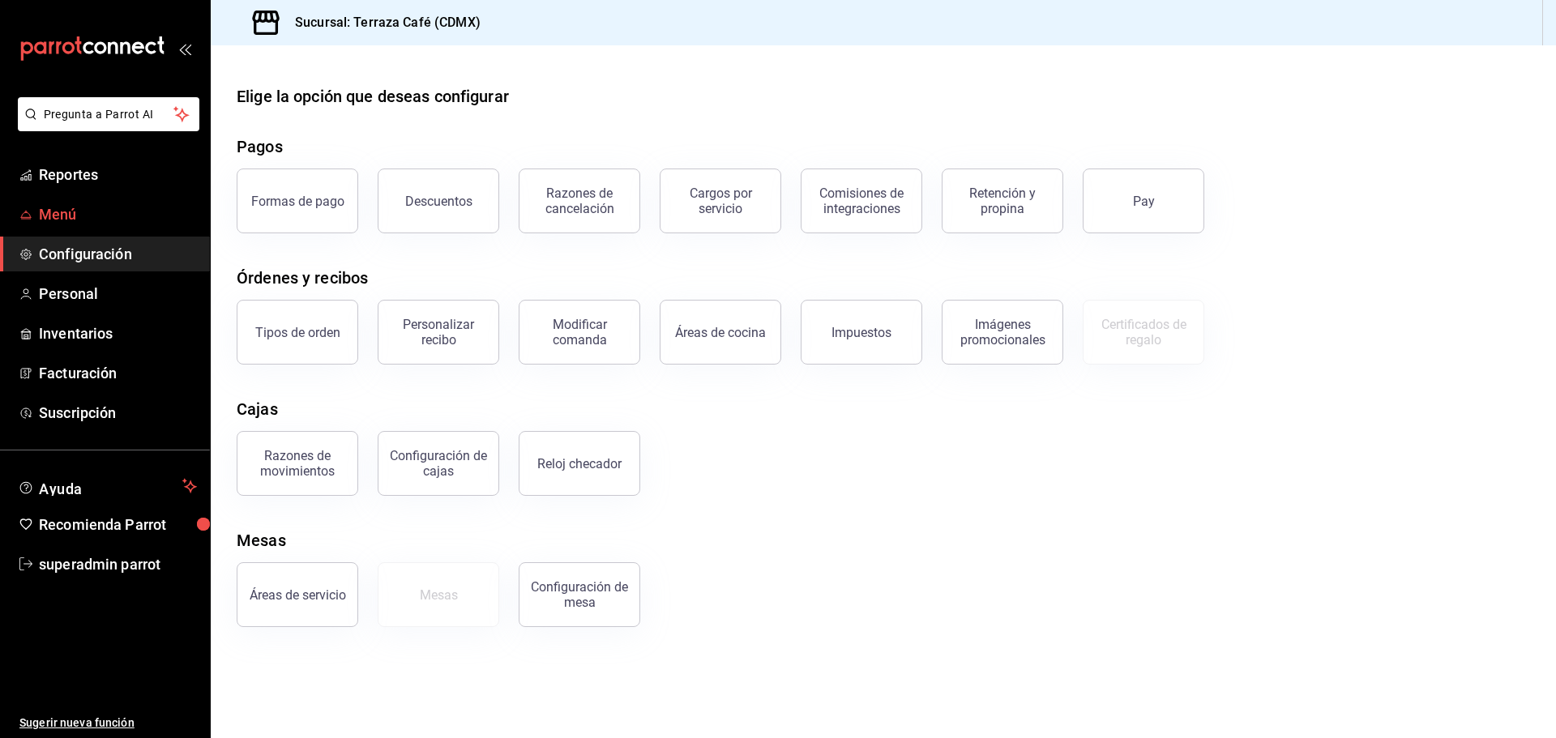
click at [91, 223] on span "Menú" at bounding box center [118, 214] width 158 height 22
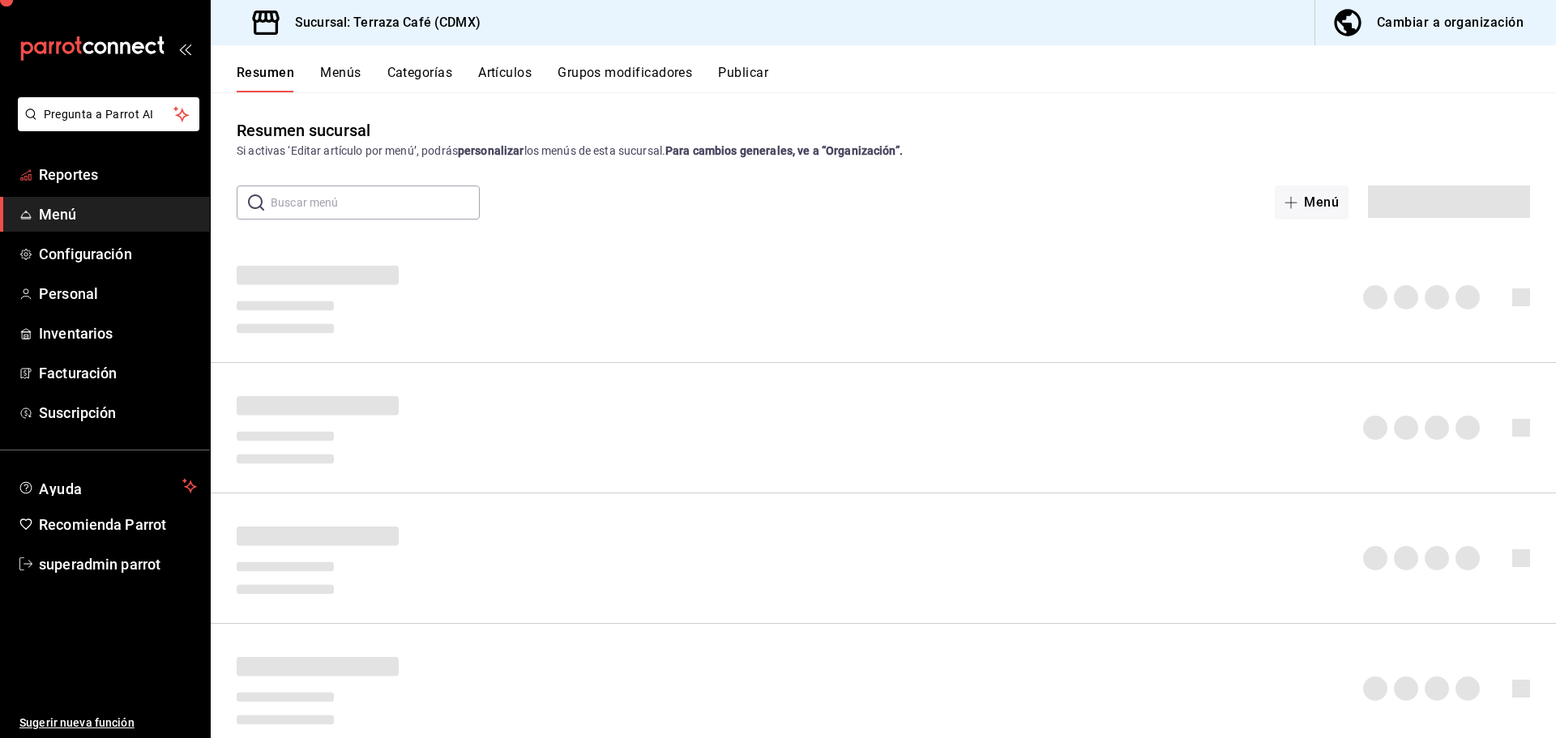
click at [85, 175] on span "Reportes" at bounding box center [118, 175] width 158 height 22
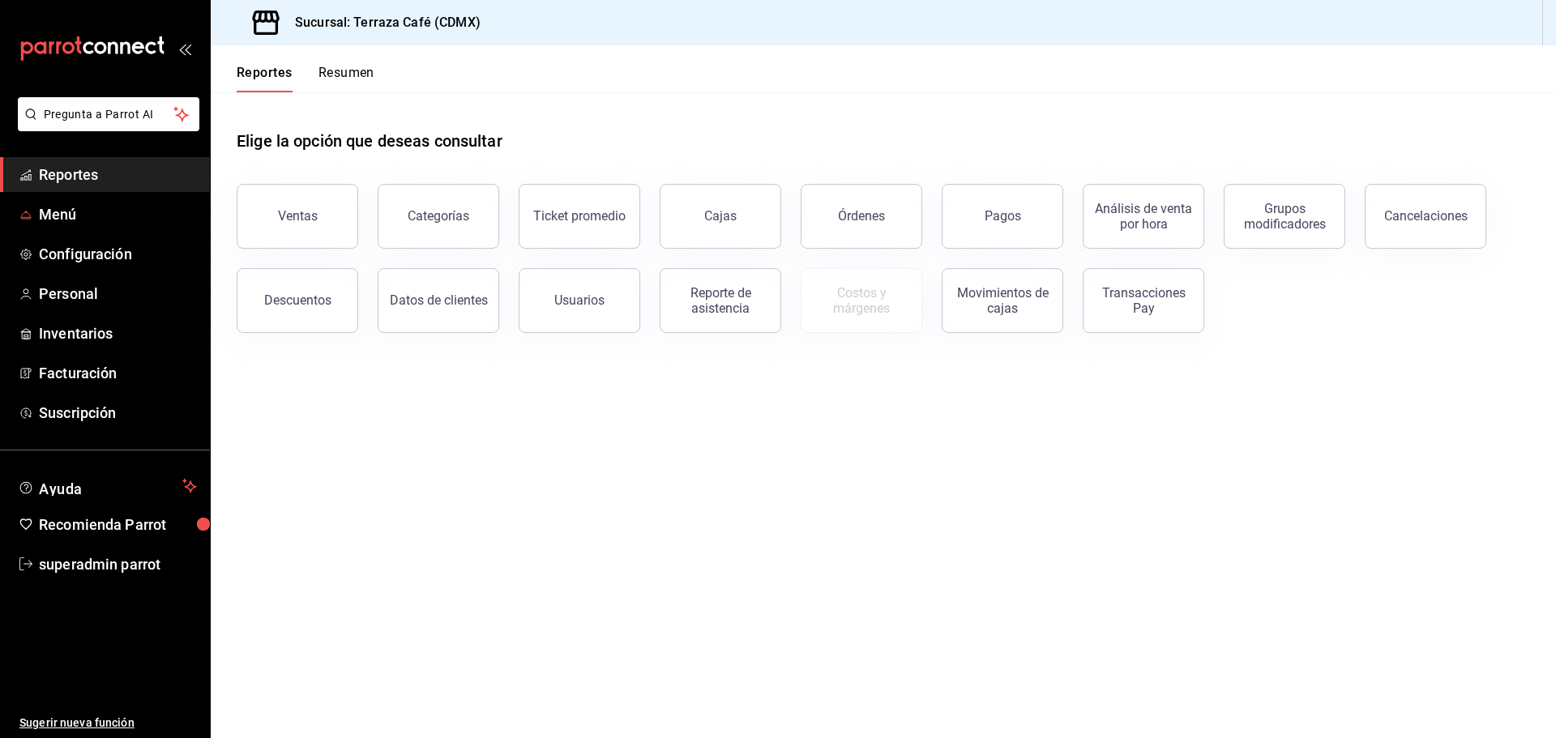
click at [80, 221] on span "Menú" at bounding box center [118, 214] width 158 height 22
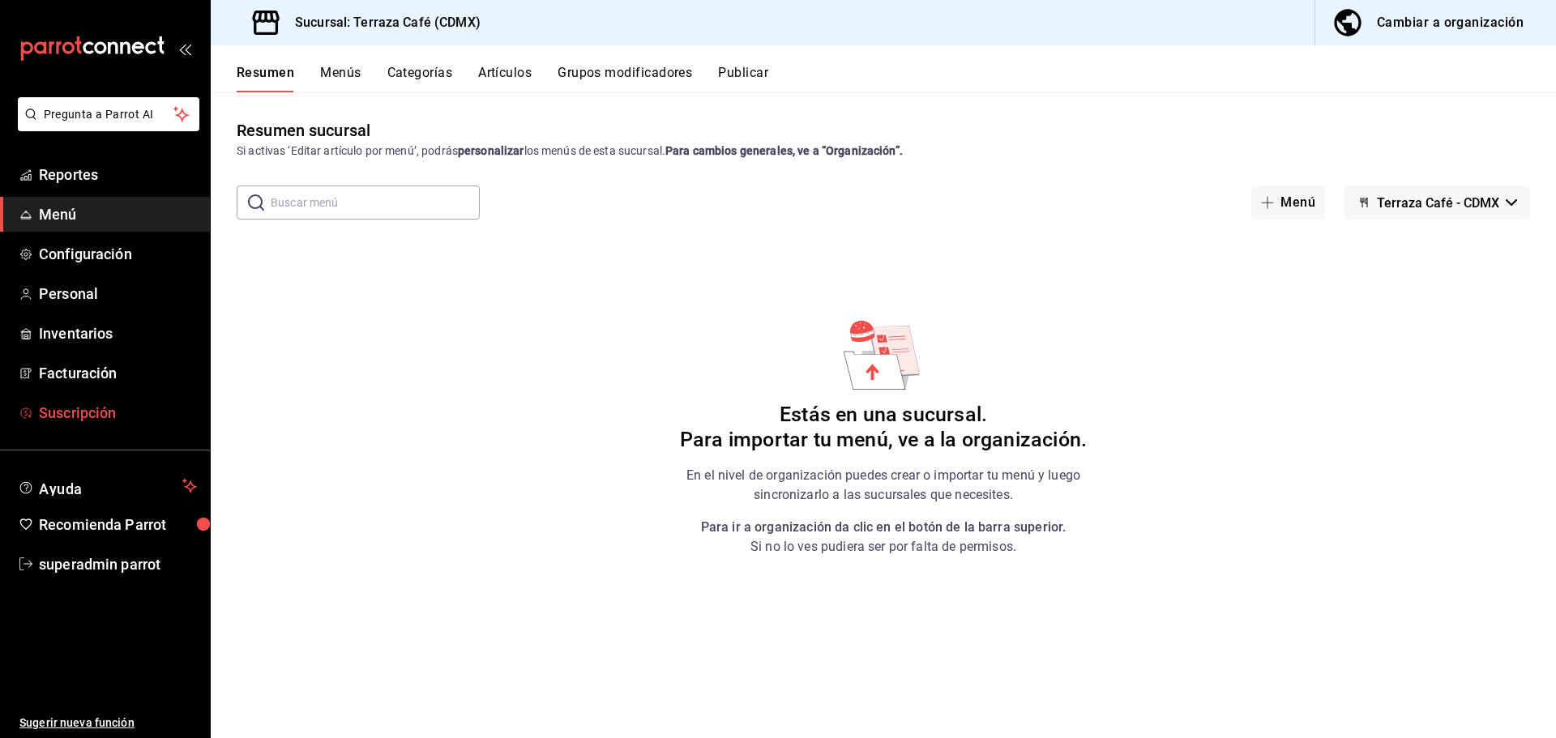
click at [114, 417] on span "Suscripción" at bounding box center [118, 413] width 158 height 22
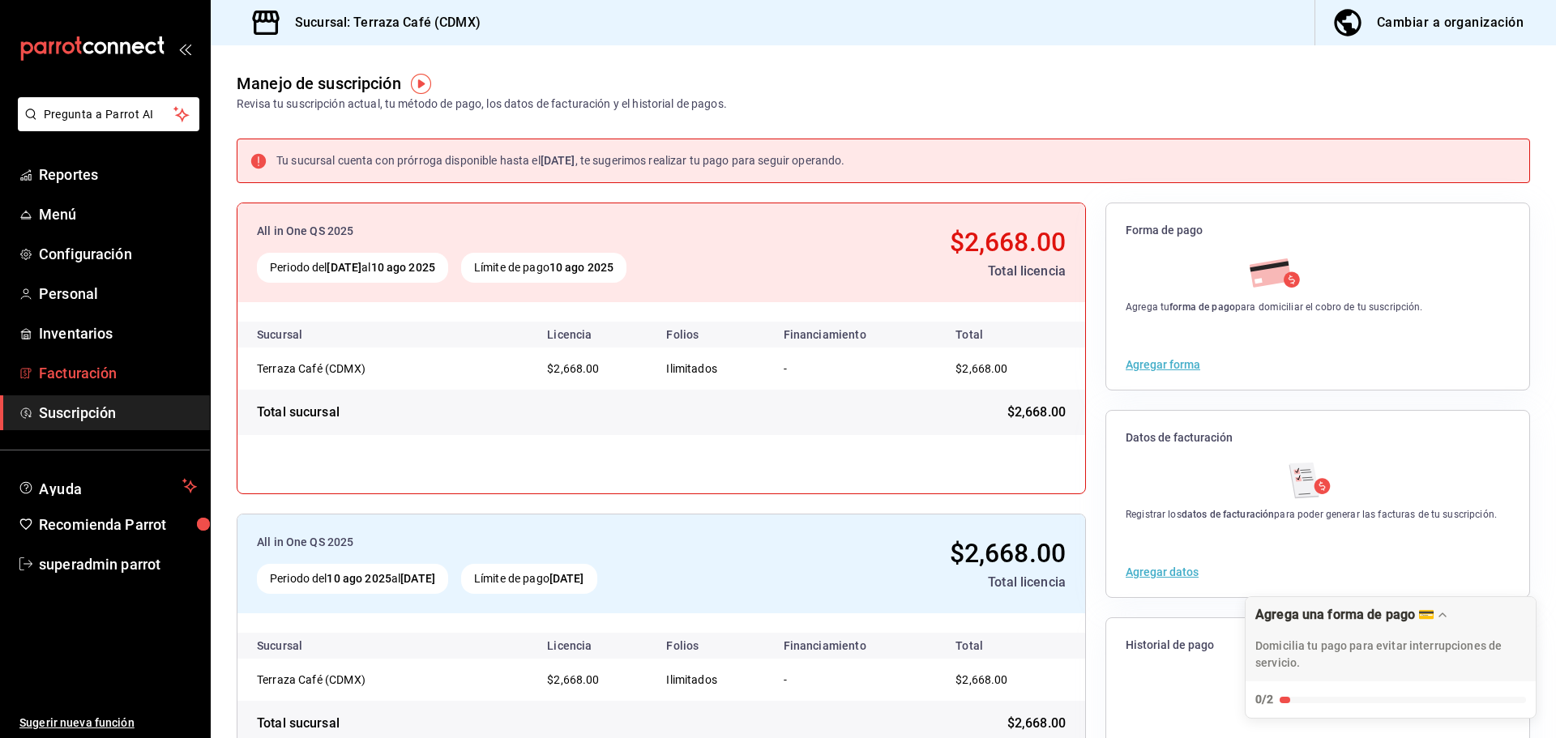
click at [117, 381] on span "Facturación" at bounding box center [118, 373] width 158 height 22
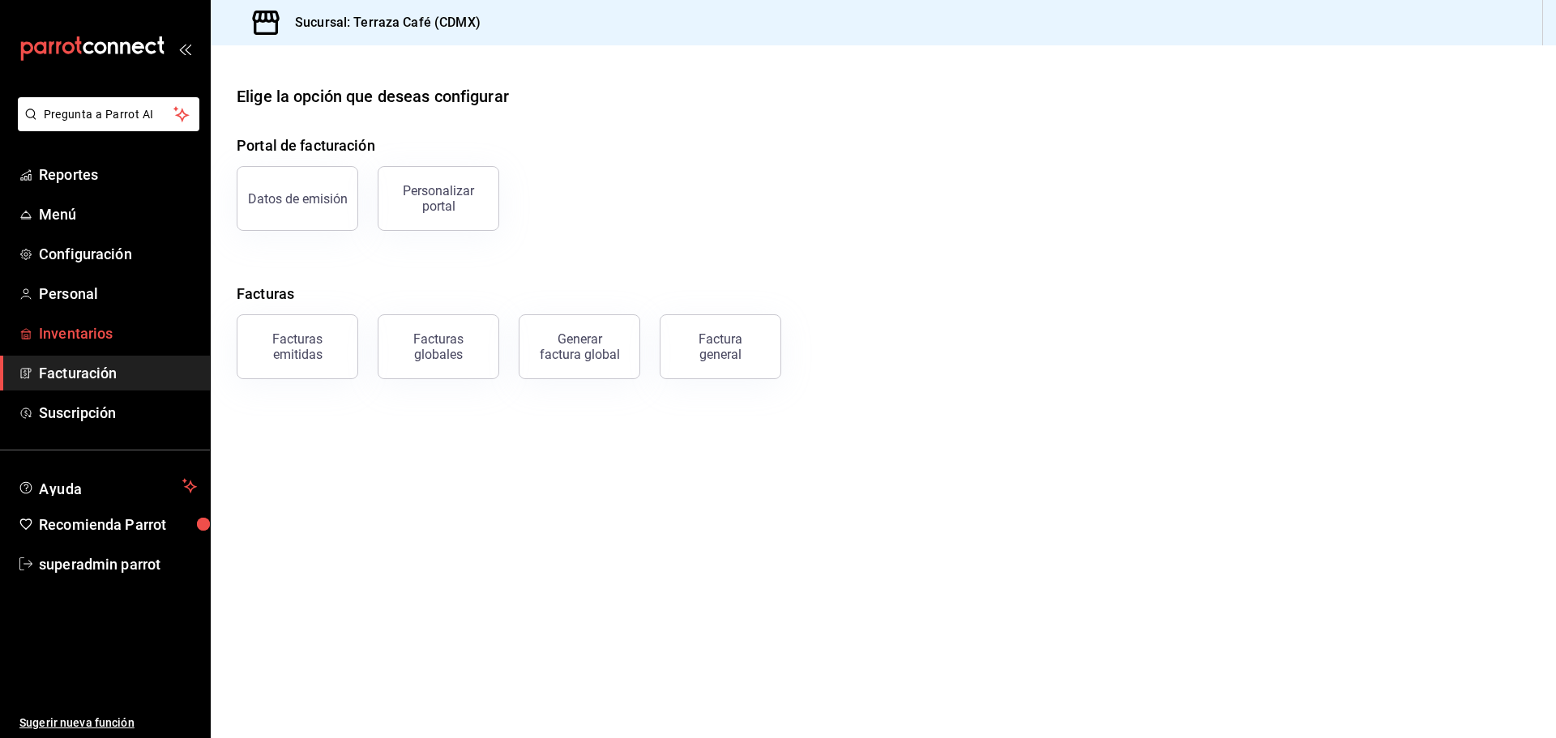
click at [107, 323] on span "Inventarios" at bounding box center [118, 334] width 158 height 22
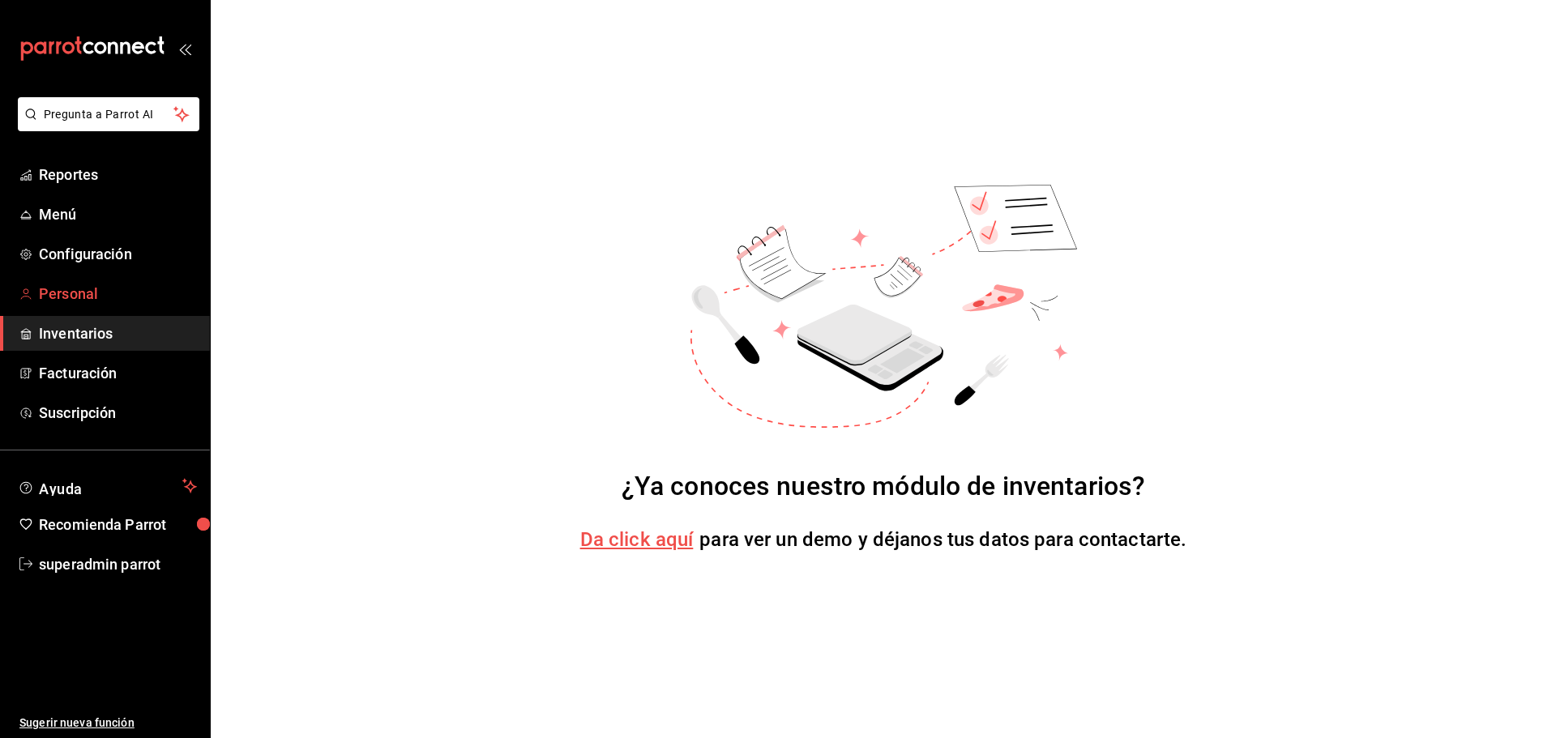
click at [106, 296] on span "Personal" at bounding box center [118, 294] width 158 height 22
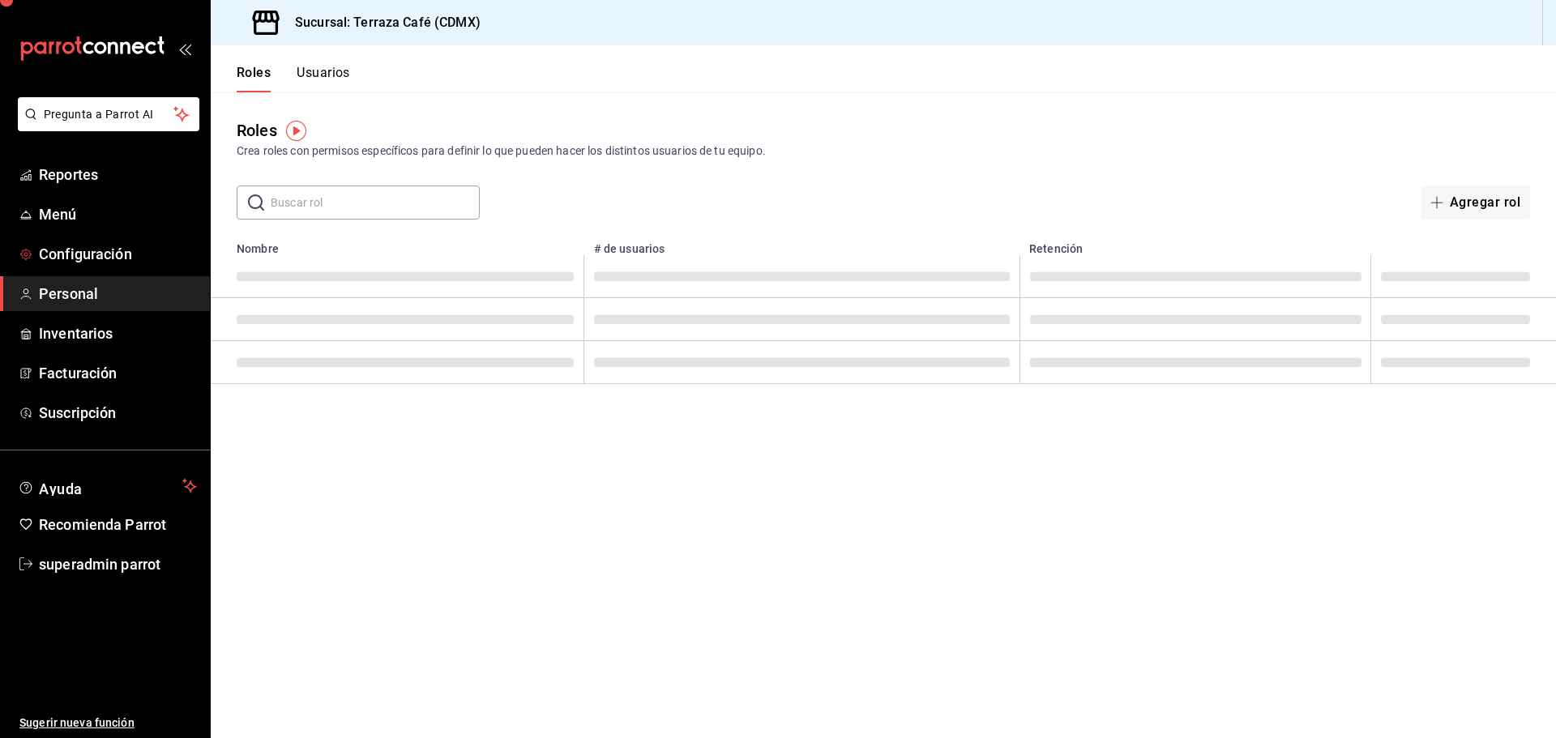
click at [105, 242] on link "Configuración" at bounding box center [105, 254] width 210 height 35
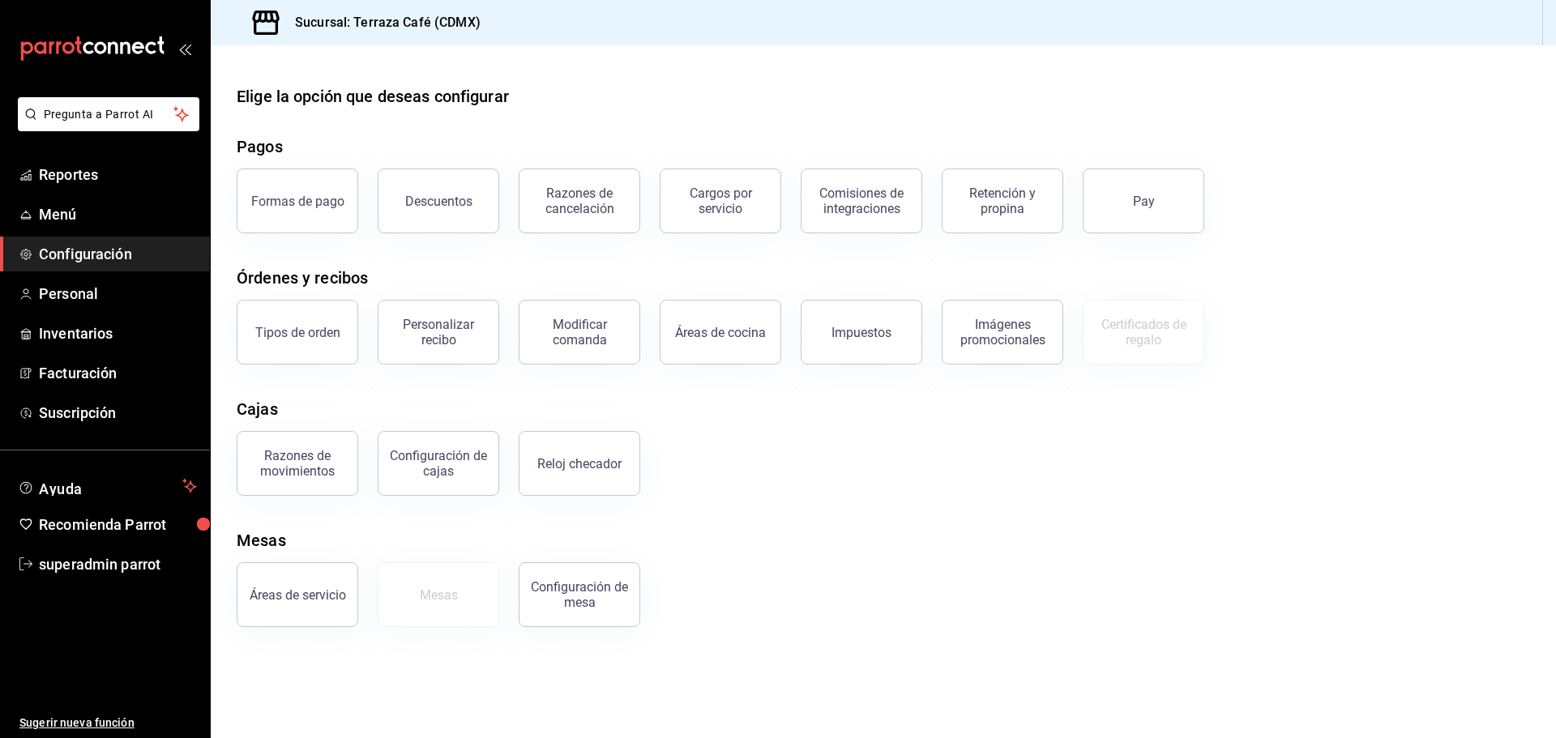
click at [57, 194] on ul "Reportes Menú Configuración Personal Inventarios Facturación Suscripción" at bounding box center [105, 293] width 210 height 273
drag, startPoint x: 66, startPoint y: 149, endPoint x: 66, endPoint y: 167, distance: 17.8
click at [66, 155] on li "Pregunta a Parrot AI" at bounding box center [104, 127] width 197 height 60
click at [66, 167] on span "Reportes" at bounding box center [118, 175] width 158 height 22
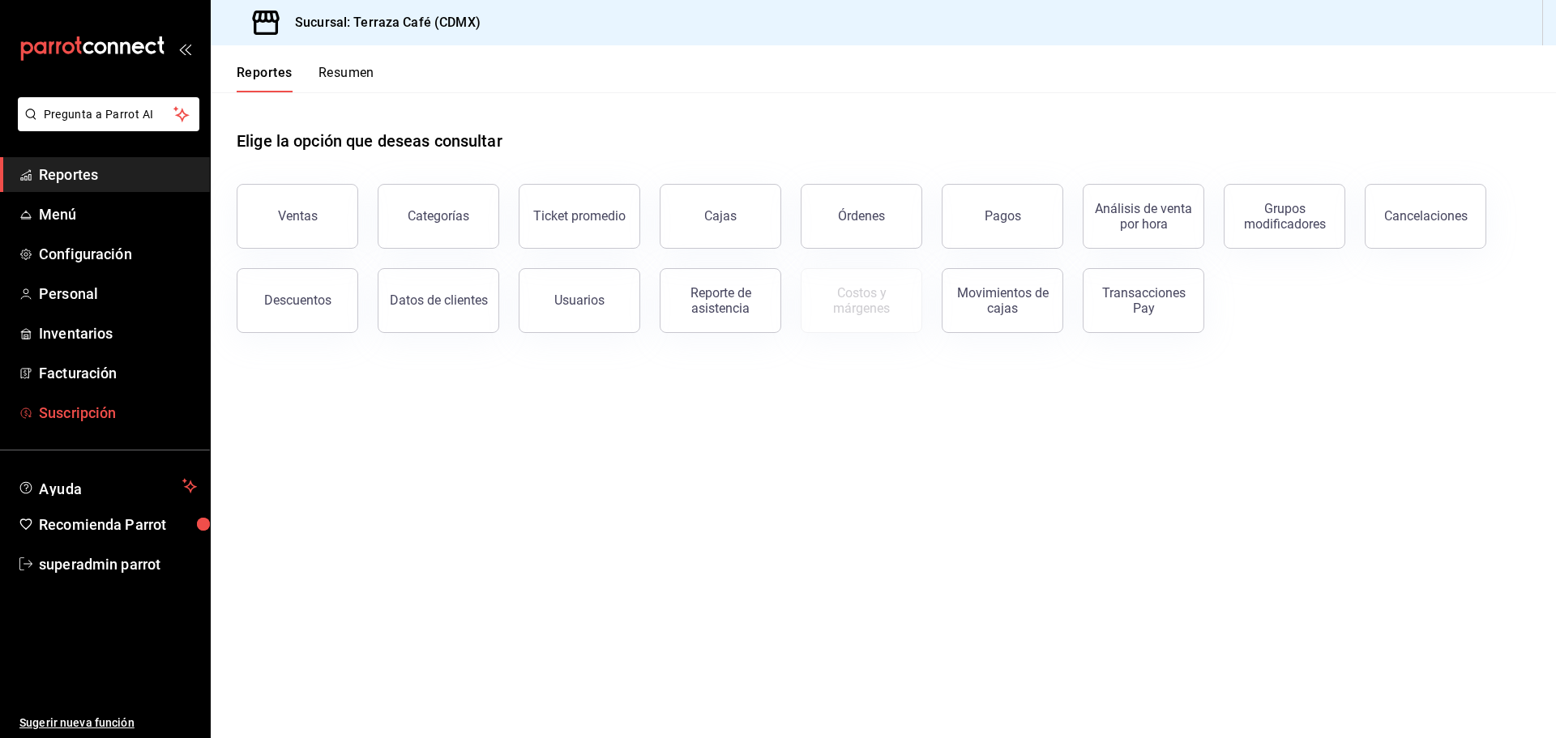
click at [92, 411] on span "Suscripción" at bounding box center [118, 413] width 158 height 22
